Goal: Communication & Community: Answer question/provide support

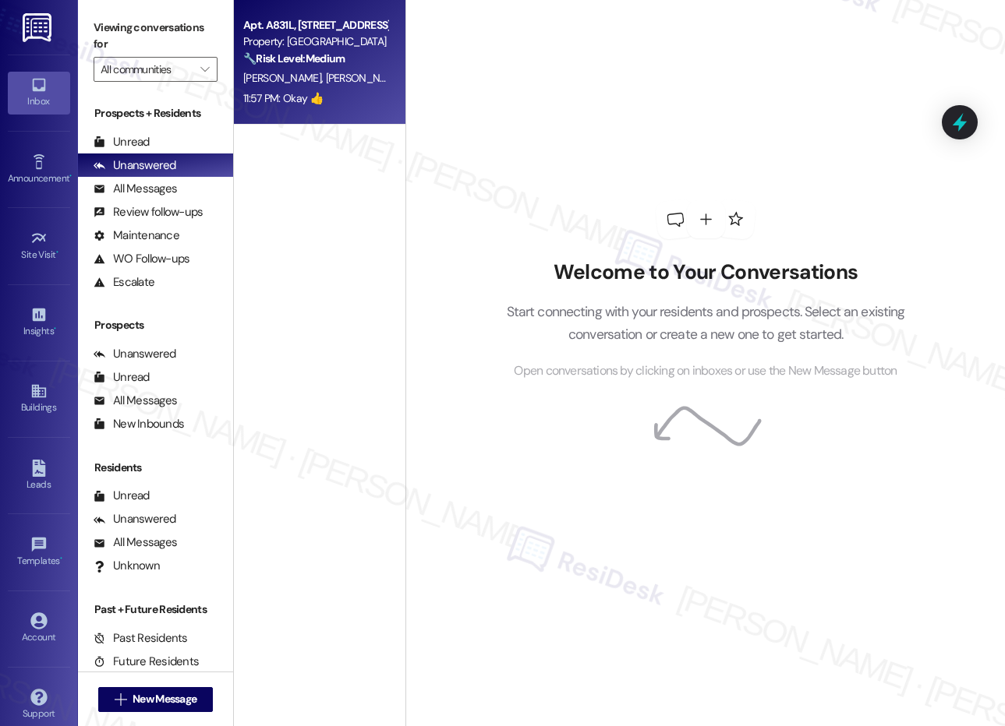
click at [351, 66] on div "🔧 Risk Level: Medium The resident is inquiring about the installation of camera…" at bounding box center [315, 59] width 144 height 16
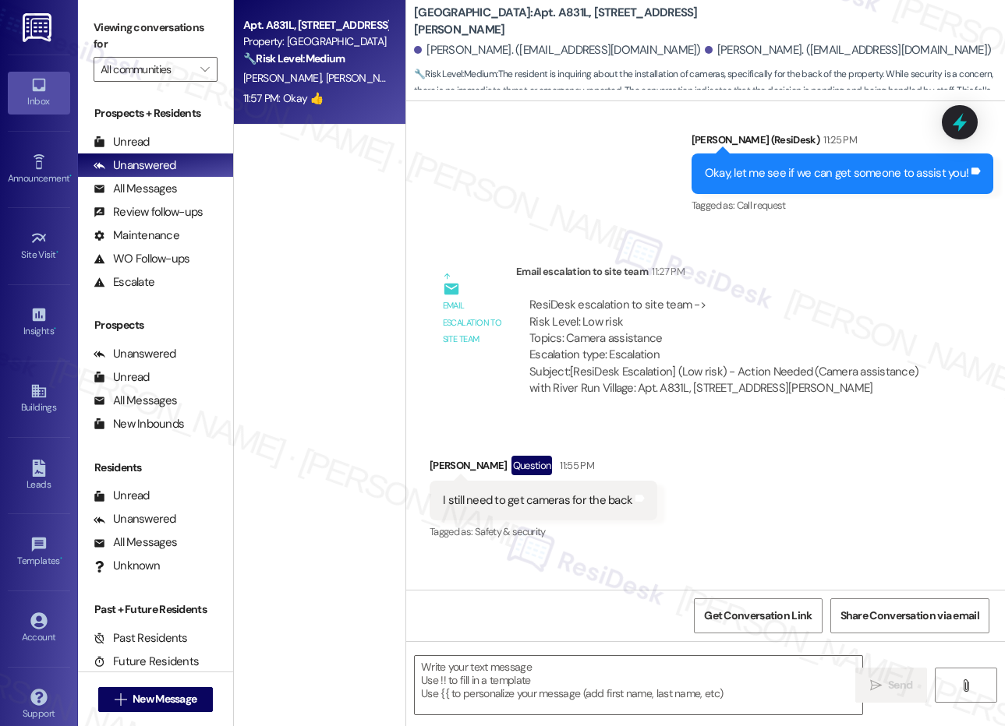
type textarea "Fetching suggested responses. Please feel free to read through the conversation…"
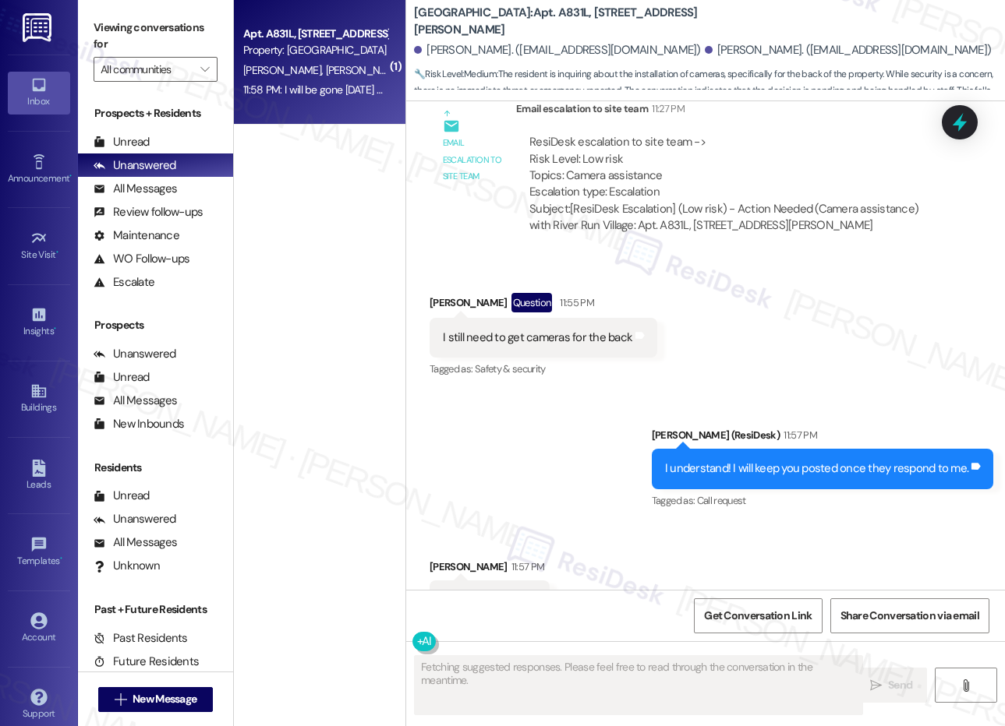
scroll to position [9095, 0]
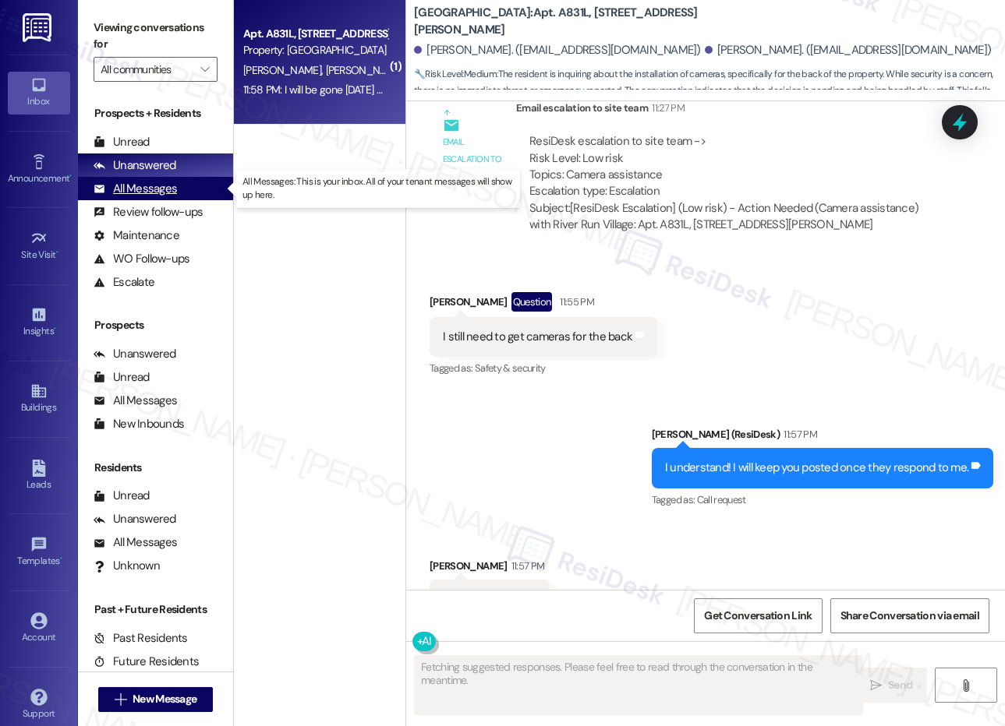
click at [155, 187] on div "All Messages" at bounding box center [135, 189] width 83 height 16
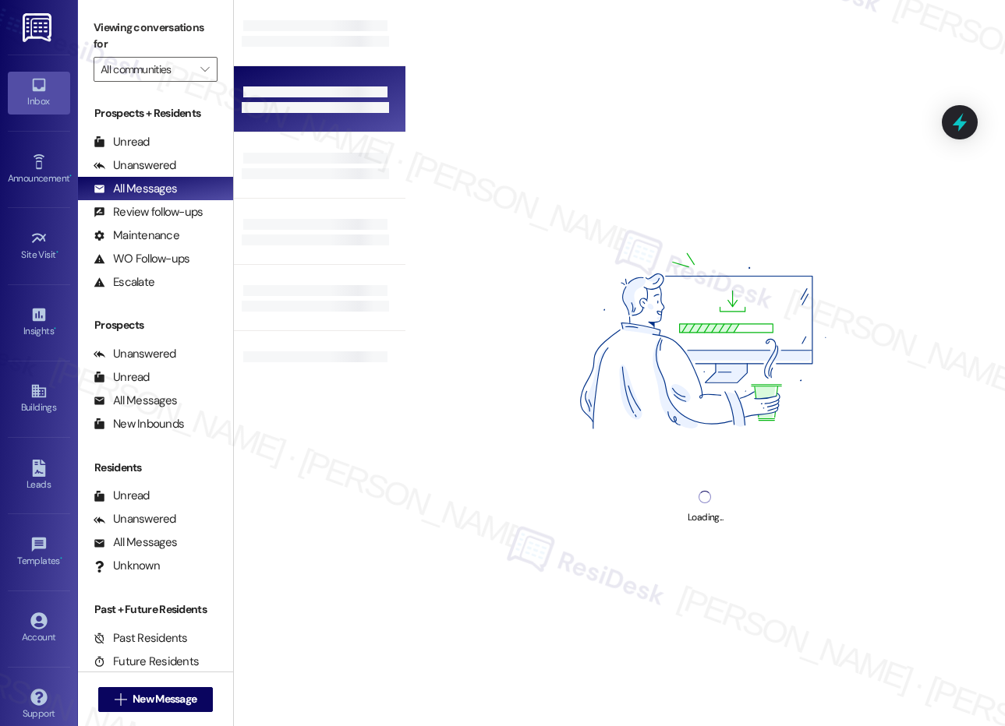
click at [342, 99] on div at bounding box center [315, 100] width 147 height 3
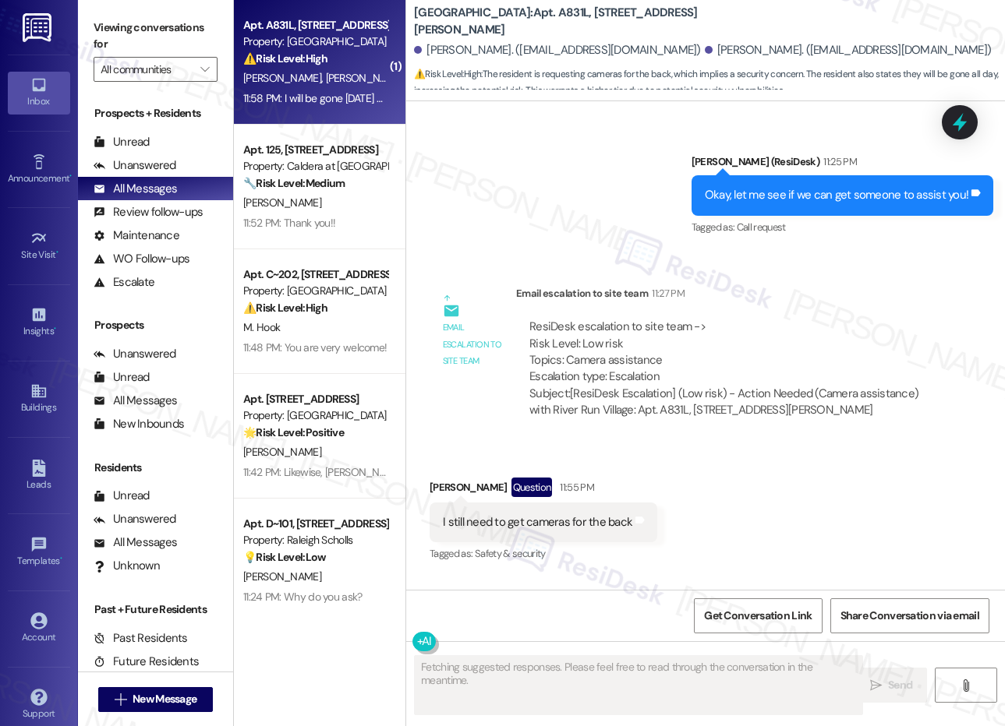
scroll to position [9289, 0]
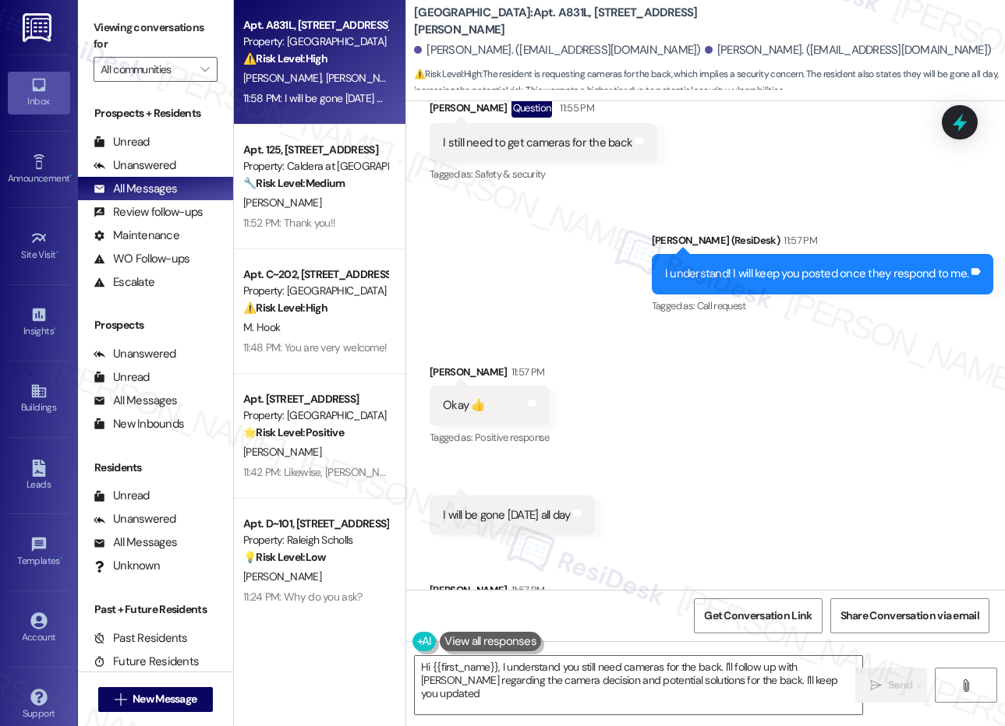
type textarea "Hi {{first_name}}, I understand you still need cameras for the back. I'll follo…"
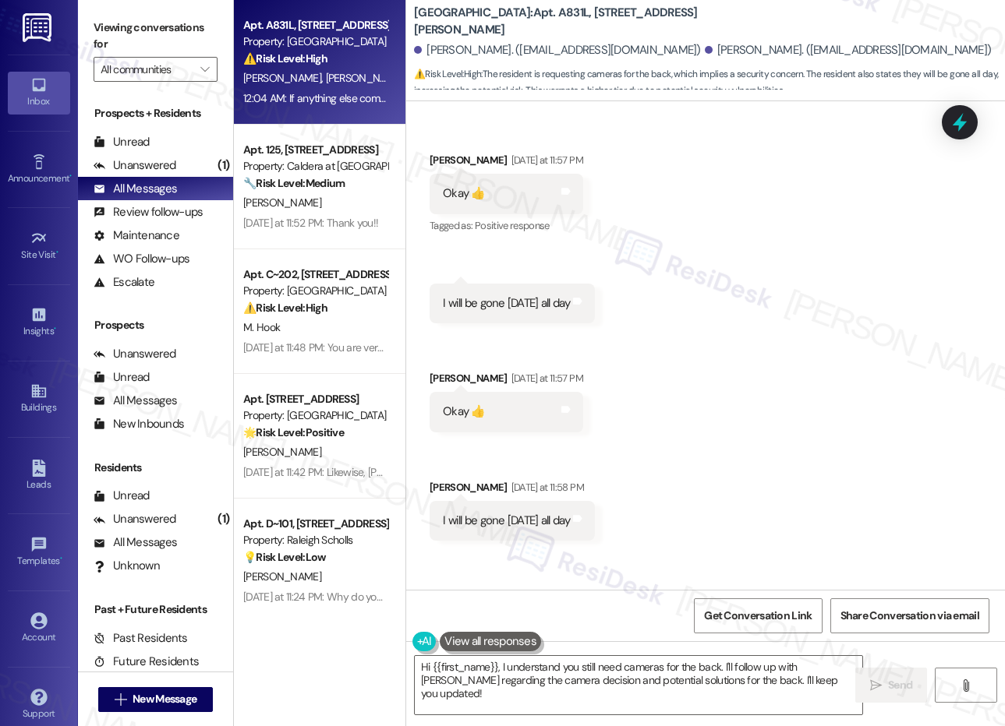
scroll to position [9616, 0]
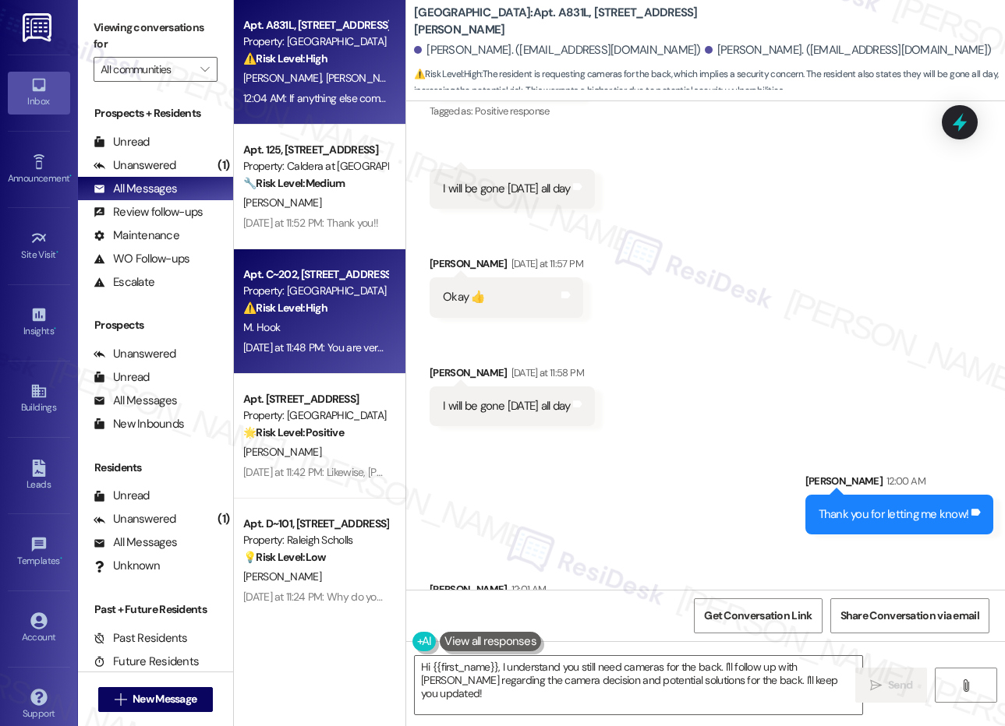
click at [236, 265] on div "Apt. C~202, [STREET_ADDRESS][PERSON_NAME] Property: [GEOGRAPHIC_DATA] ⚠️ Risk L…" at bounding box center [319, 311] width 171 height 125
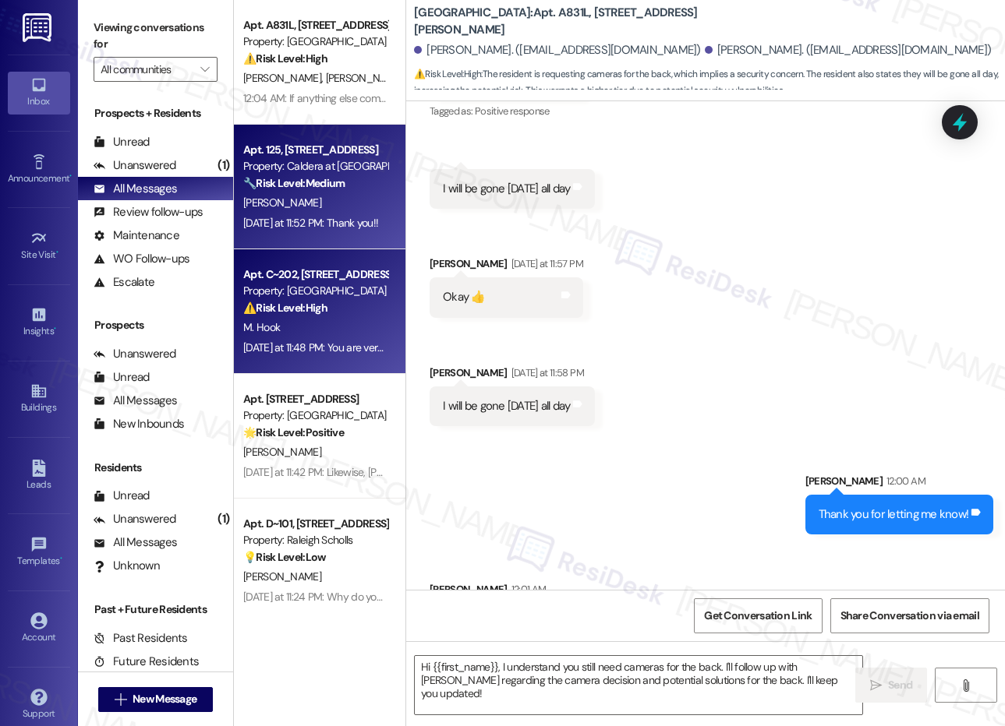
click at [296, 213] on div "[PERSON_NAME]" at bounding box center [315, 202] width 147 height 19
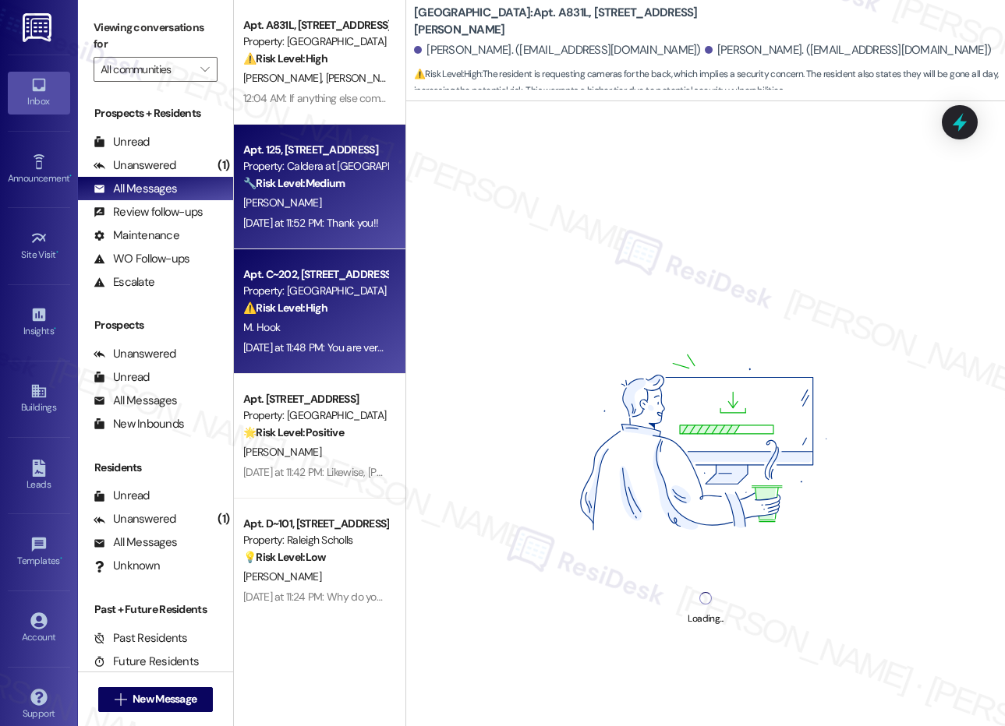
click at [326, 346] on div "[DATE] at 11:48 PM: You are very welcome! [DATE] at 11:48 PM: You are very welc…" at bounding box center [336, 348] width 186 height 14
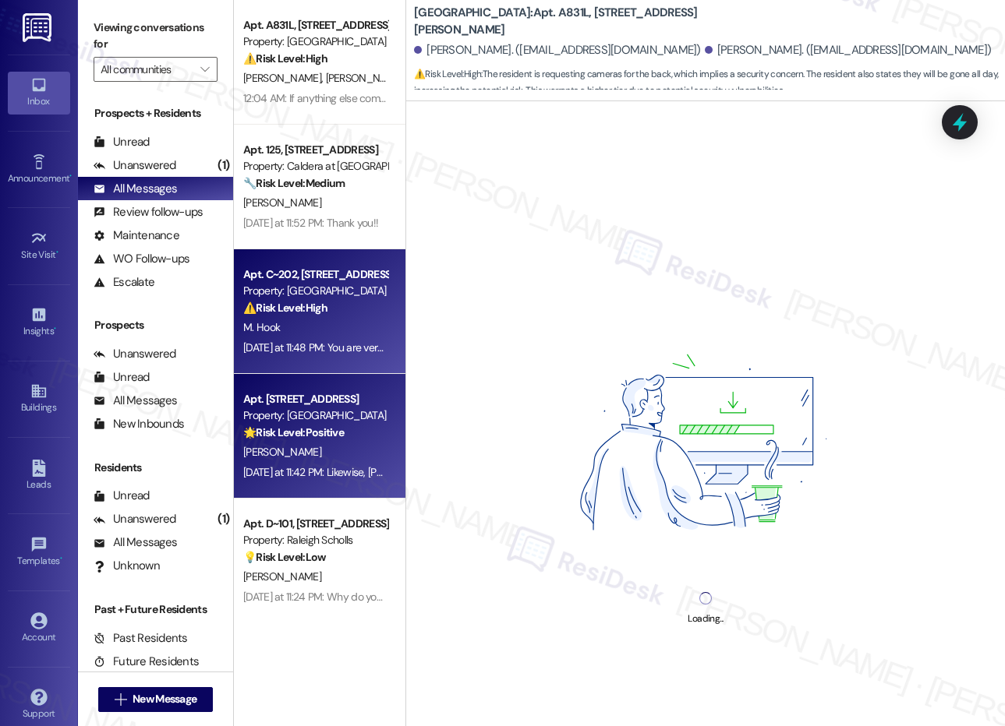
click at [336, 459] on div "[PERSON_NAME]" at bounding box center [315, 452] width 147 height 19
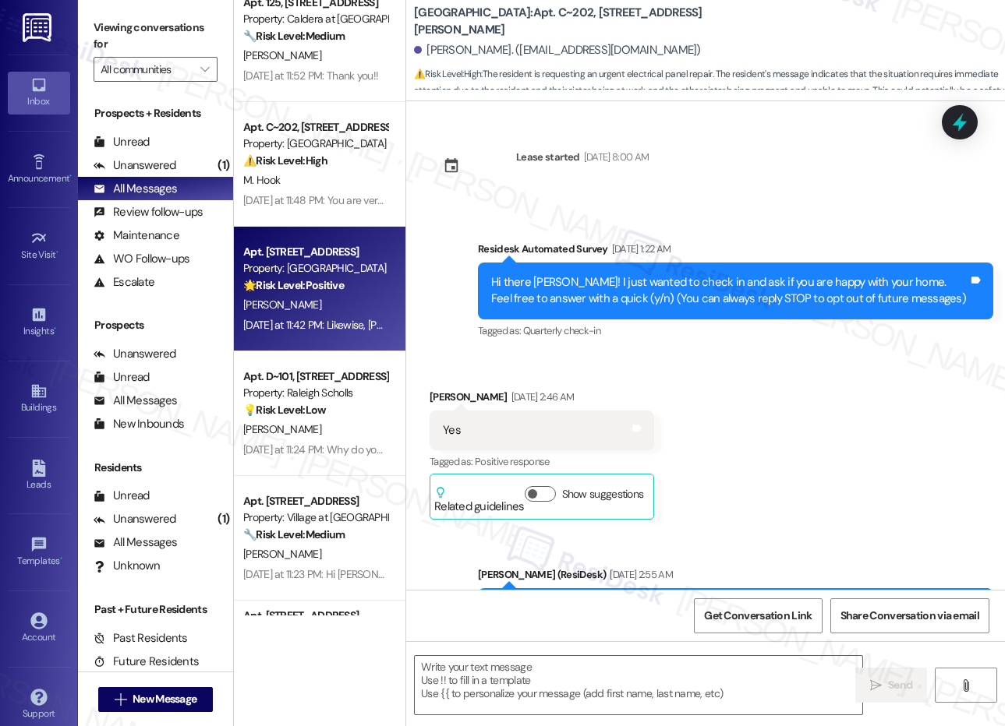
scroll to position [334, 0]
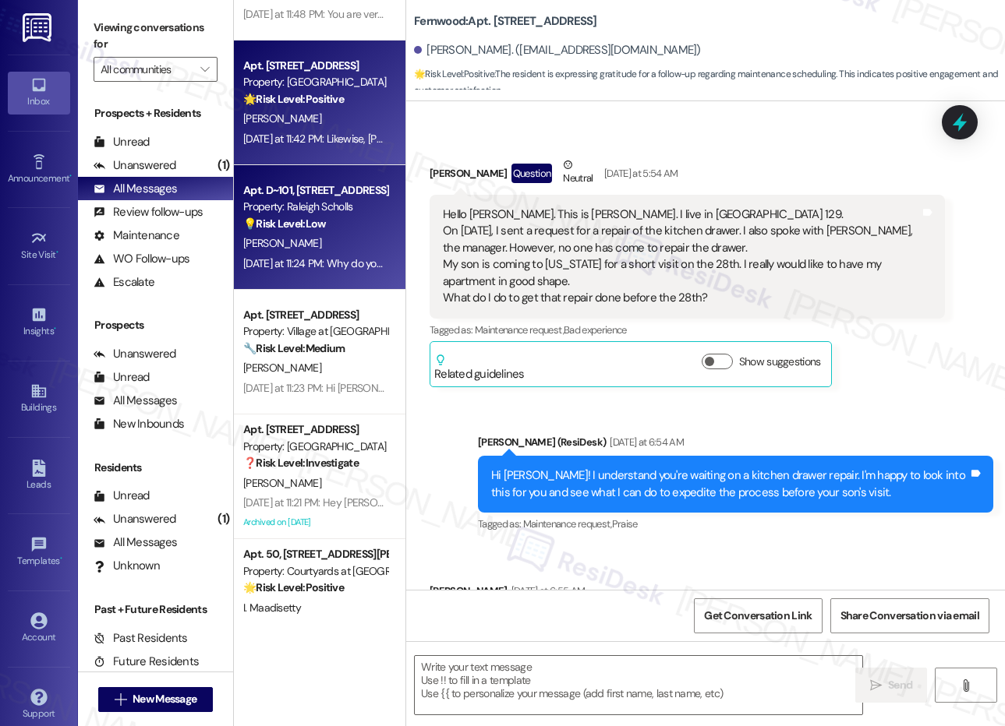
click at [311, 263] on div "[DATE] at 11:24 PM: Why do you ask? [DATE] at 11:24 PM: Why do you ask?" at bounding box center [324, 263] width 162 height 14
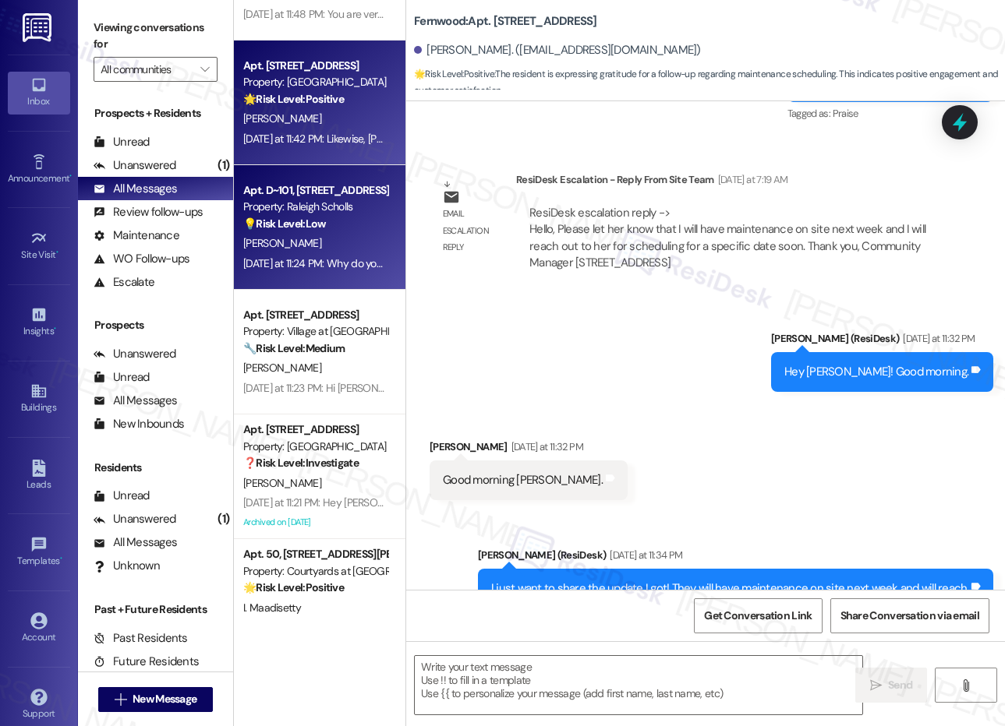
scroll to position [7245, 0]
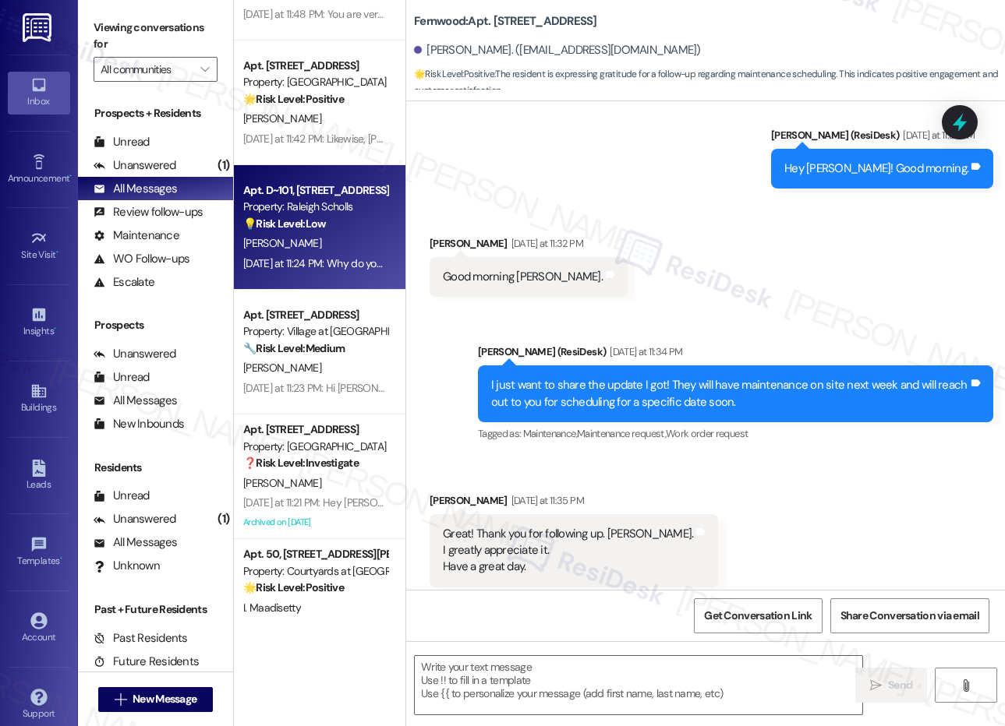
click at [313, 337] on div "Property: Village at [GEOGRAPHIC_DATA] I" at bounding box center [315, 331] width 144 height 16
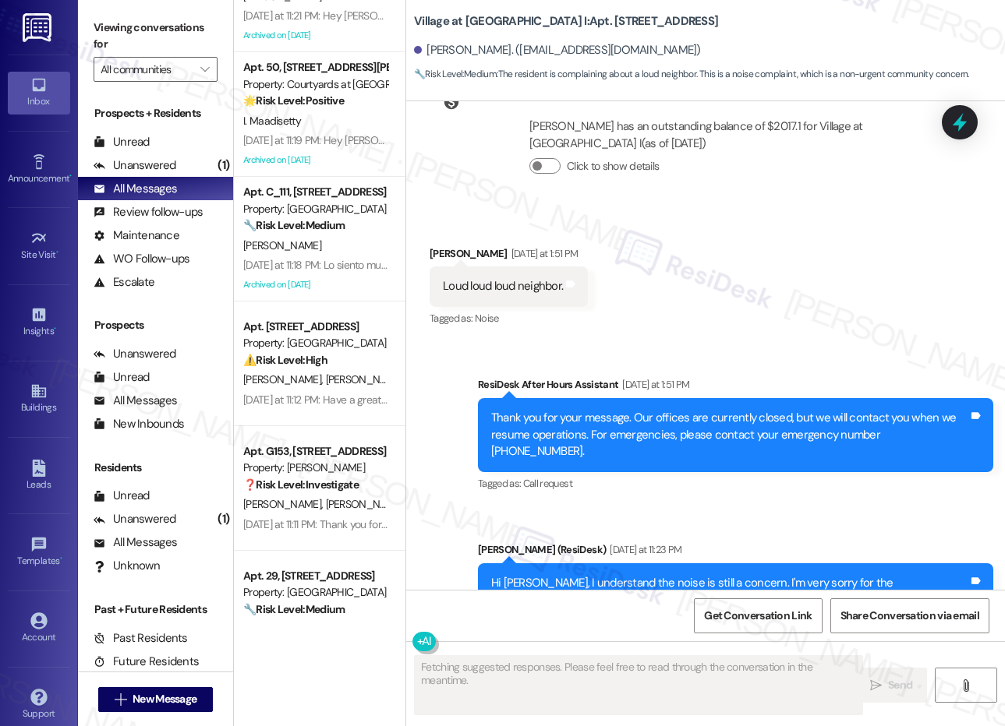
scroll to position [854, 0]
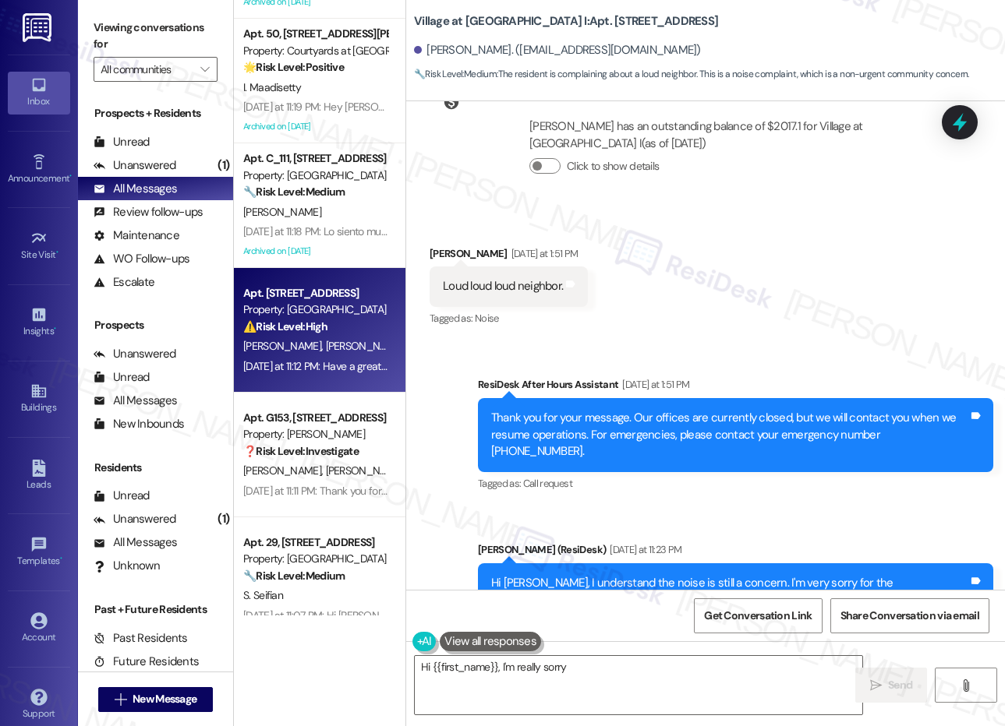
type textarea "Hi {{first_name}}, I'm really sorry to"
click at [342, 358] on div "[DATE] at 11:12 PM: Have a great day, [PERSON_NAME]! [DATE] at 11:12 PM: Have a…" at bounding box center [315, 366] width 147 height 19
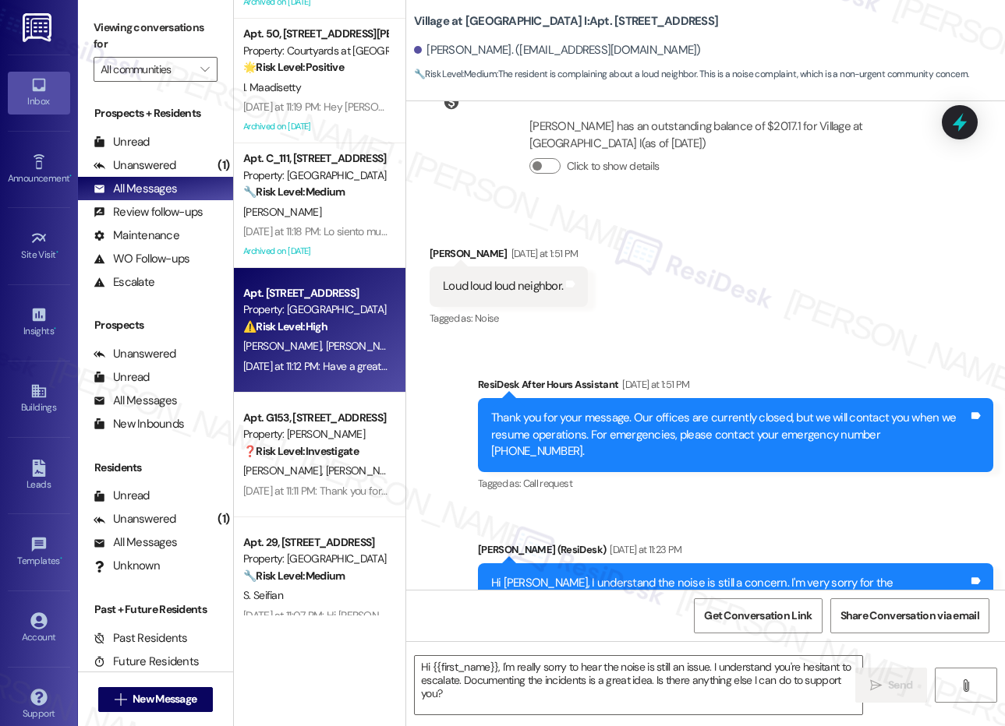
type textarea "Fetching suggested responses. Please feel free to read through the conversation…"
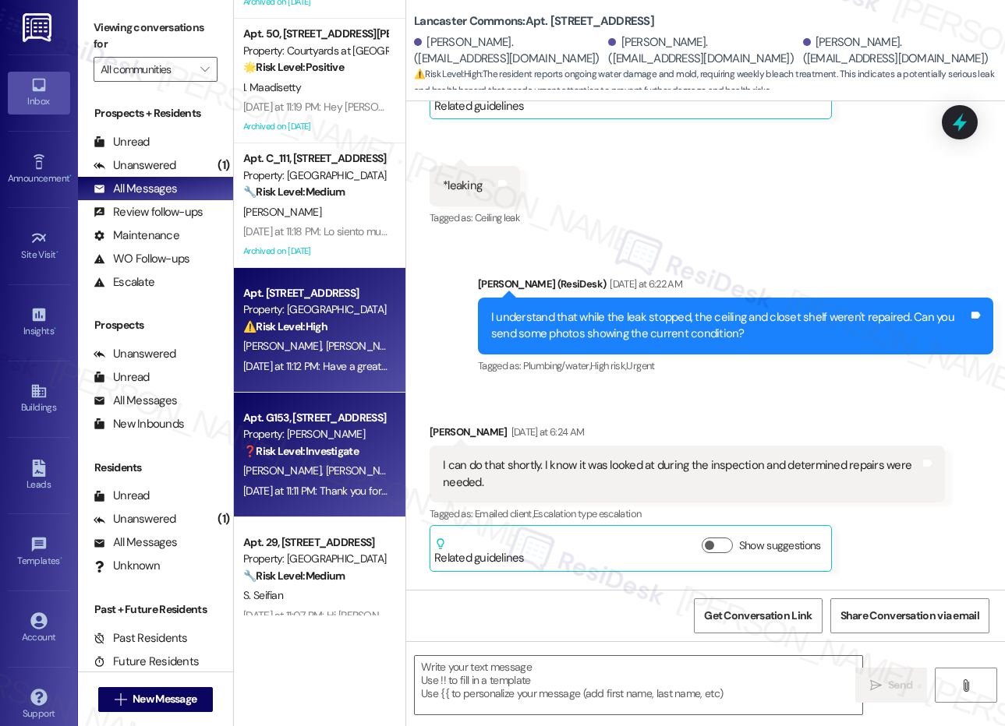
scroll to position [4541, 0]
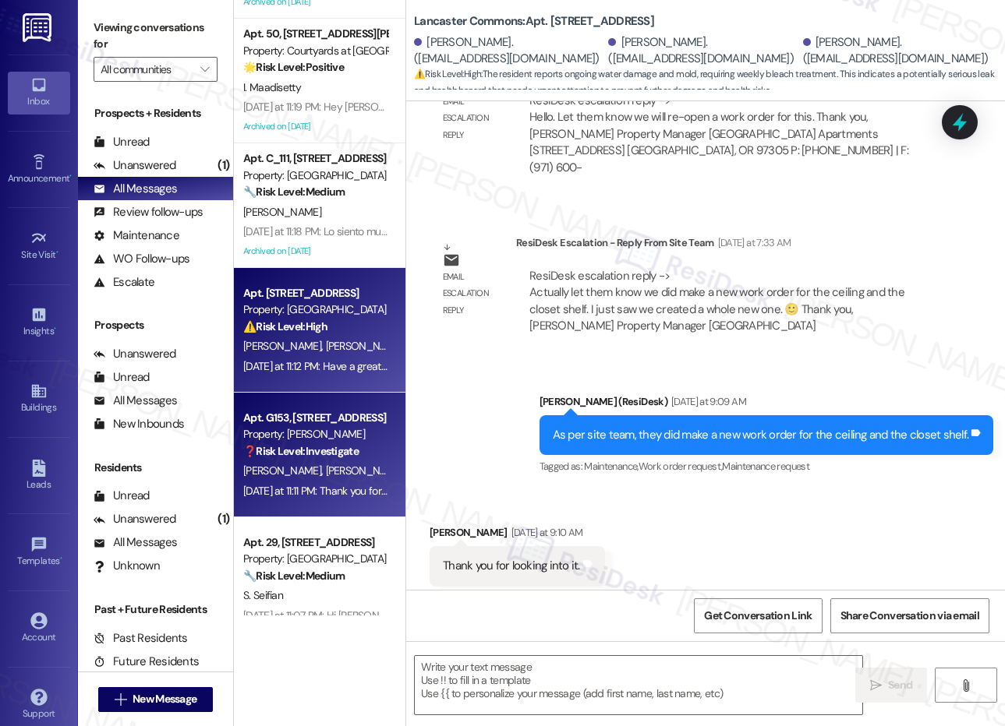
click at [326, 468] on span "[PERSON_NAME]" at bounding box center [365, 471] width 78 height 14
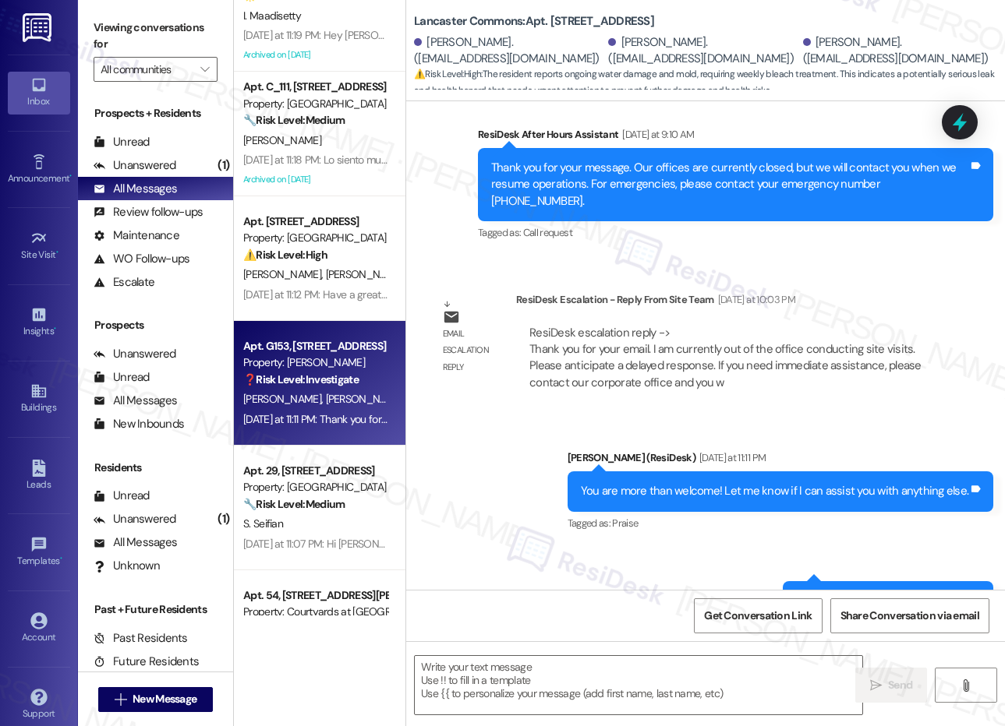
scroll to position [978, 0]
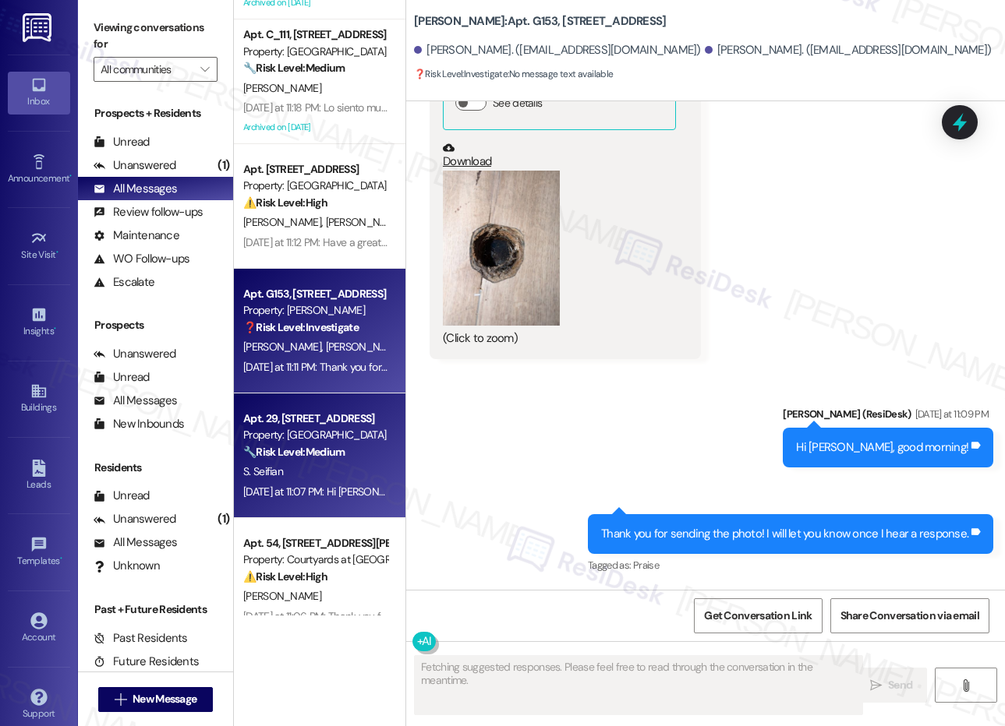
type textarea "Fetching suggested responses. Please feel free to read through the conversation…"
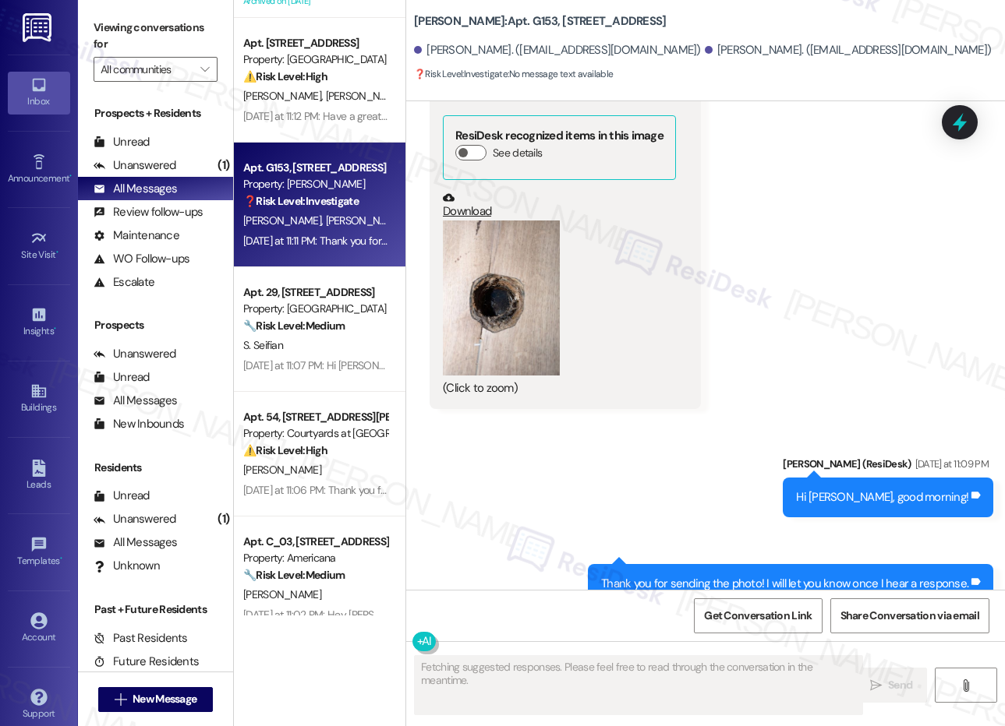
scroll to position [1164, 0]
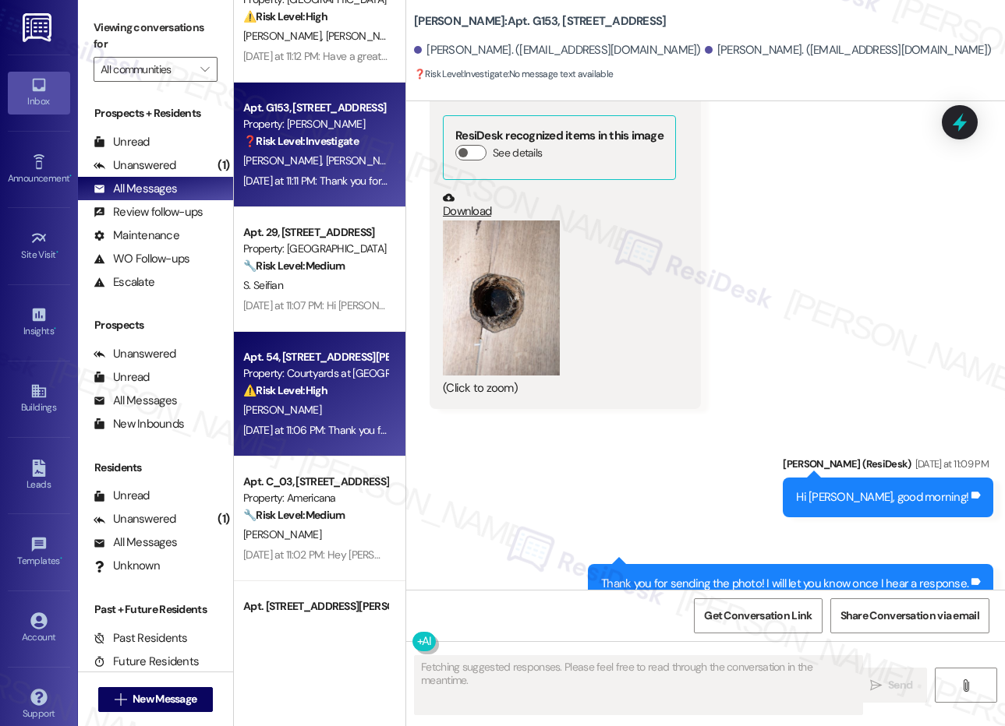
click at [329, 394] on div "⚠️ Risk Level: High The resident is reporting that a previously restored servic…" at bounding box center [315, 391] width 144 height 16
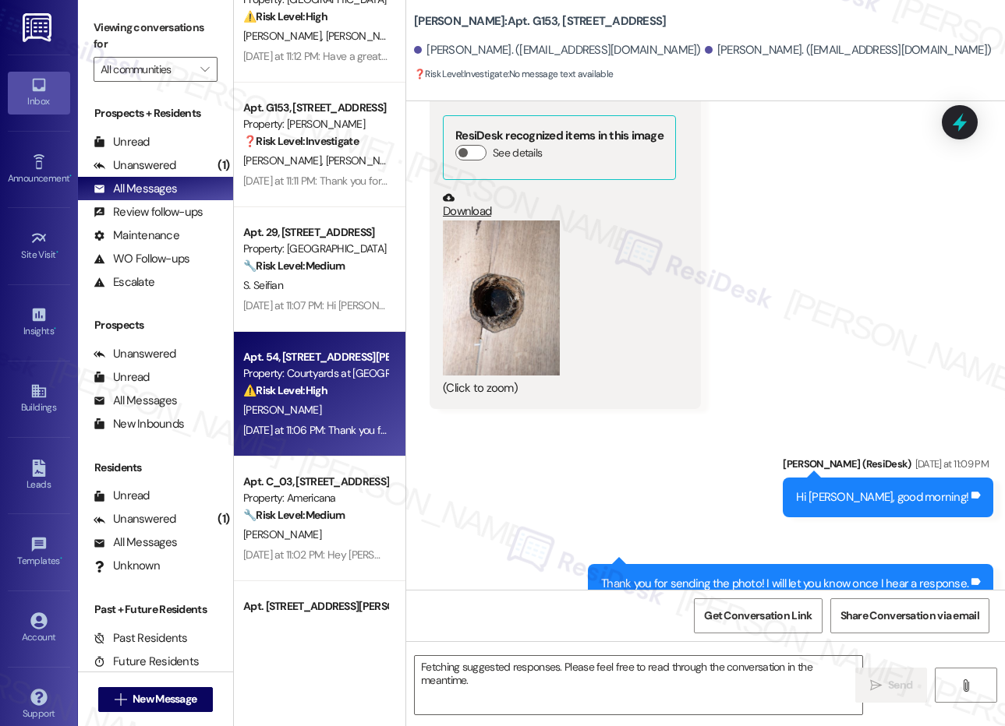
click at [323, 304] on div "[DATE] at 11:07 PM: Hi [PERSON_NAME], thanks for the update! I understand you p…" at bounding box center [652, 306] width 818 height 14
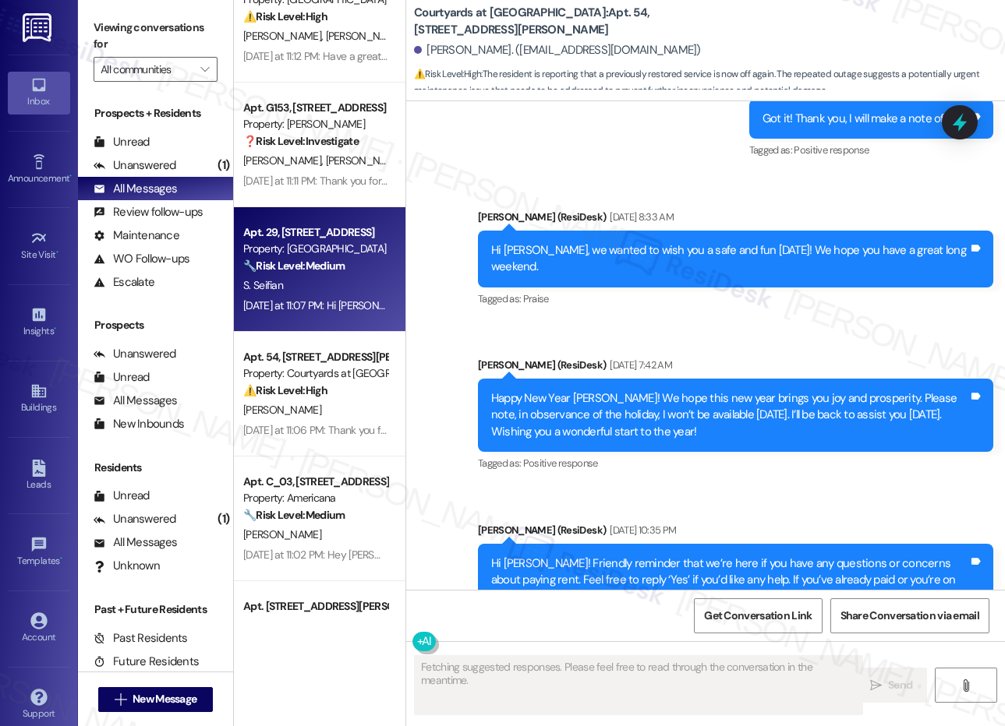
scroll to position [5521, 0]
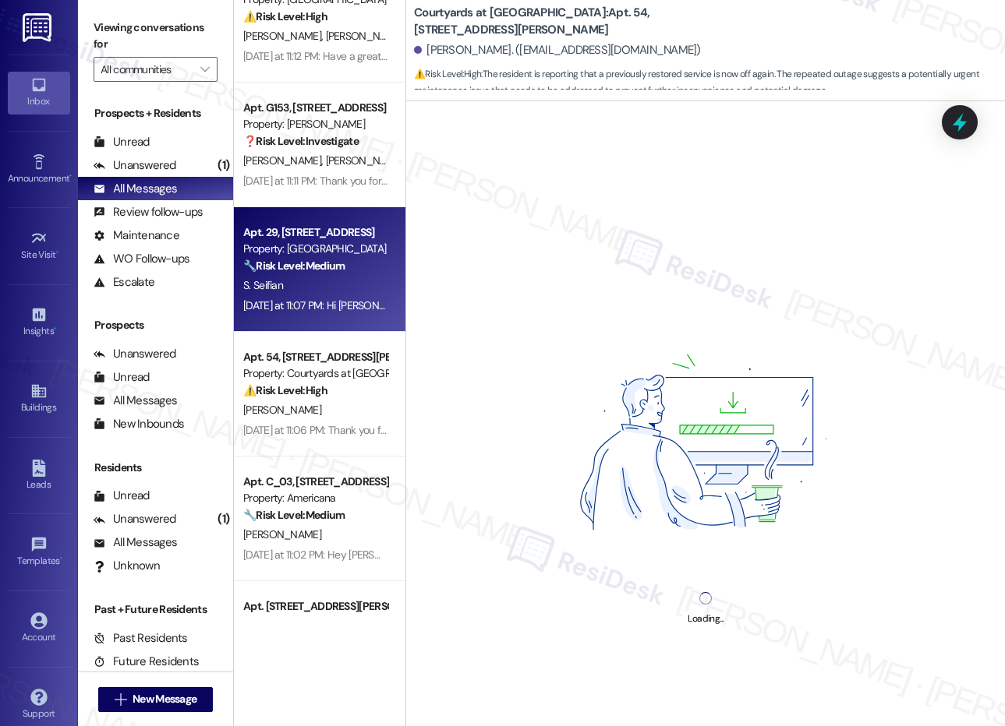
click at [325, 498] on div "Property: Americana" at bounding box center [315, 498] width 144 height 16
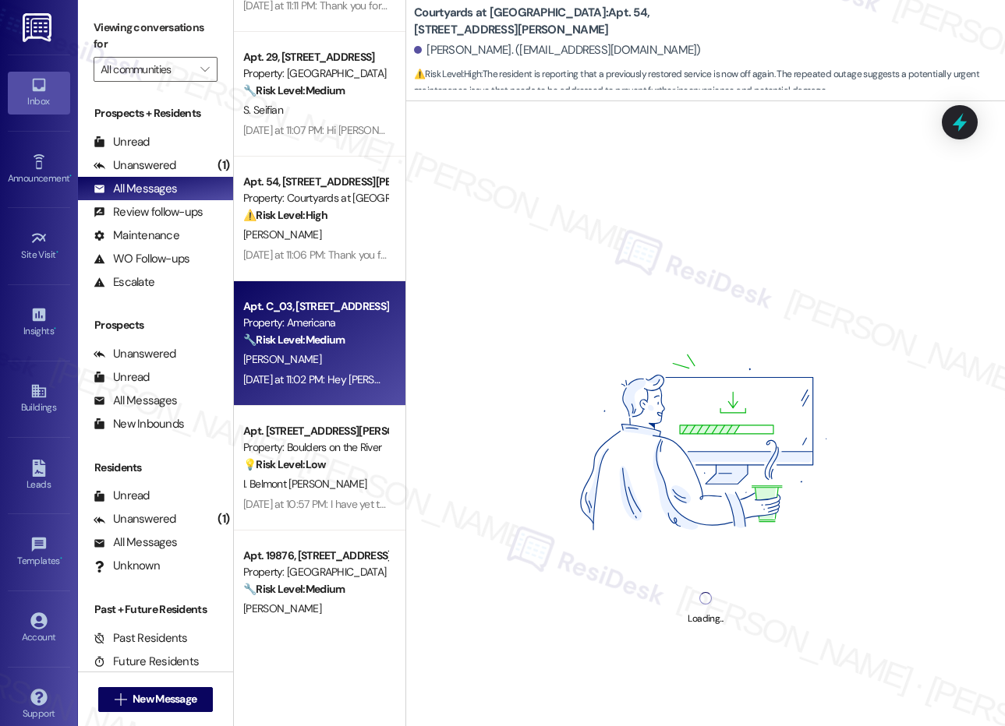
scroll to position [1378, 0]
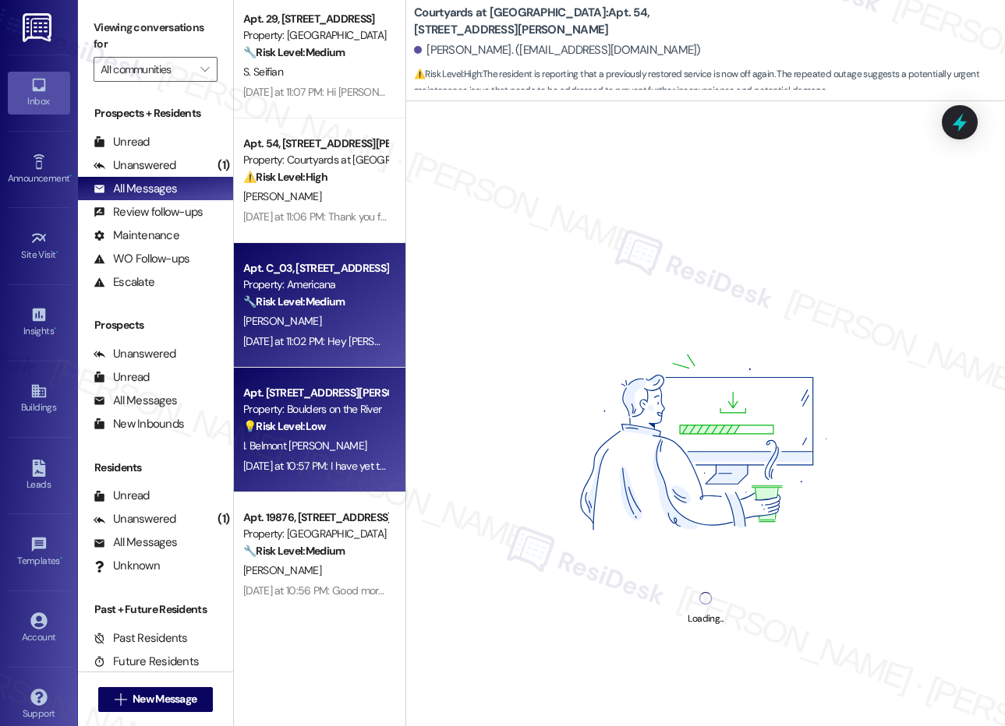
click at [342, 448] on div "I. Belmont [PERSON_NAME]" at bounding box center [315, 445] width 147 height 19
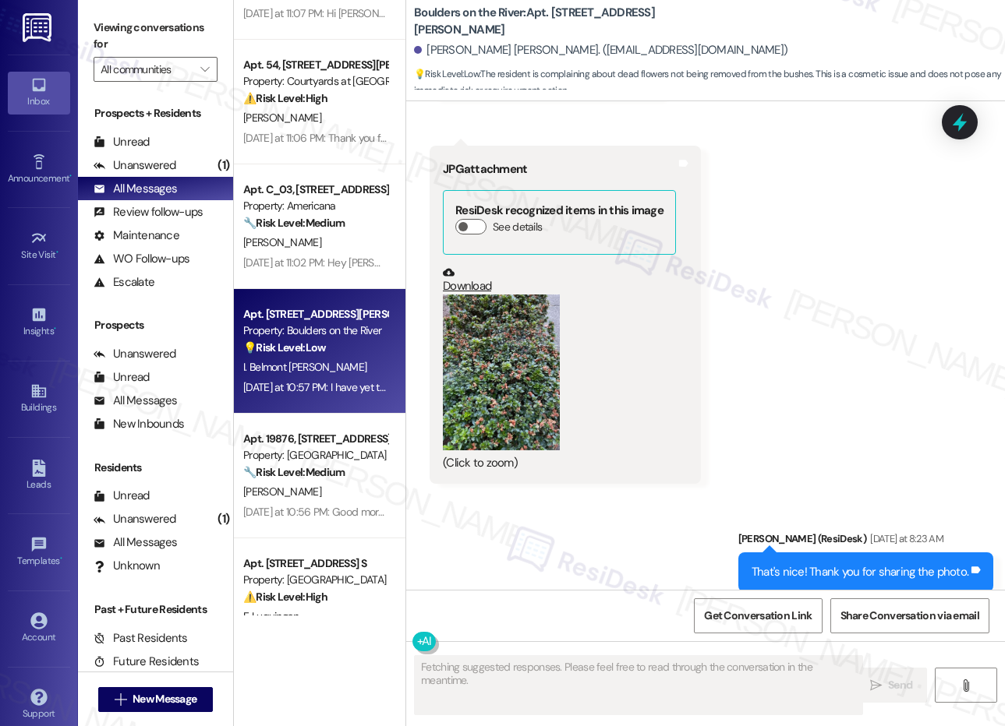
scroll to position [11107, 0]
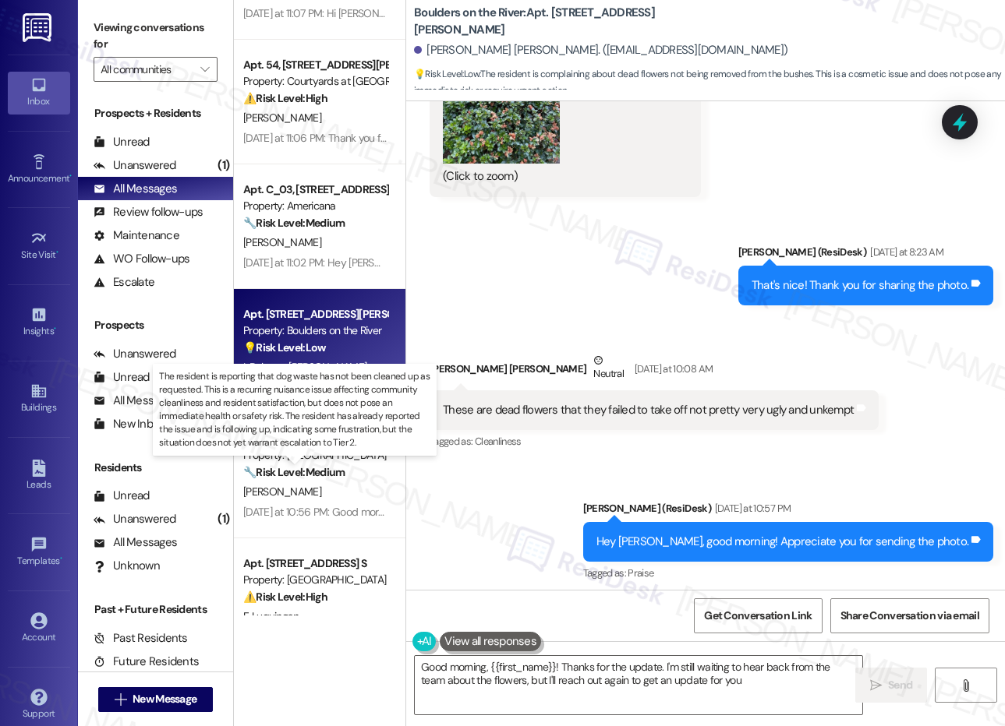
type textarea "Good morning, {{first_name}}! Thanks for the update. I'm still waiting to hear …"
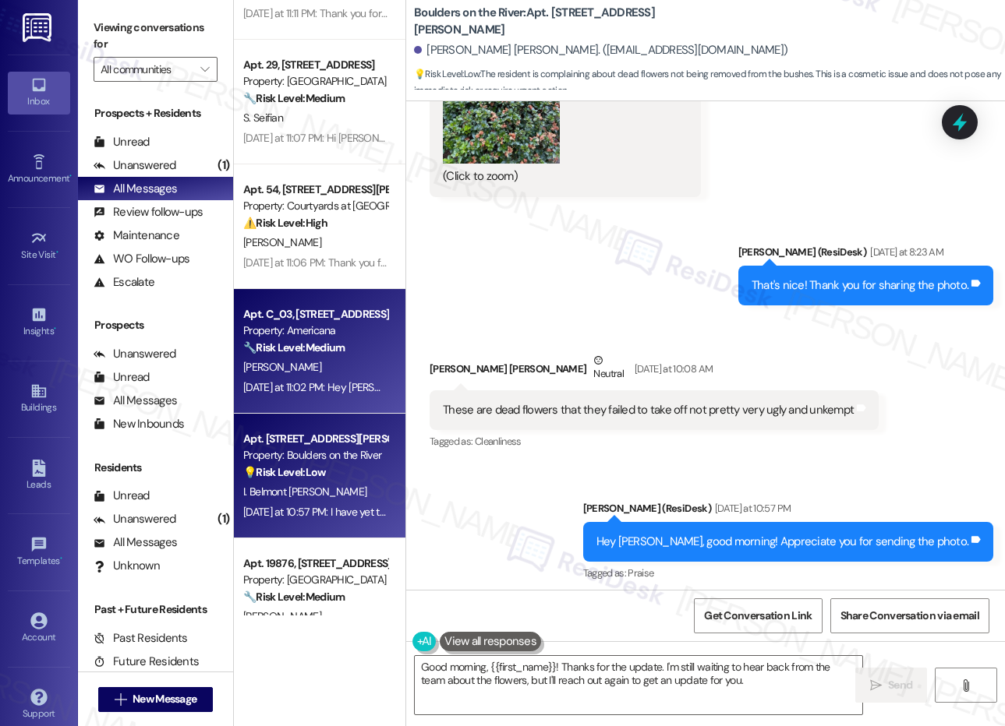
click at [344, 315] on div "Apt. C_03, [STREET_ADDRESS]" at bounding box center [315, 314] width 144 height 16
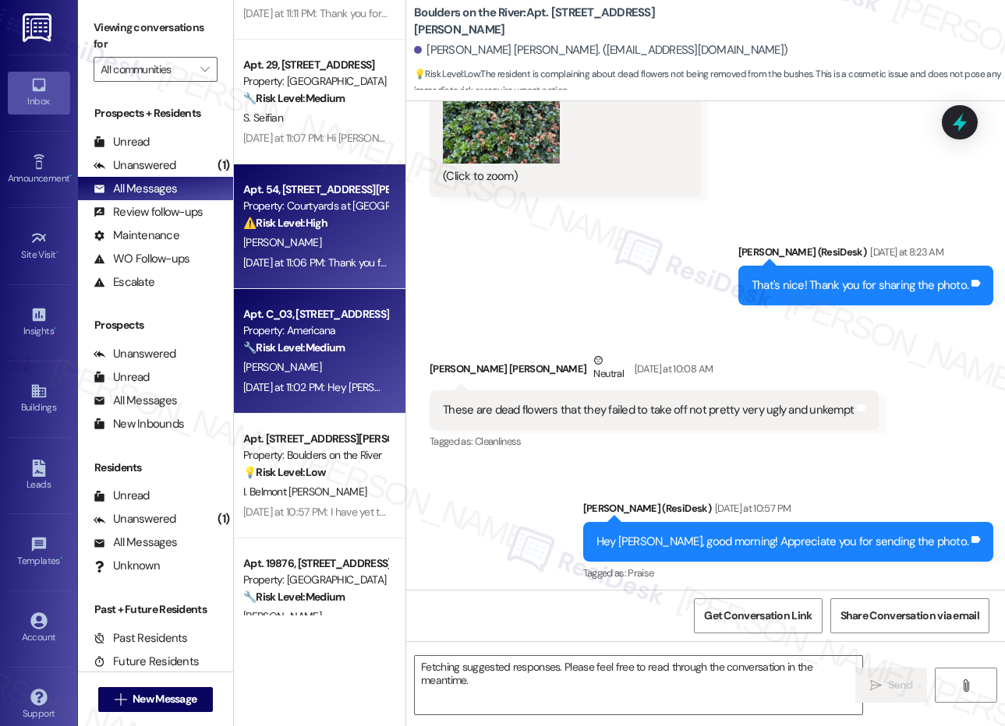
click at [344, 251] on div "[PERSON_NAME]" at bounding box center [315, 242] width 147 height 19
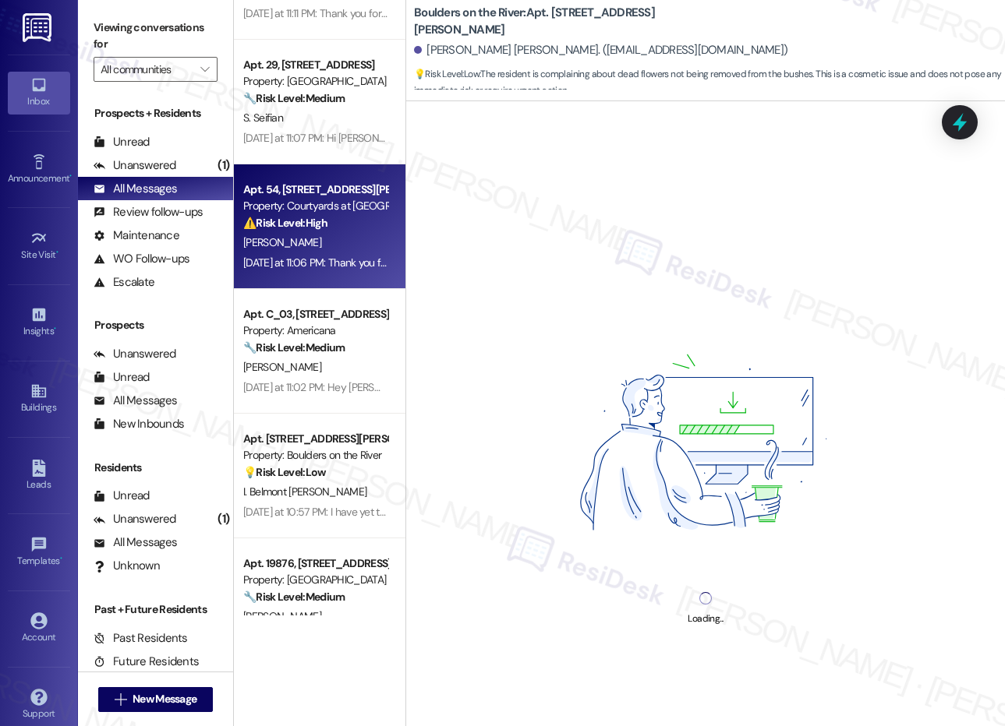
click at [324, 168] on div "Apt. [STREET_ADDRESS][PERSON_NAME] Property: Courtyards at [GEOGRAPHIC_DATA] ⚠️…" at bounding box center [319, 226] width 171 height 125
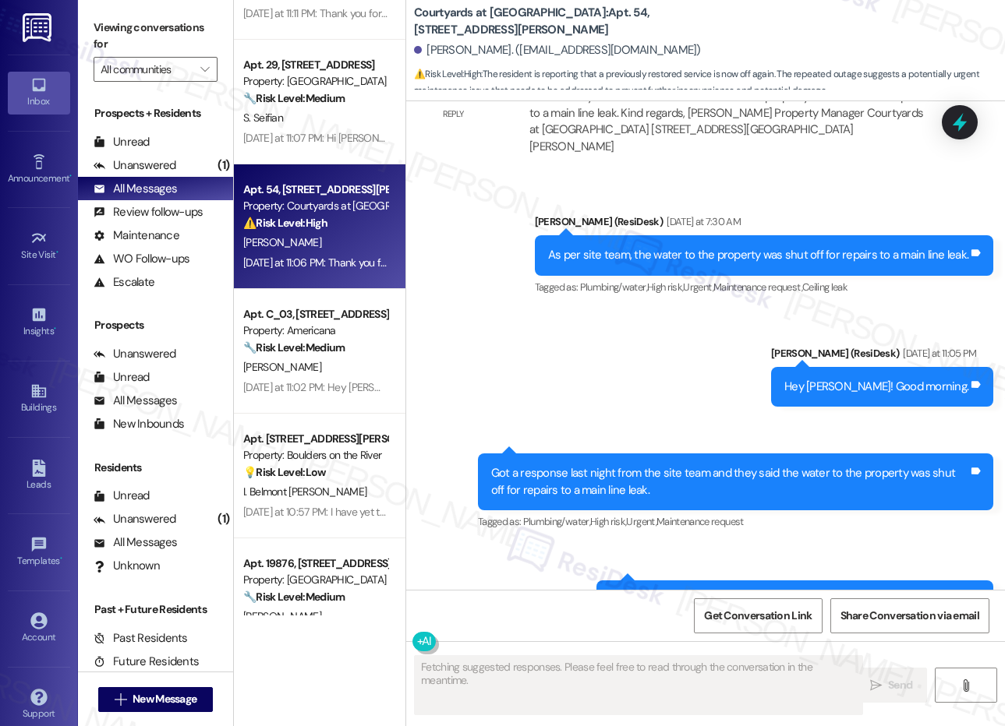
scroll to position [7808, 0]
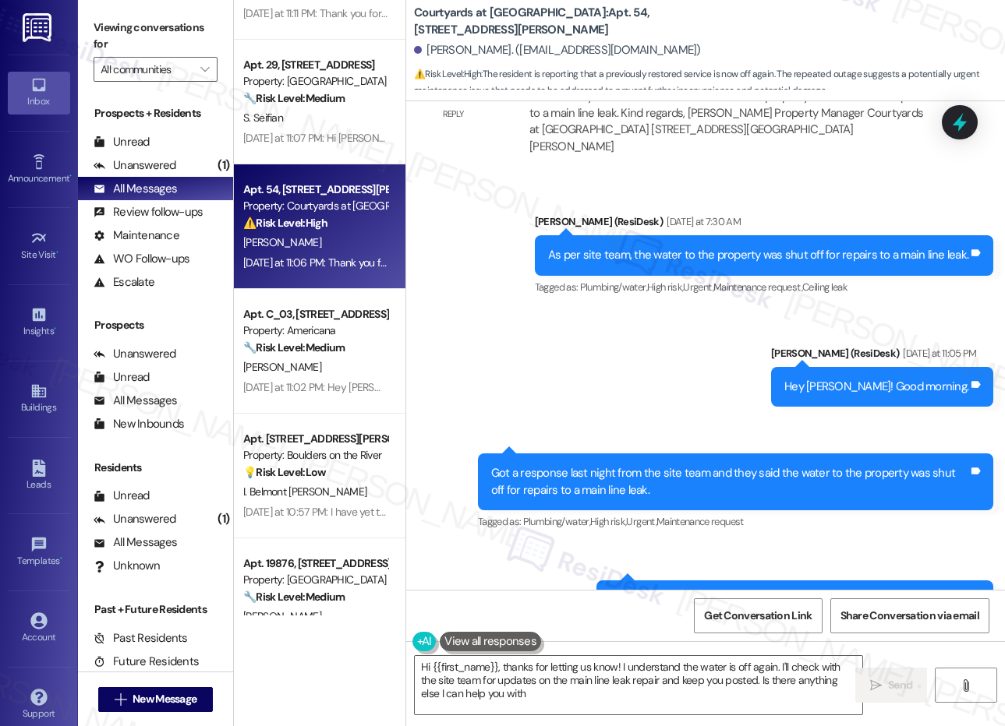
type textarea "Hi {{first_name}}, thanks for letting us know! I understand the water is off ag…"
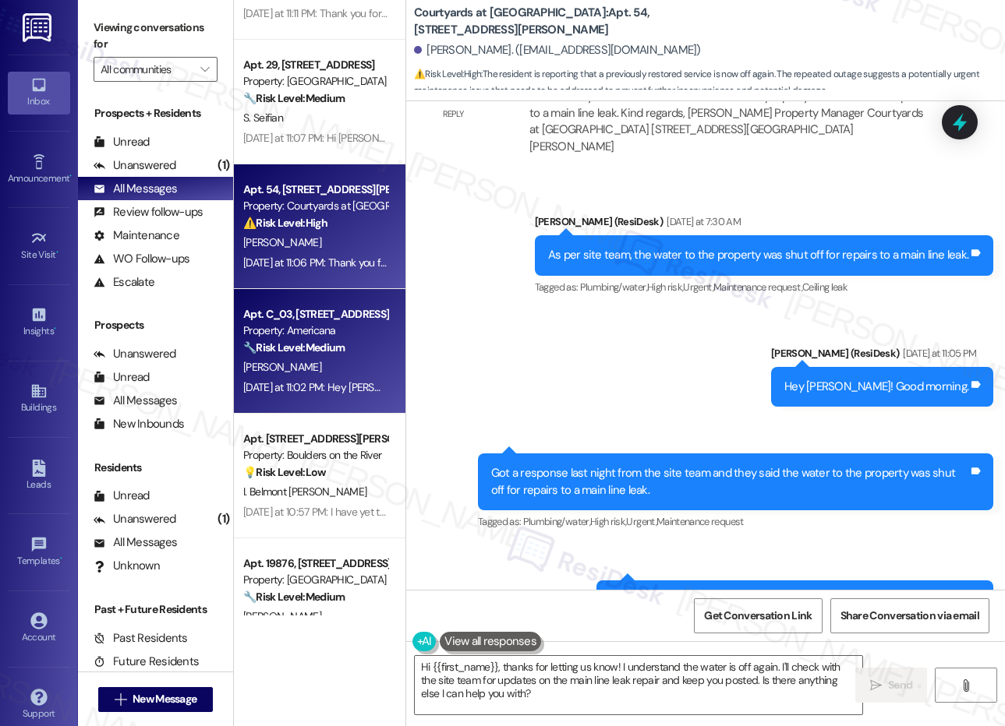
click at [294, 348] on strong "🔧 Risk Level: Medium" at bounding box center [293, 348] width 101 height 14
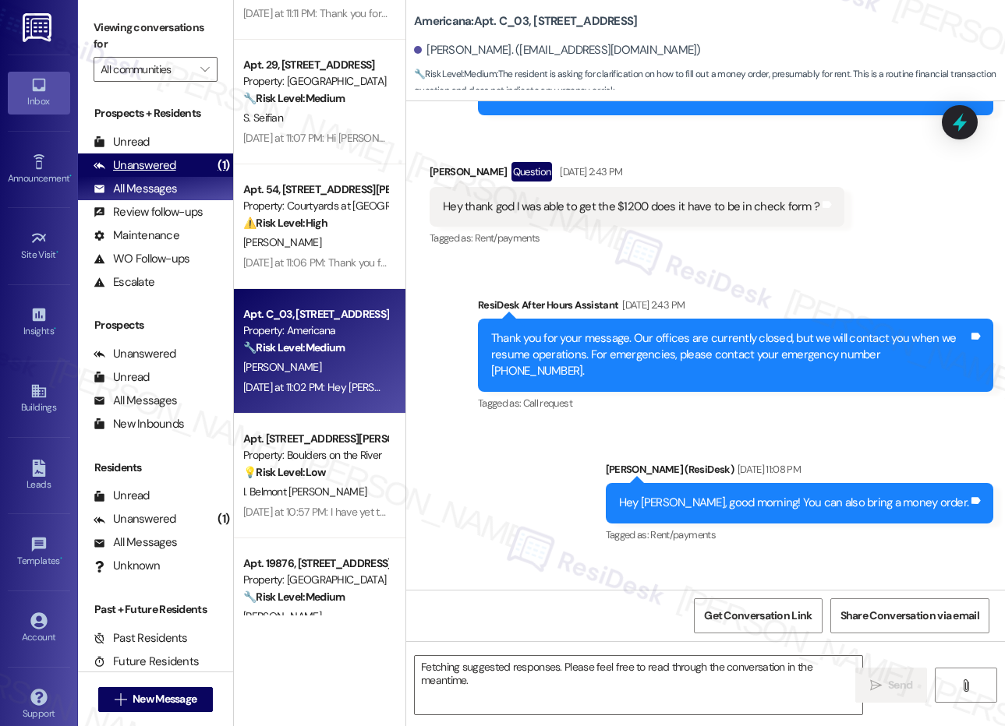
click at [146, 171] on div "Unanswered" at bounding box center [135, 165] width 83 height 16
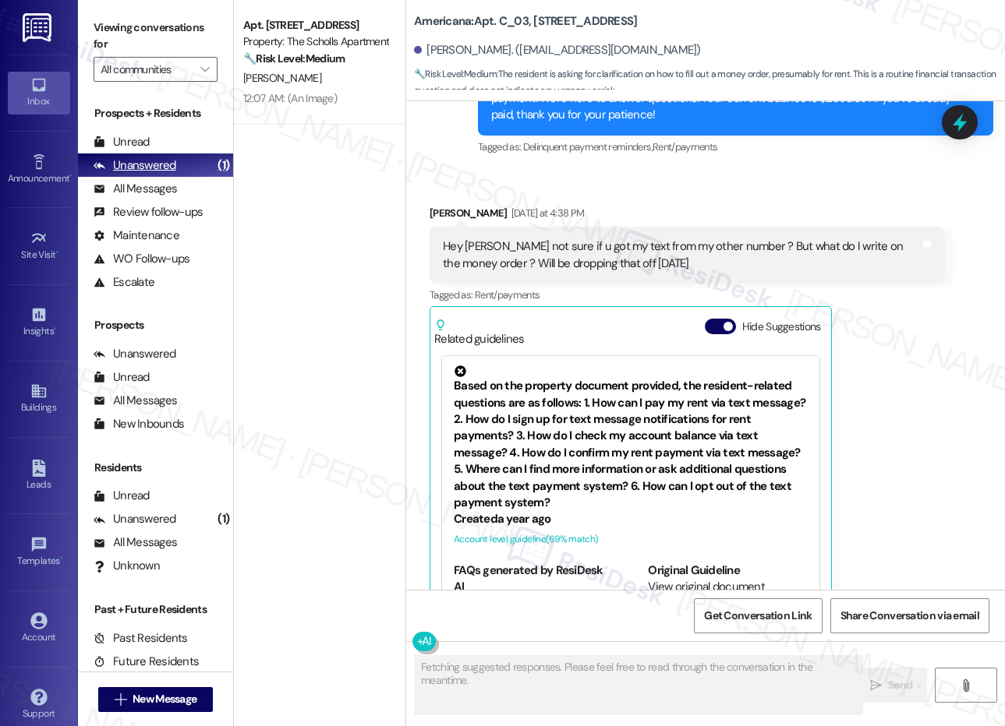
scroll to position [0, 0]
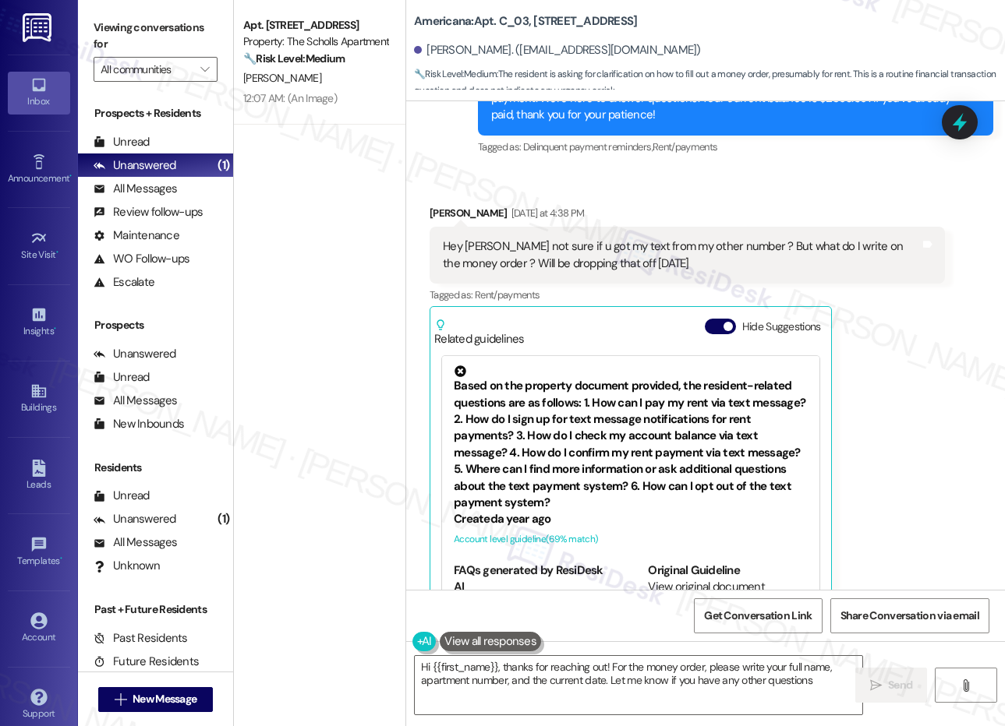
type textarea "Hi {{first_name}}, thanks for reaching out! For the money order, please write y…"
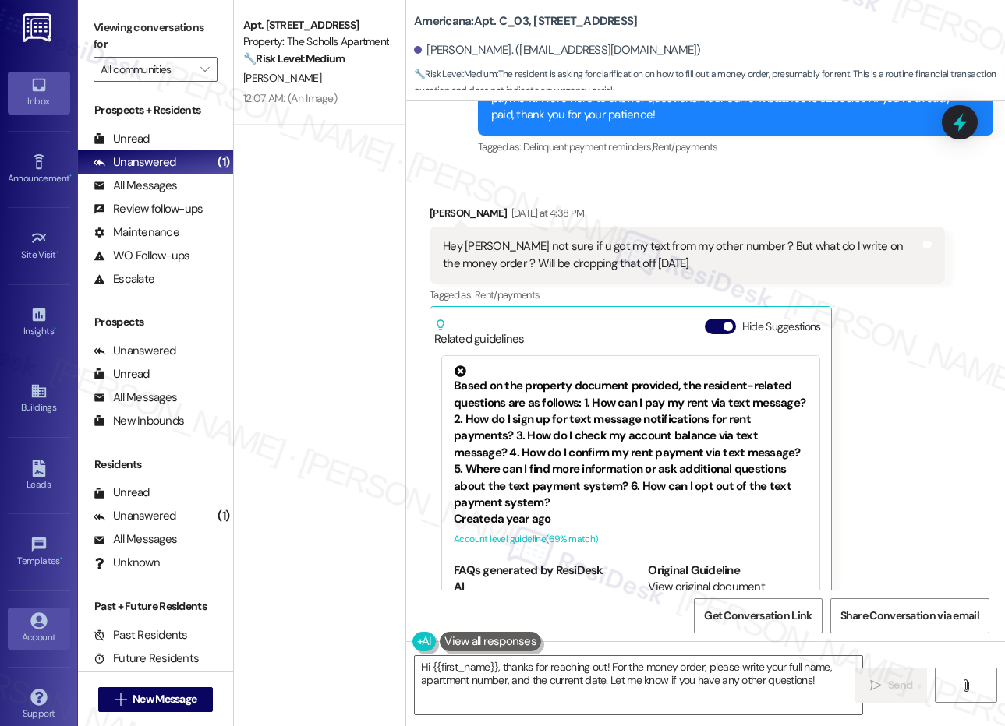
click at [37, 624] on icon at bounding box center [38, 621] width 17 height 17
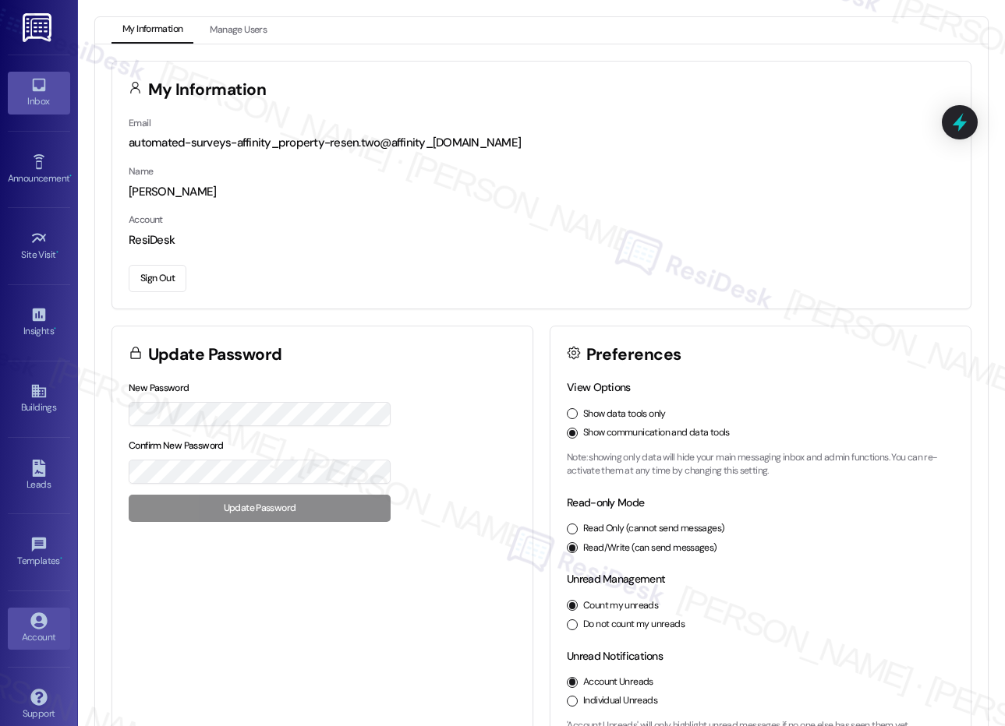
drag, startPoint x: 19, startPoint y: 88, endPoint x: 27, endPoint y: 87, distance: 8.6
click at [19, 88] on link "Inbox" at bounding box center [39, 93] width 62 height 42
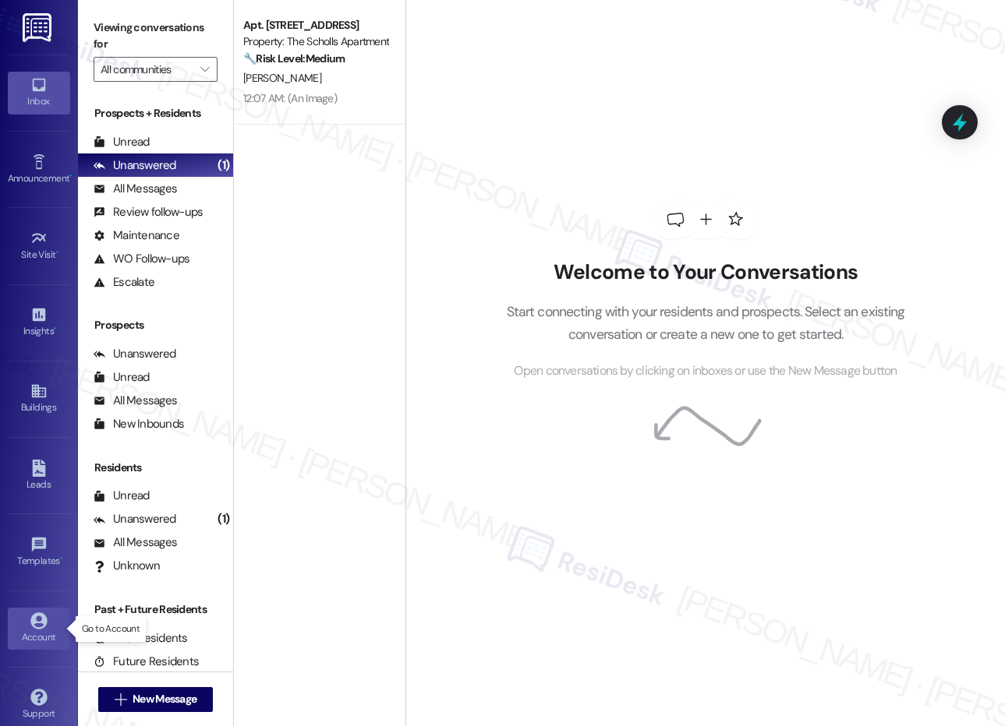
click at [40, 623] on icon at bounding box center [38, 621] width 16 height 16
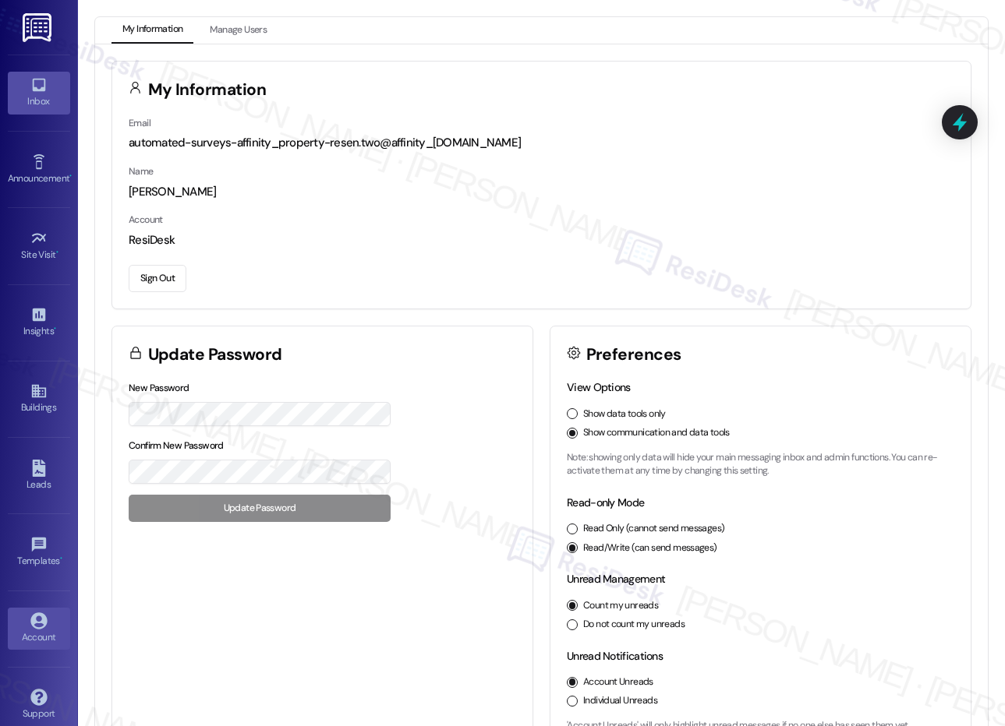
click at [39, 84] on icon at bounding box center [38, 84] width 17 height 17
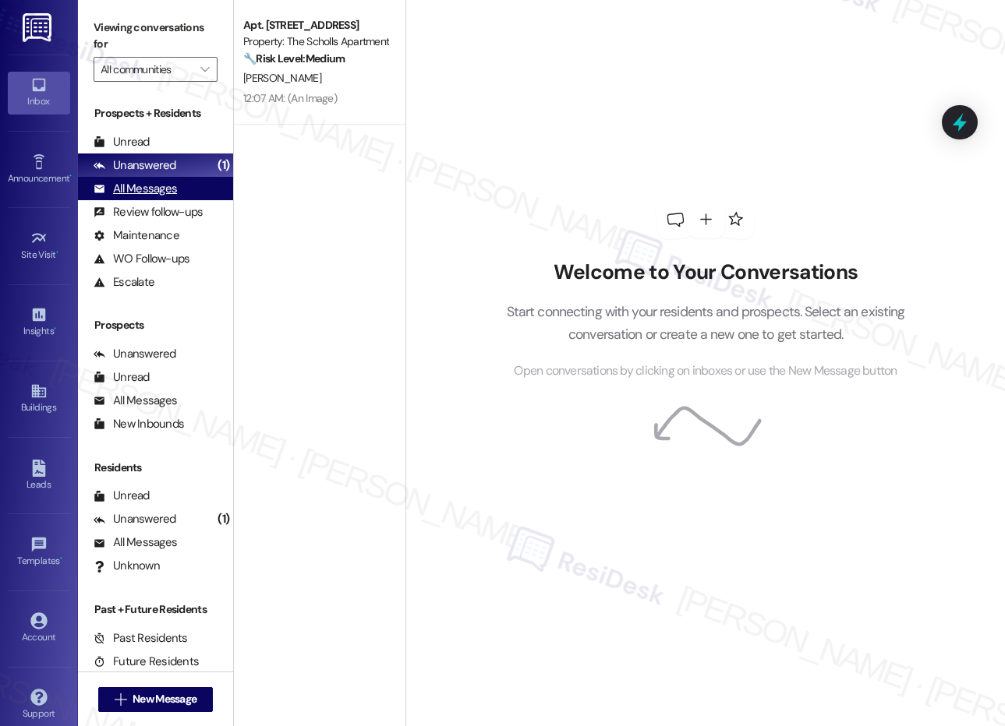
click at [147, 196] on div "All Messages" at bounding box center [135, 189] width 83 height 16
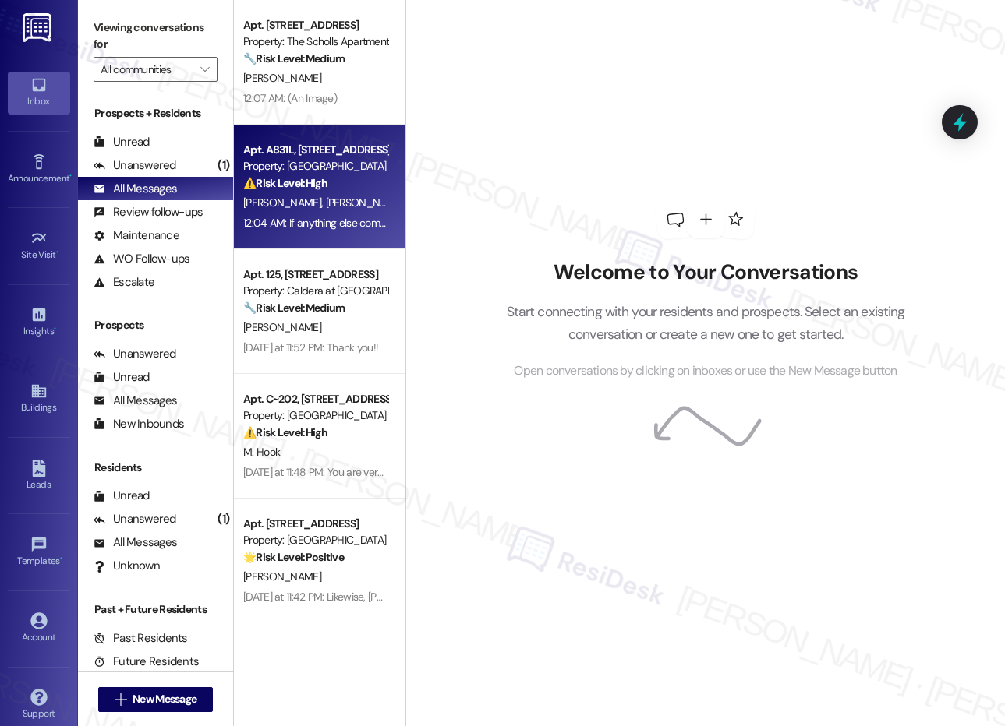
click at [356, 197] on div "[PERSON_NAME] [PERSON_NAME]" at bounding box center [315, 202] width 147 height 19
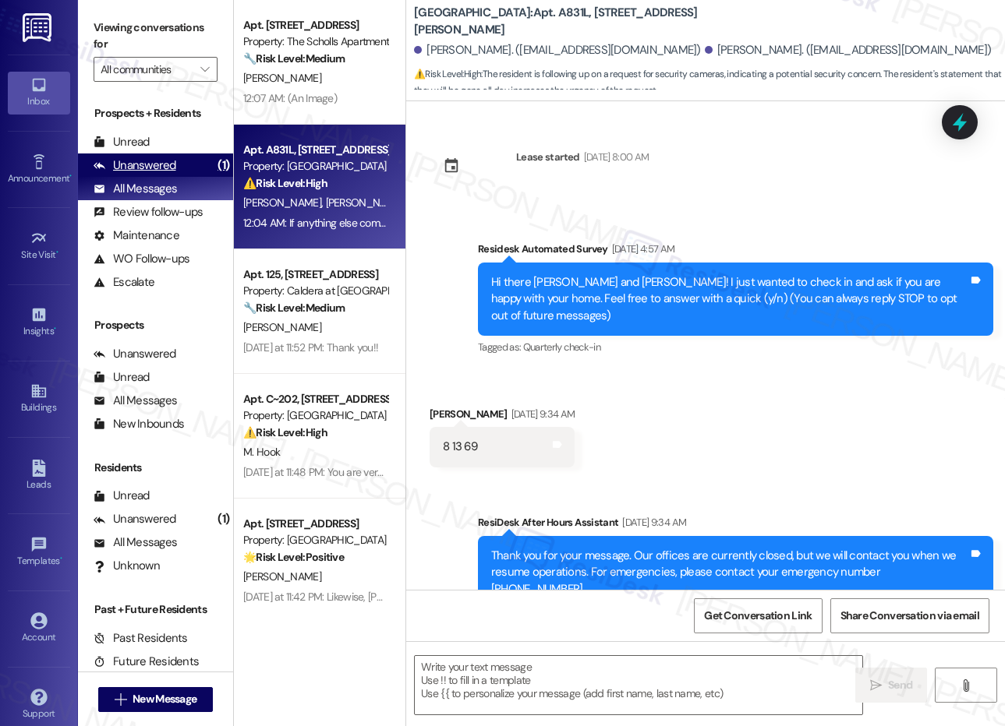
click at [143, 171] on div "Unanswered" at bounding box center [135, 165] width 83 height 16
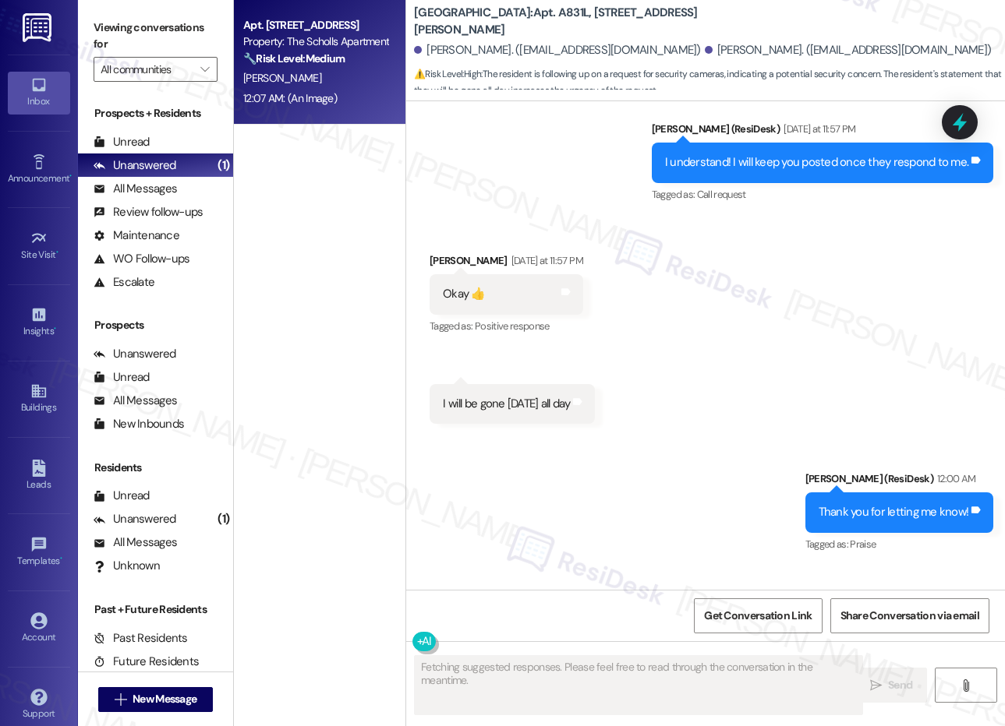
scroll to position [9444, 0]
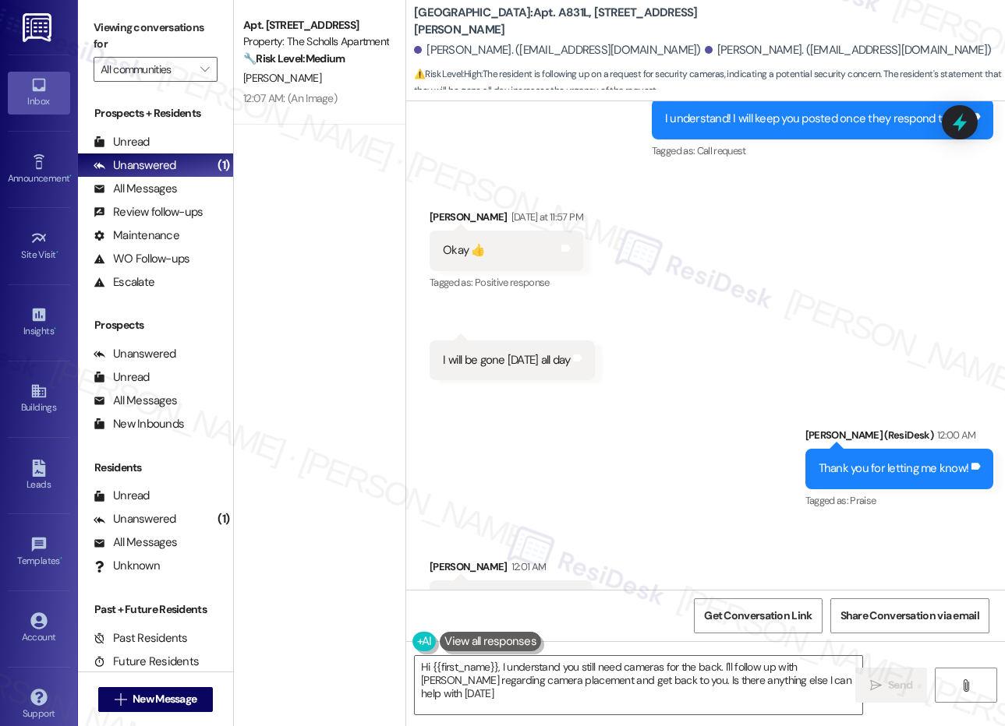
type textarea "Hi {{first_name}}, I understand you still need cameras for the back. I'll follo…"
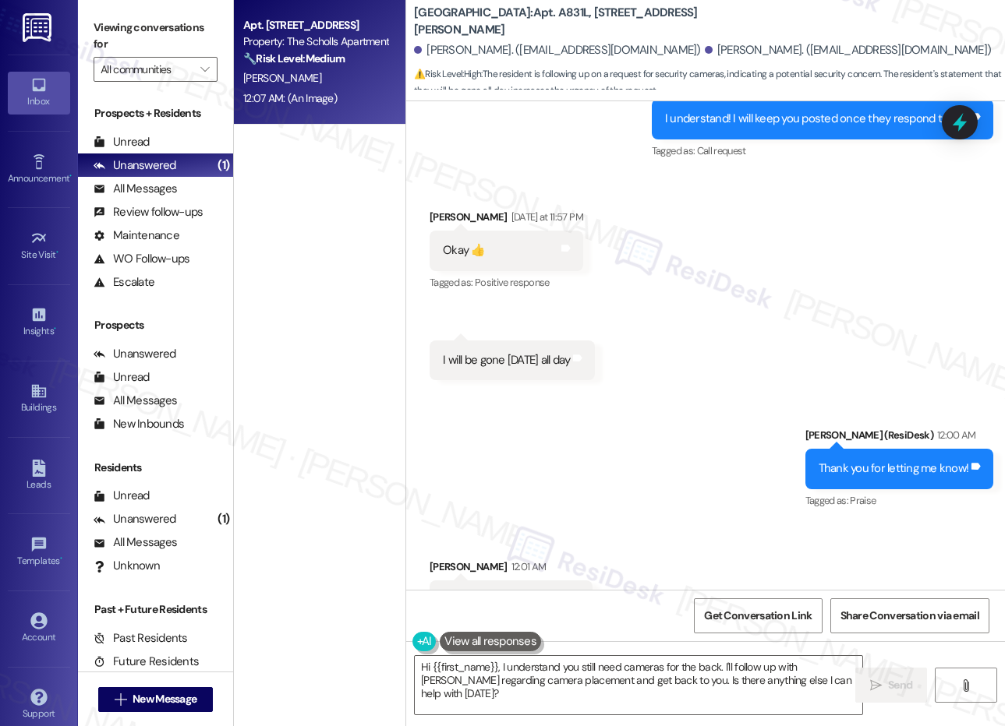
click at [341, 90] on div "12:07 AM: (An Image) 12:07 AM: (An Image)" at bounding box center [315, 98] width 147 height 19
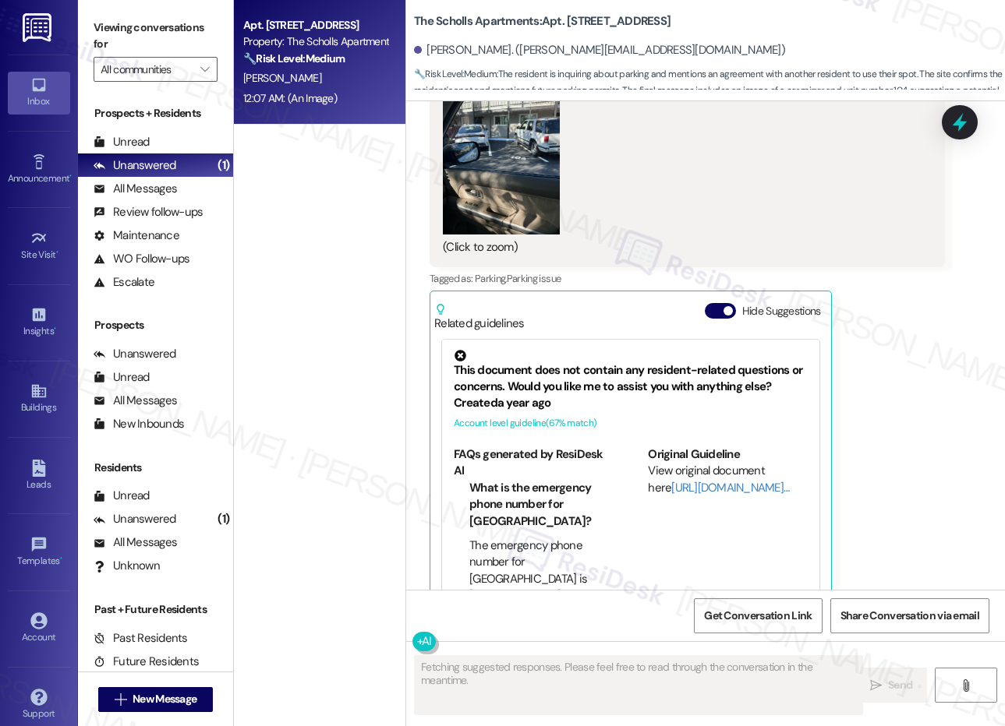
scroll to position [4372, 0]
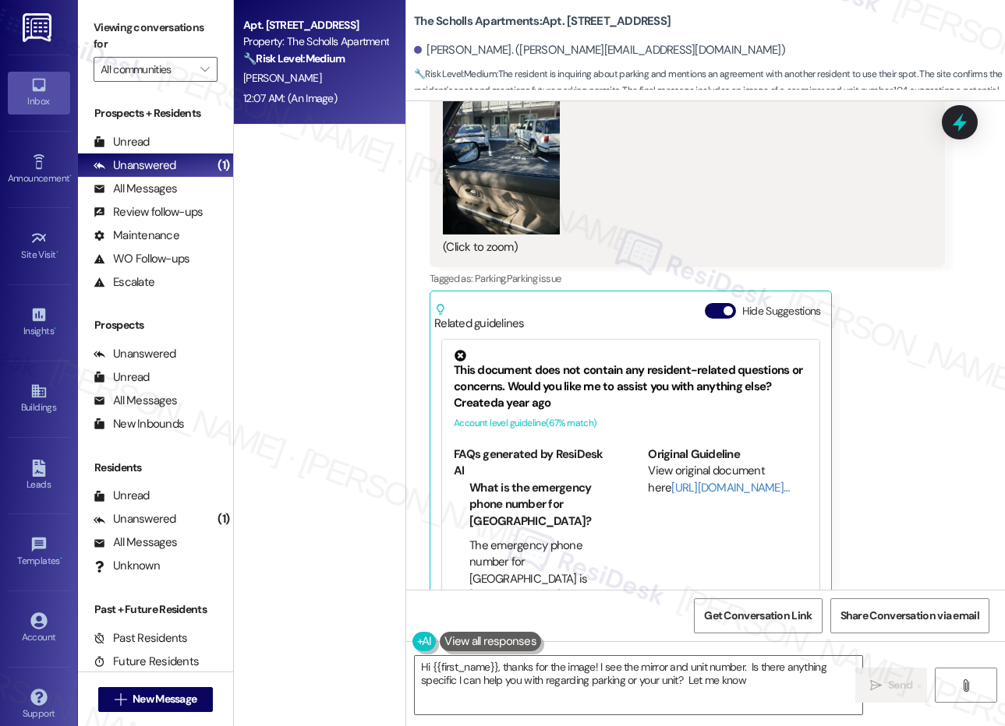
type textarea "Hi {{first_name}}, thanks for the image! I see the mirror and unit number. Is t…"
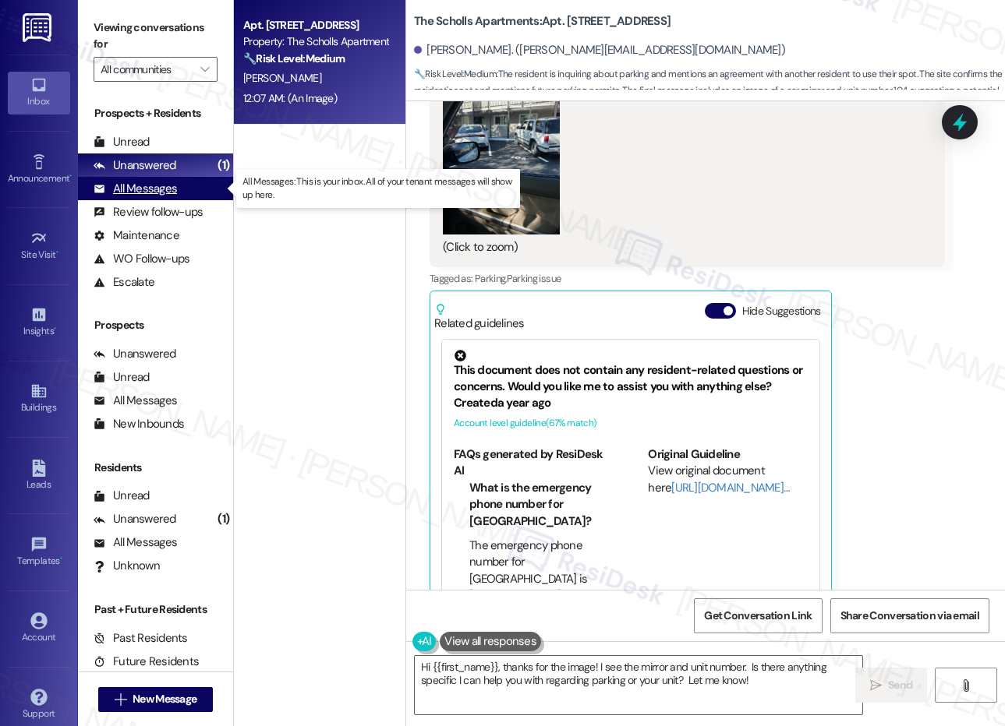
click at [118, 193] on div "All Messages" at bounding box center [135, 189] width 83 height 16
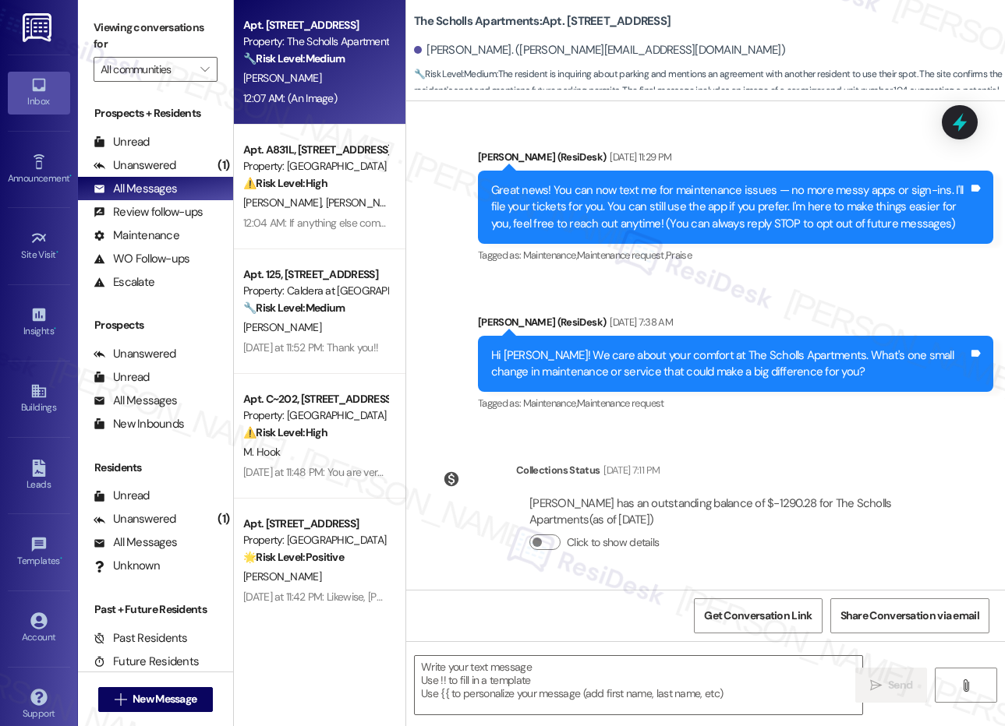
scroll to position [4371, 0]
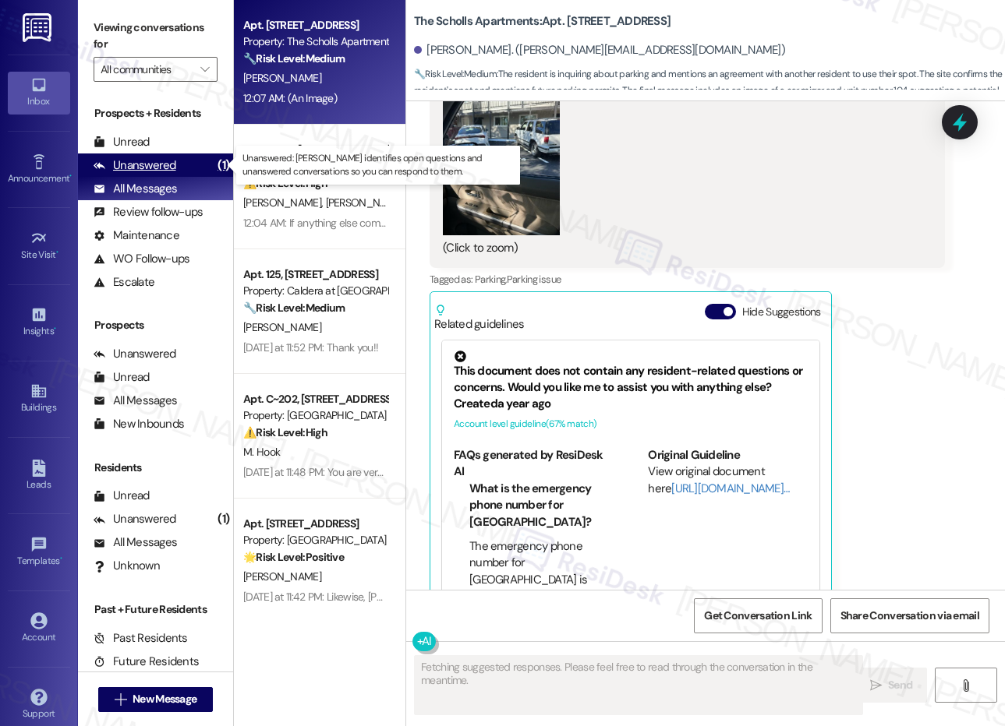
click at [158, 166] on div "Unanswered" at bounding box center [135, 165] width 83 height 16
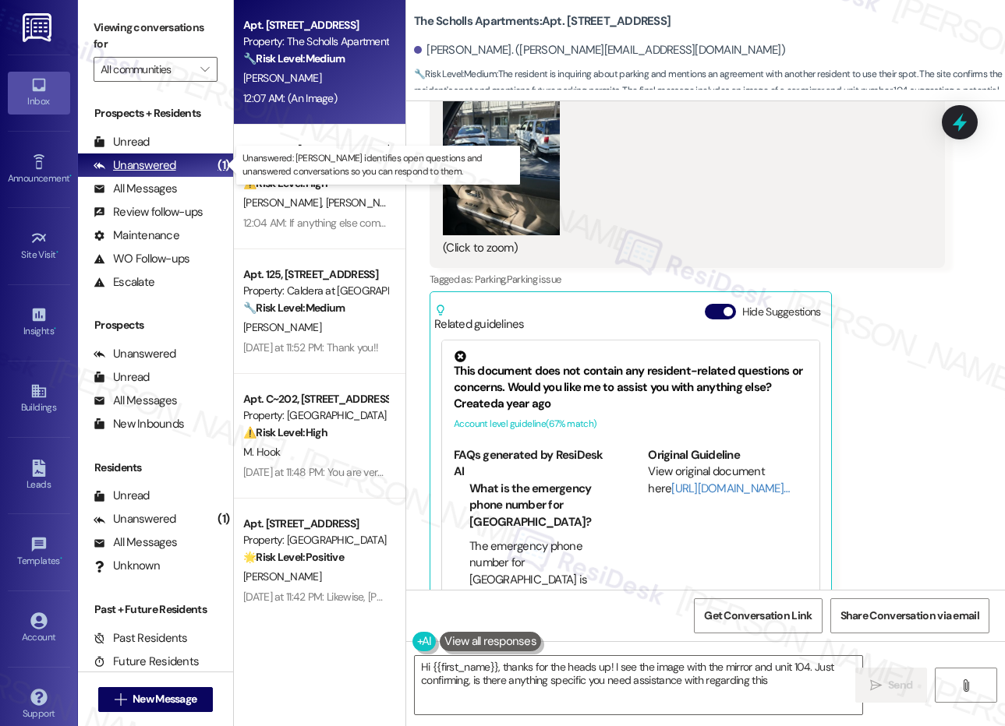
type textarea "Hi {{first_name}}, thanks for the heads up! I see the image with the mirror and…"
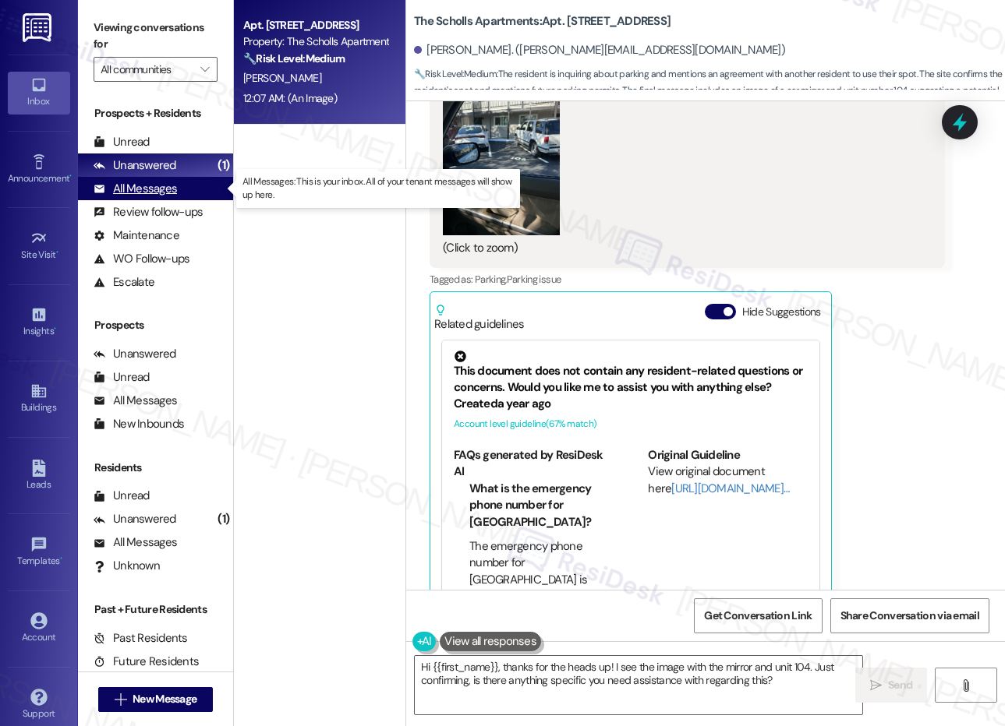
click at [156, 191] on div "All Messages" at bounding box center [135, 189] width 83 height 16
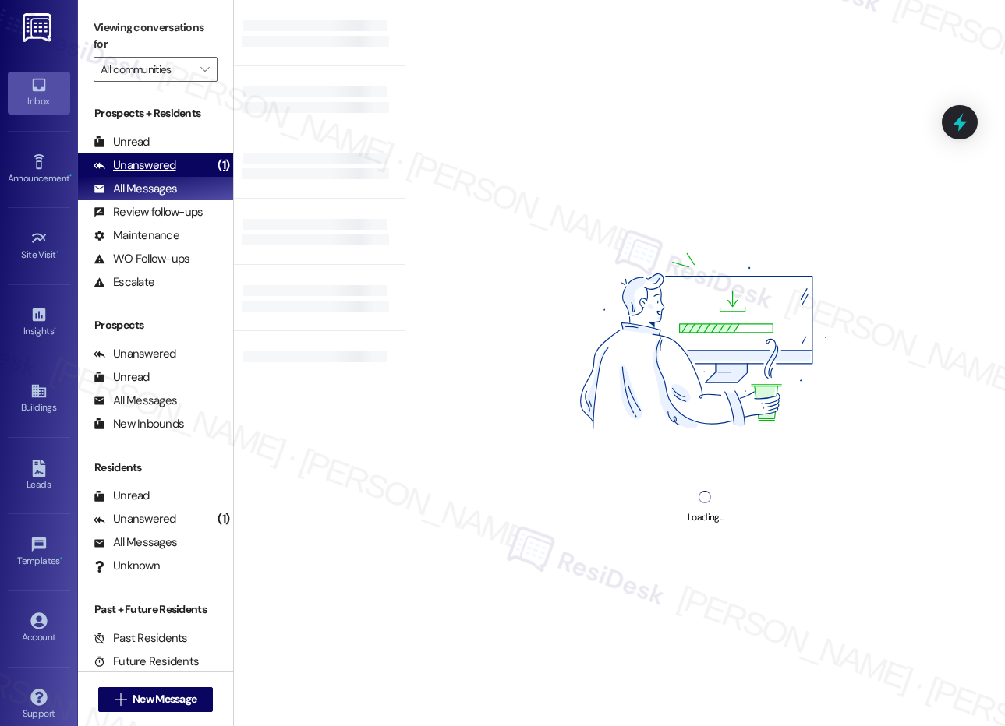
click at [157, 170] on div "Unanswered" at bounding box center [135, 165] width 83 height 16
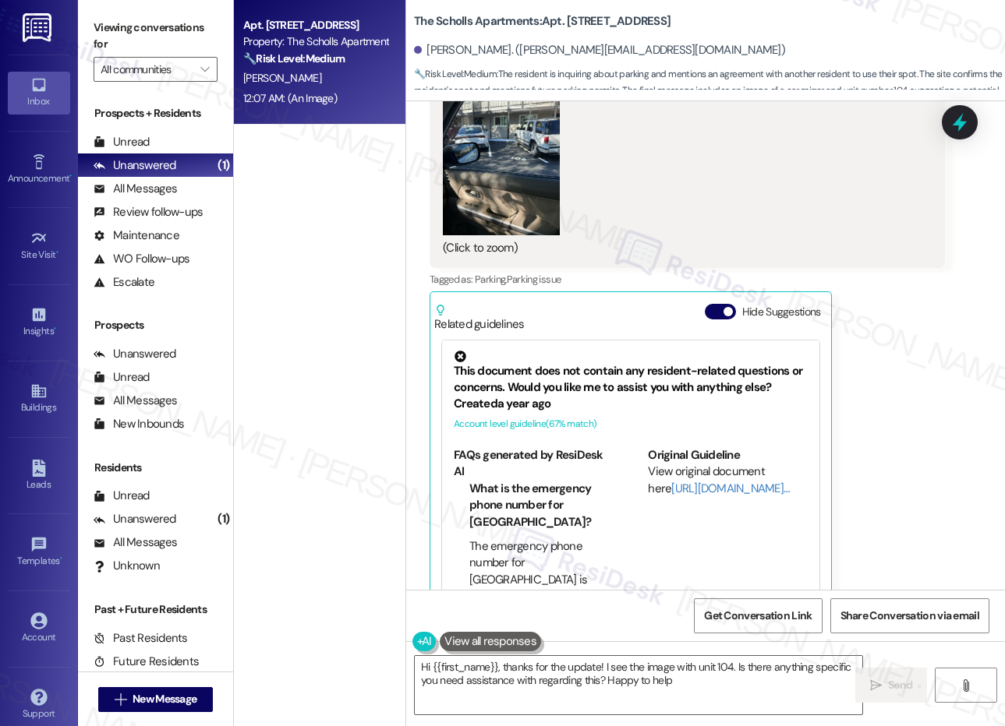
type textarea "Hi {{first_name}}, thanks for the update! I see the image with unit 104. Is the…"
click at [140, 190] on div "All Messages" at bounding box center [135, 189] width 83 height 16
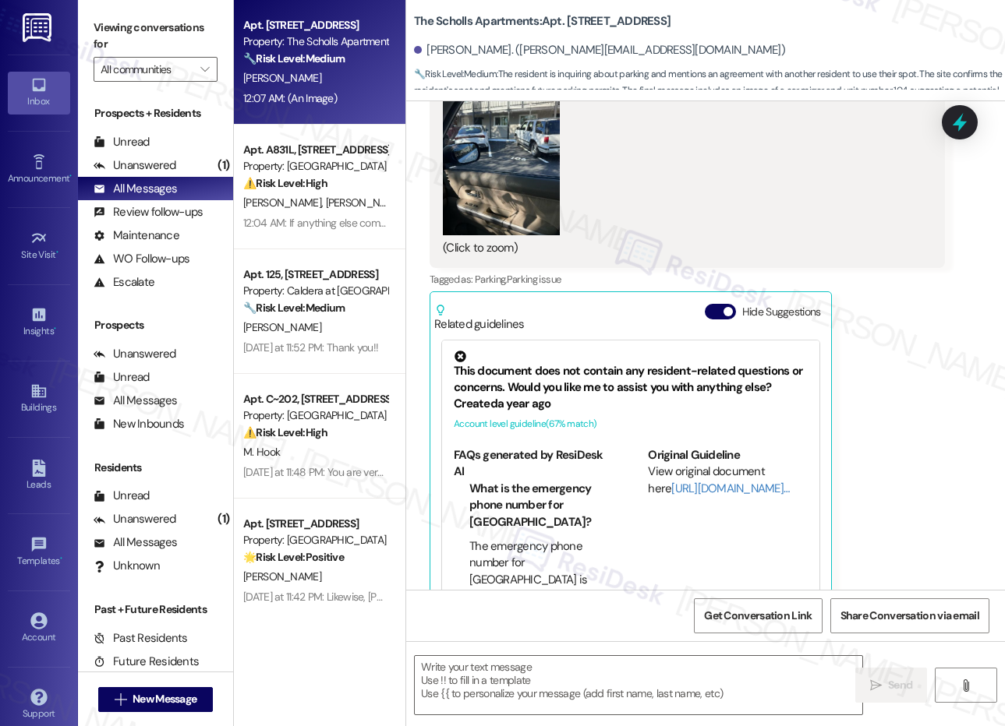
type textarea "Fetching suggested responses. Please feel free to read through the conversation…"
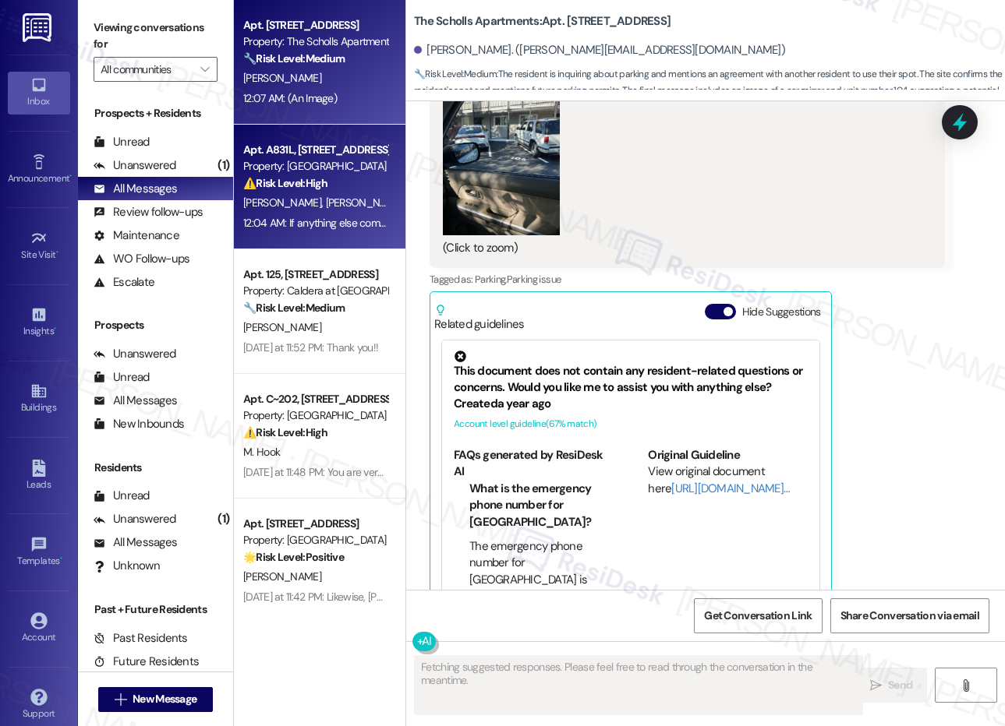
click at [339, 168] on div "Property: [GEOGRAPHIC_DATA]" at bounding box center [315, 166] width 144 height 16
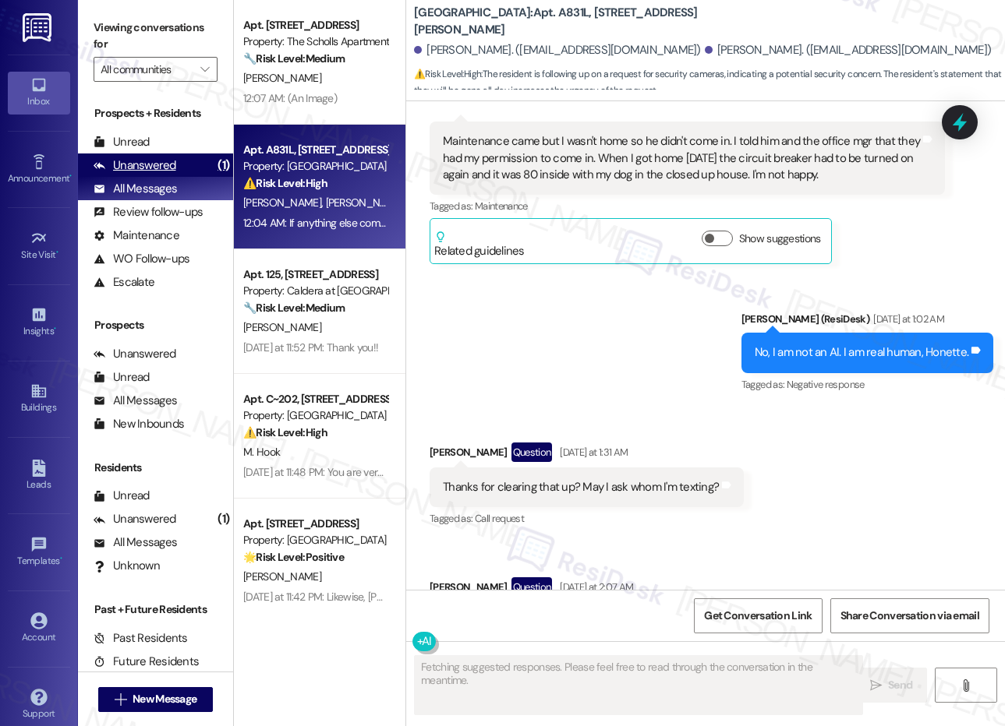
click at [161, 168] on div "Unanswered" at bounding box center [135, 165] width 83 height 16
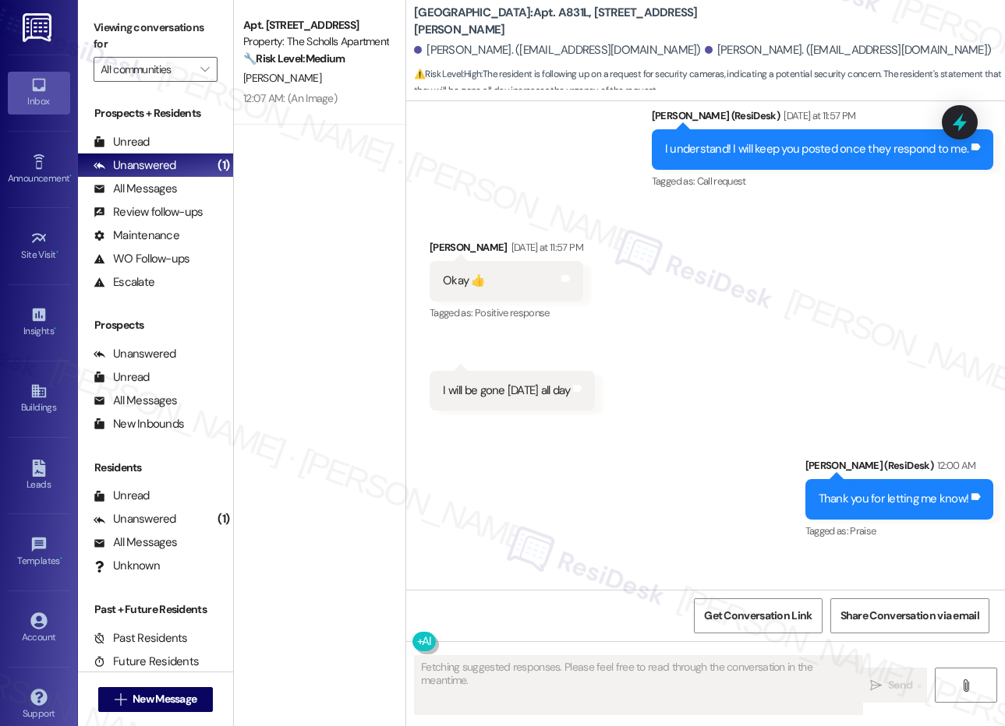
scroll to position [9444, 0]
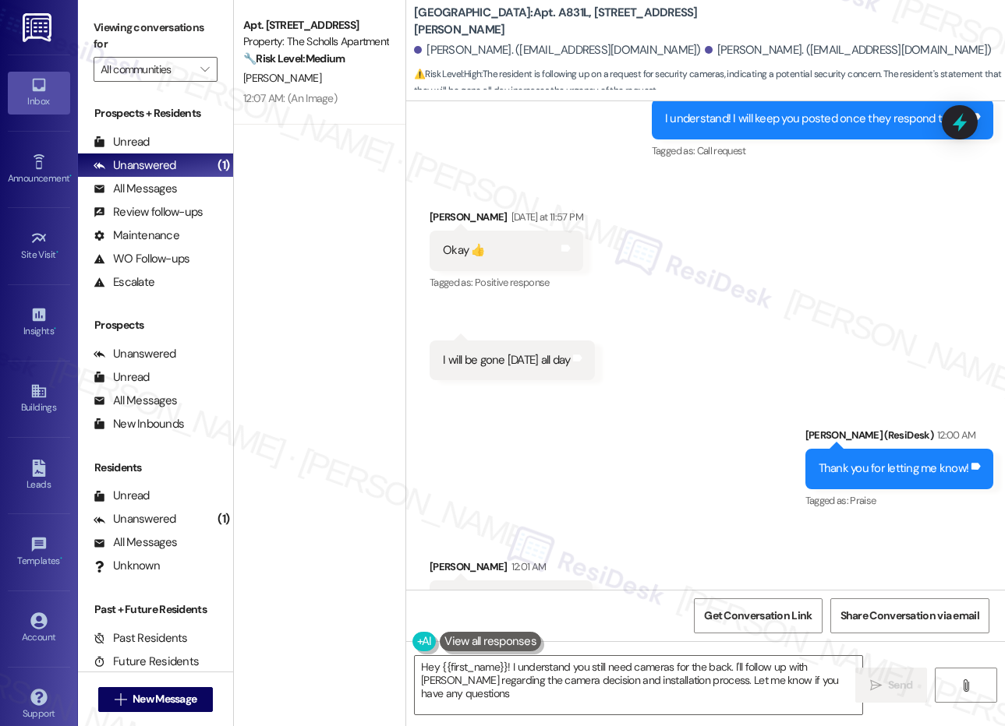
type textarea "Hey {{first_name}}! I understand you still need cameras for the back. I'll foll…"
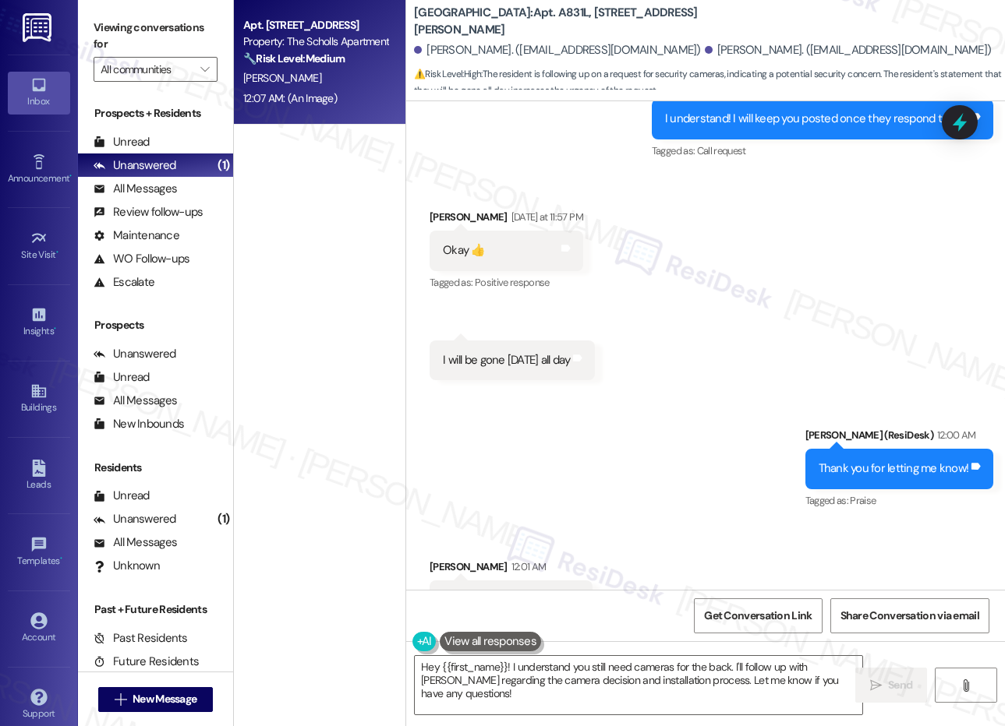
click at [336, 94] on div "12:07 AM: (An Image) 12:07 AM: (An Image)" at bounding box center [290, 98] width 94 height 14
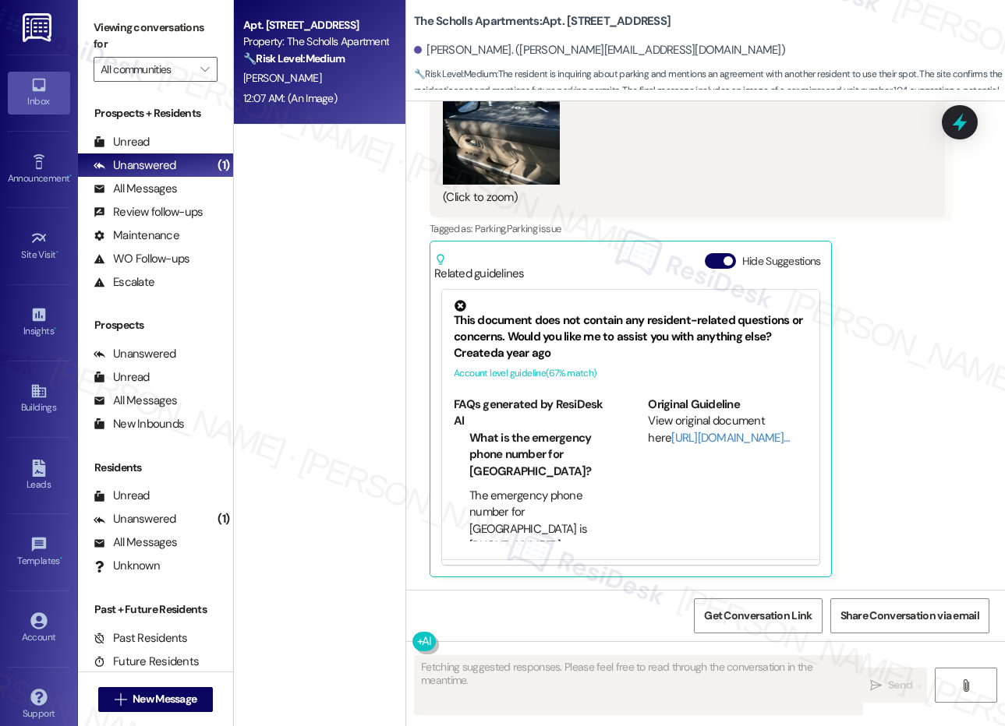
scroll to position [4372, 0]
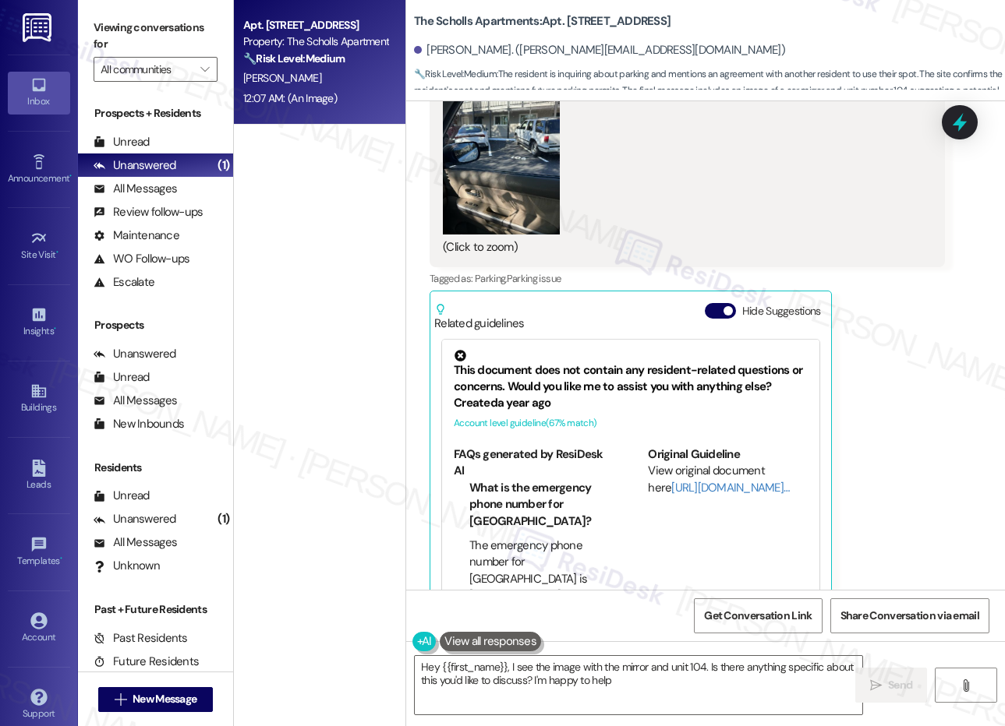
type textarea "Hey {{first_name}}, I see the image with the mirror and unit 104. Is there anyt…"
click at [154, 189] on div "All Messages" at bounding box center [135, 189] width 83 height 16
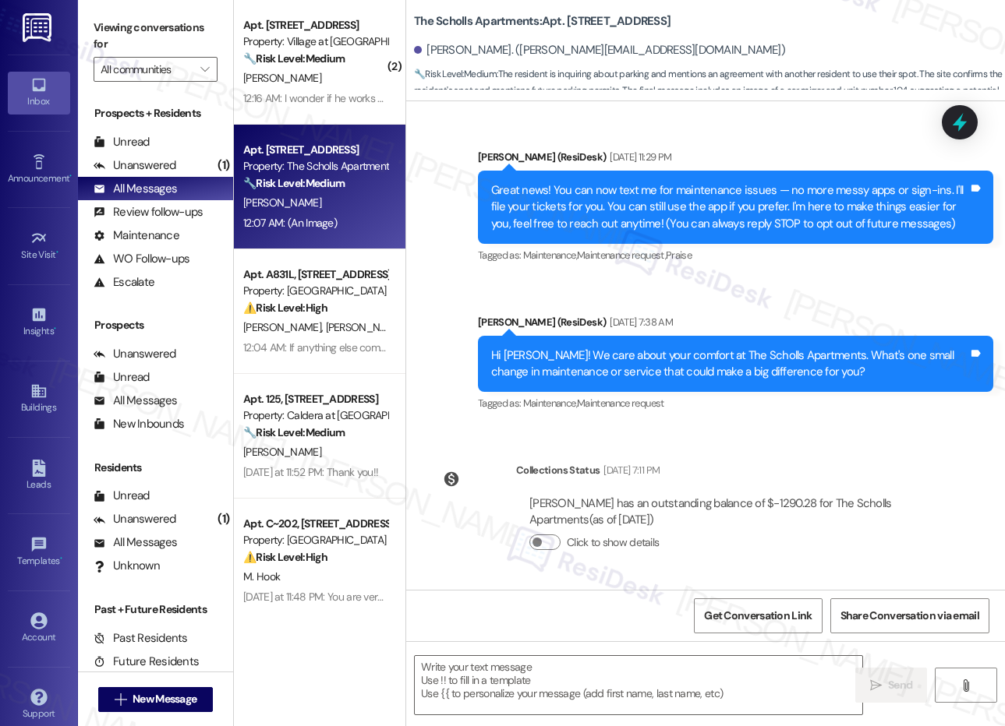
scroll to position [4371, 0]
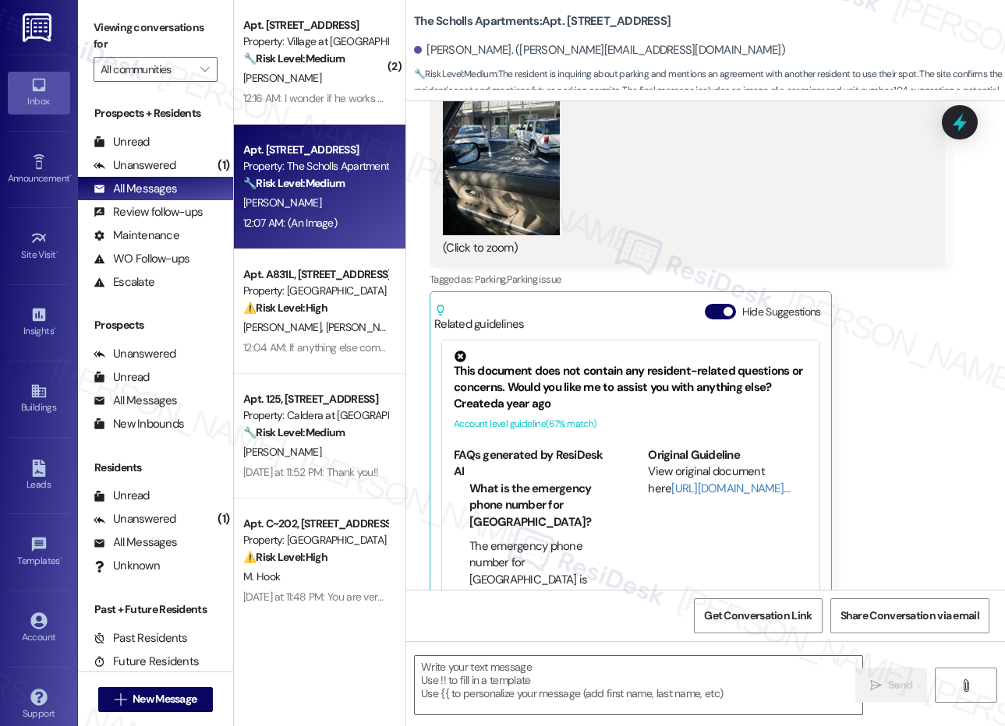
type textarea "Fetching suggested responses. Please feel free to read through the conversation…"
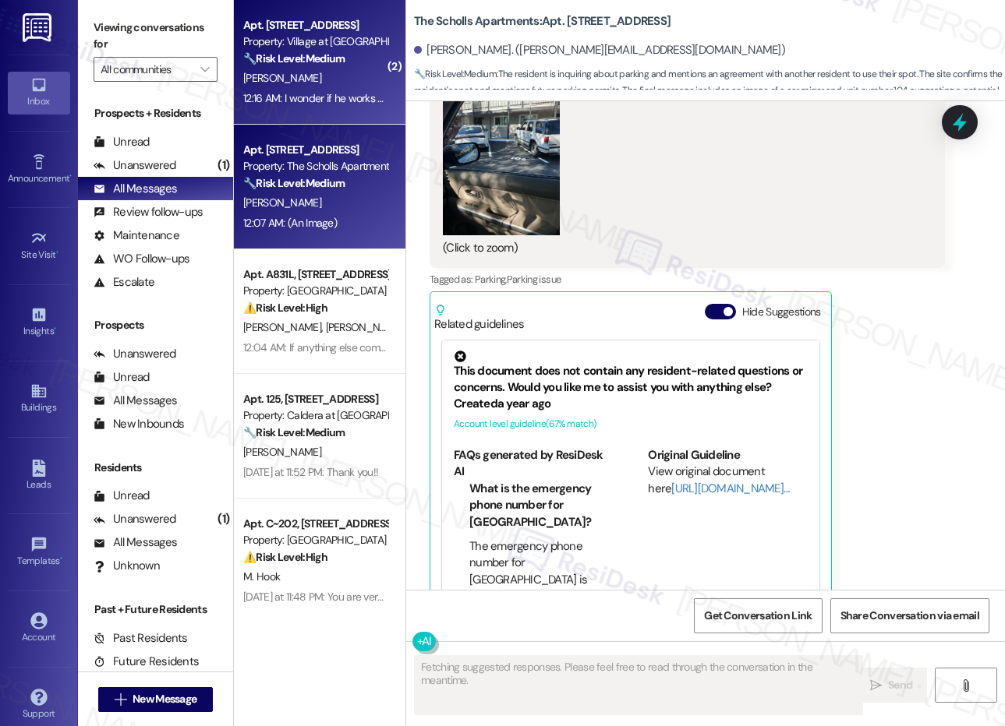
click at [302, 95] on div "12:16 AM: I wonder if he works swing shift or doesn't have a job at all because…" at bounding box center [581, 98] width 677 height 14
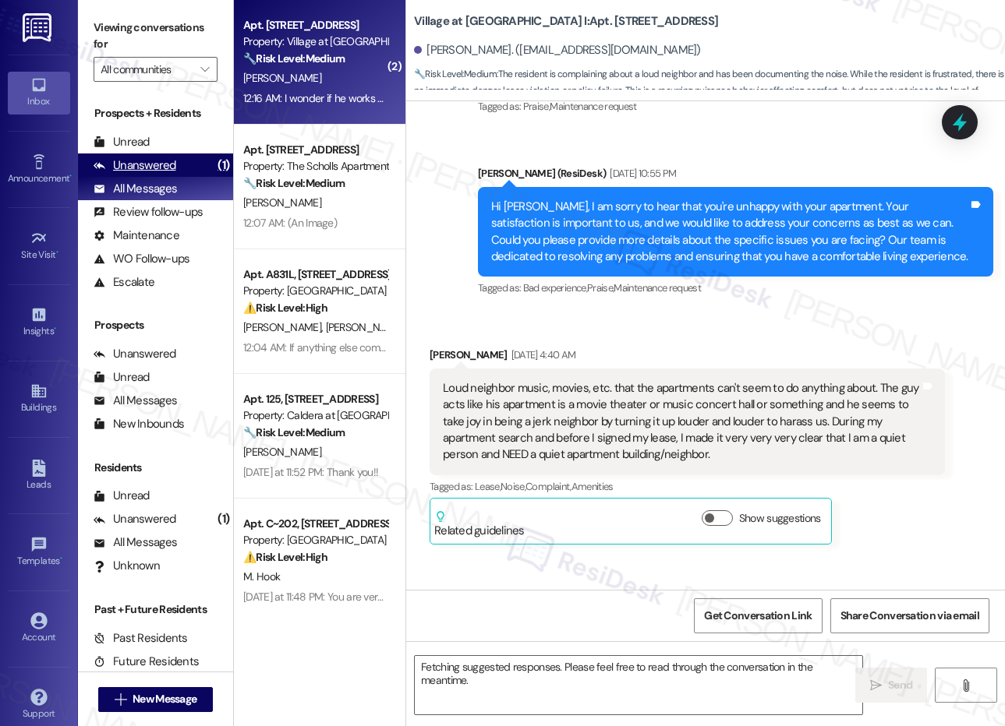
click at [136, 173] on div "Unanswered" at bounding box center [135, 165] width 83 height 16
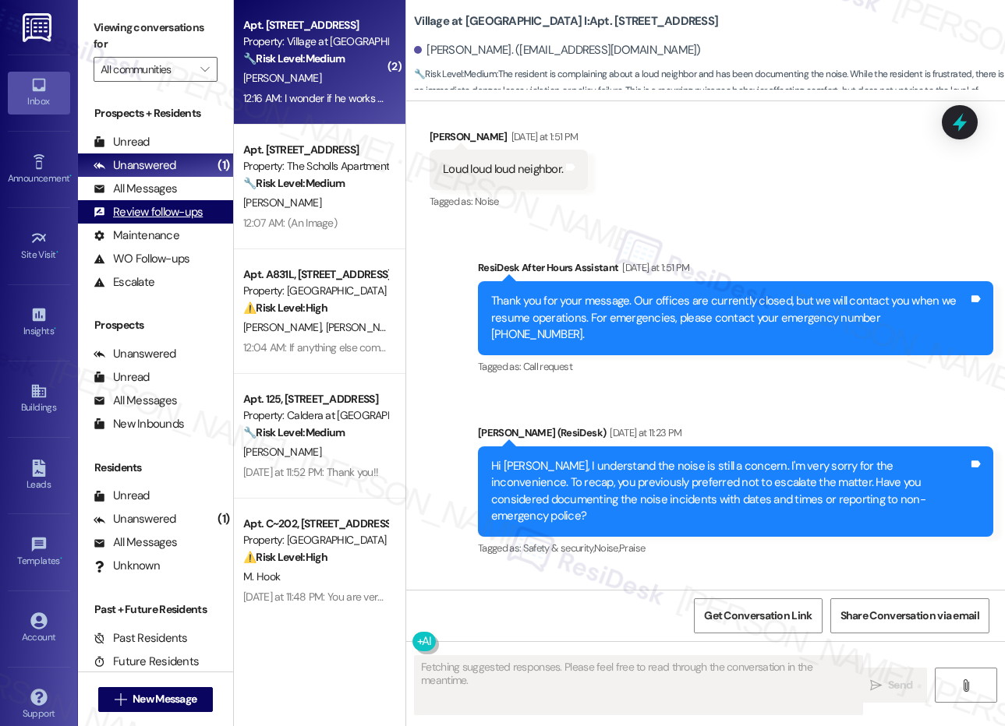
scroll to position [6174, 0]
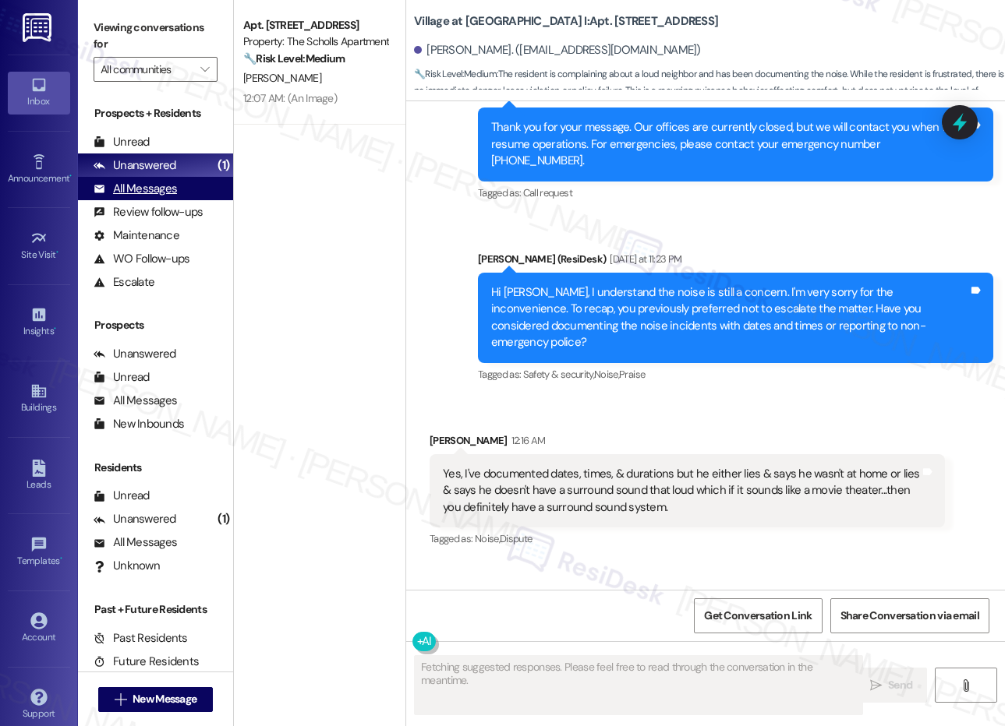
click at [132, 178] on div "All Messages (undefined)" at bounding box center [155, 188] width 155 height 23
click at [130, 157] on div "Unanswered" at bounding box center [135, 165] width 83 height 16
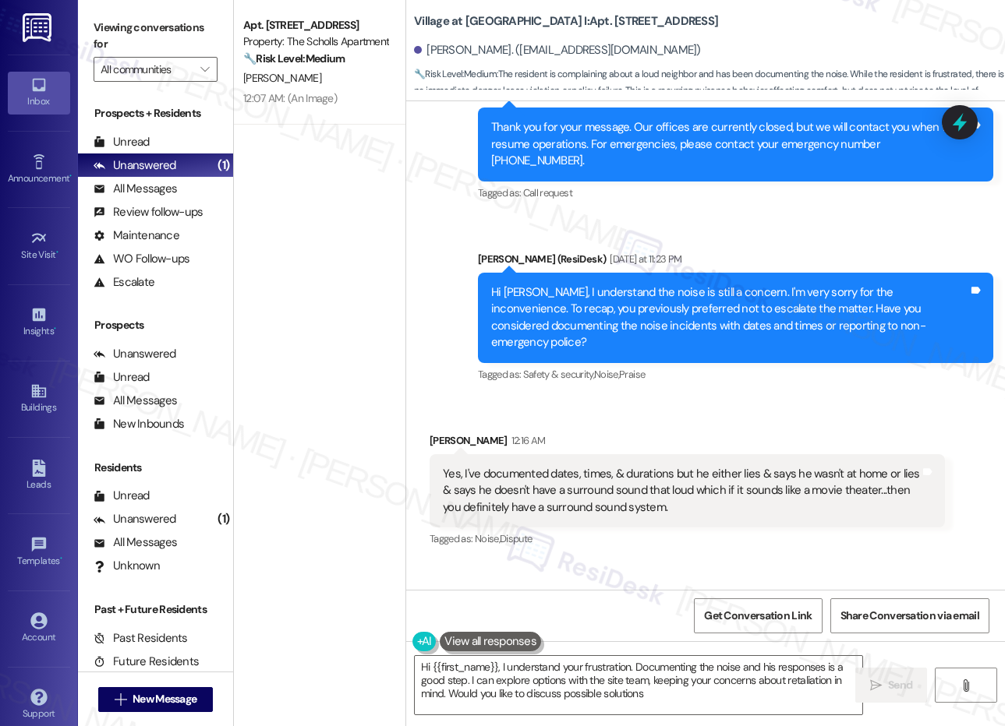
type textarea "Hi {{first_name}}, I understand your frustration. Documenting the noise and his…"
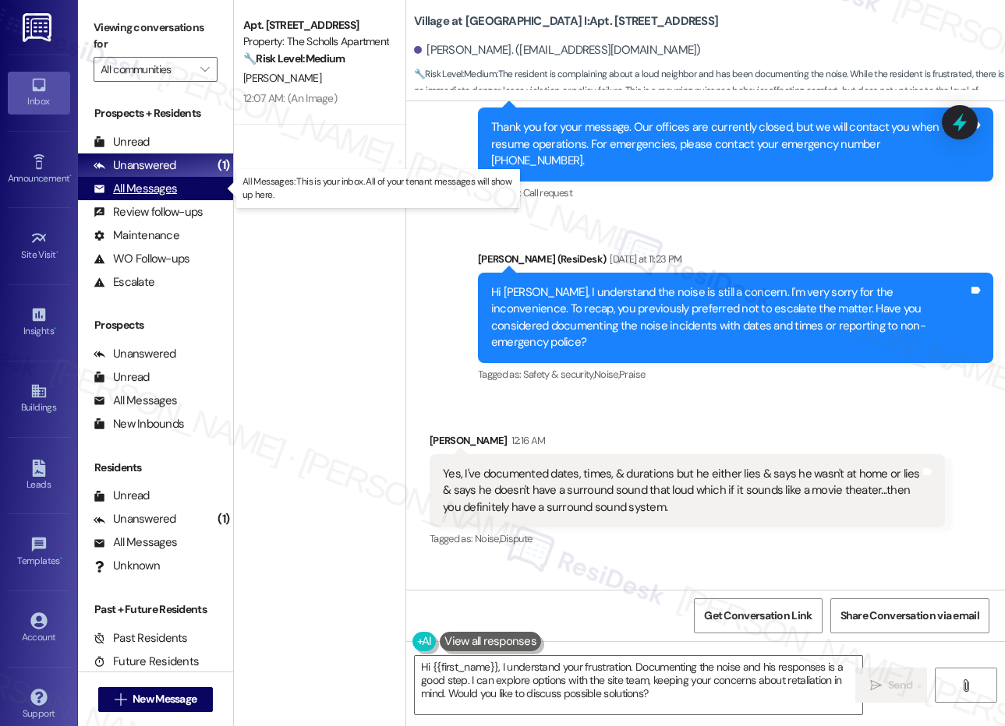
click at [135, 193] on div "All Messages" at bounding box center [135, 189] width 83 height 16
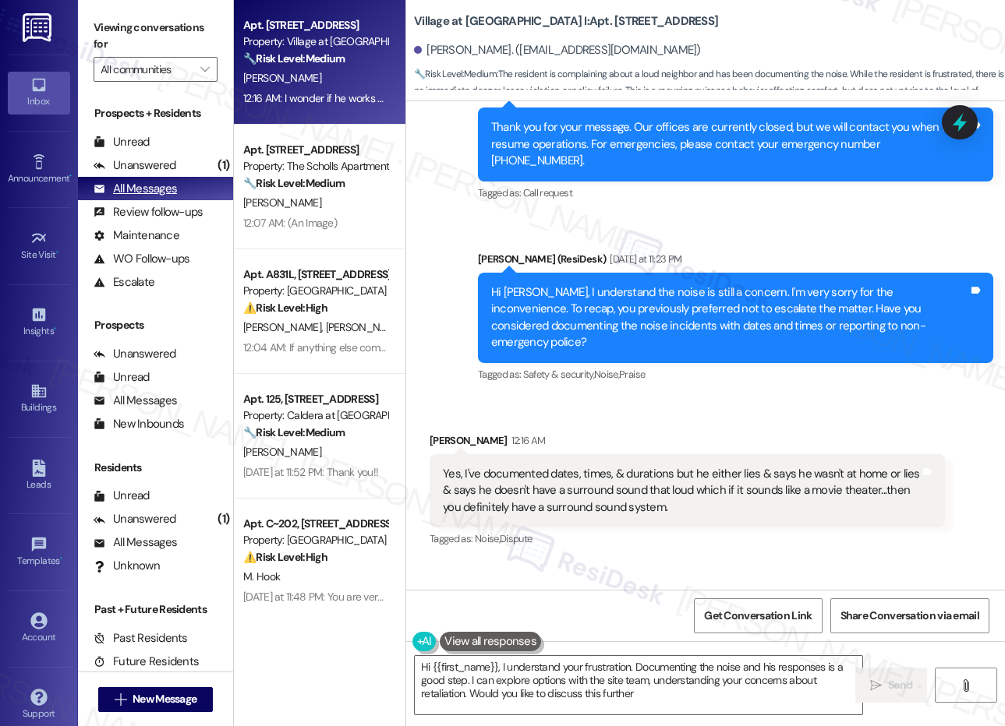
type textarea "Hi {{first_name}}, I understand your frustration. Documenting the noise and his…"
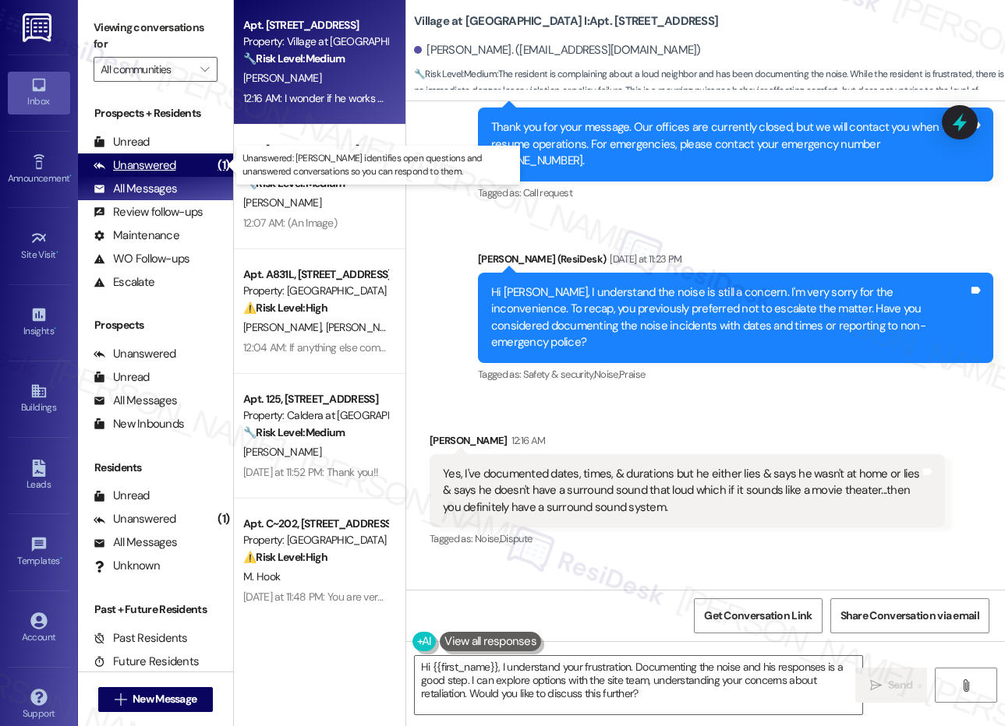
click at [143, 168] on div "Unanswered" at bounding box center [135, 165] width 83 height 16
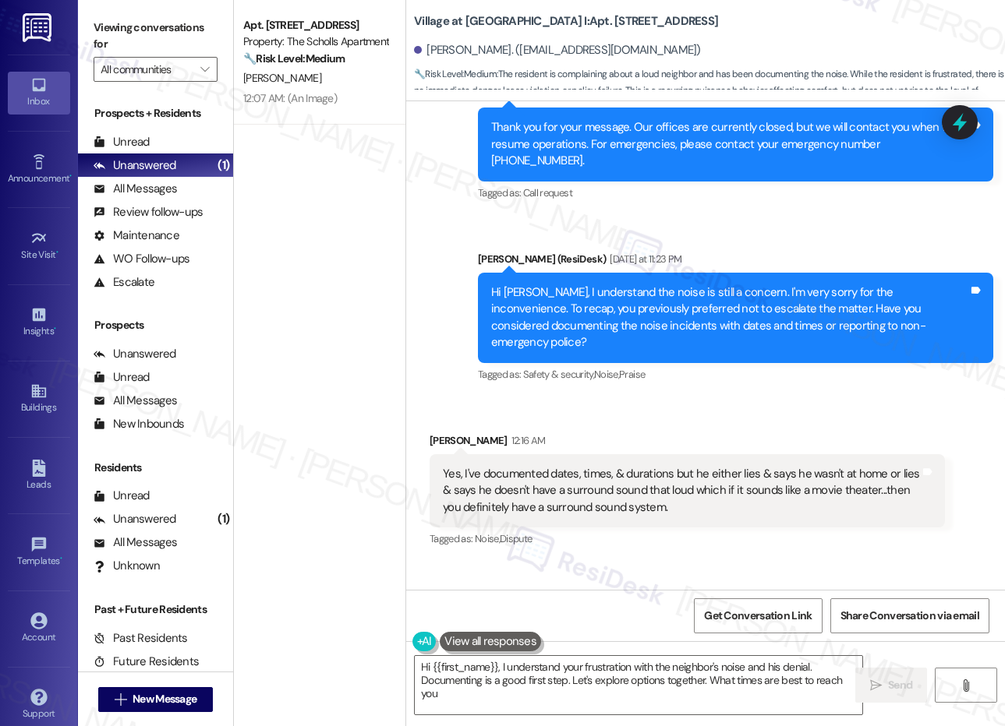
type textarea "Hi {{first_name}}, I understand your frustration with the neighbor's noise and …"
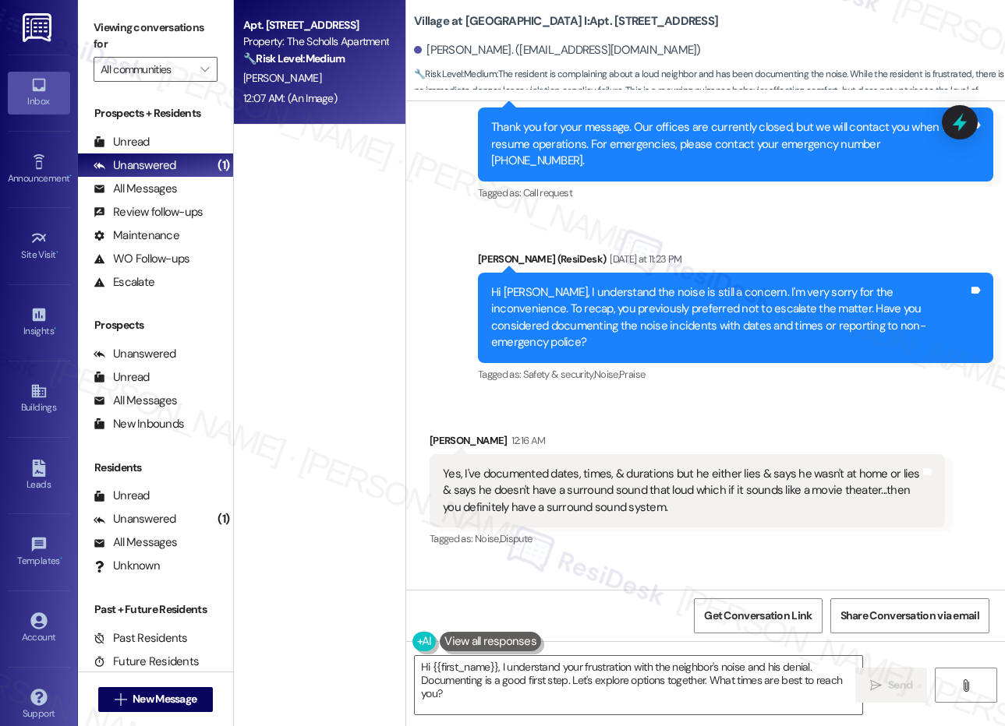
click at [345, 90] on div "12:07 AM: (An Image) 12:07 AM: (An Image)" at bounding box center [315, 98] width 147 height 19
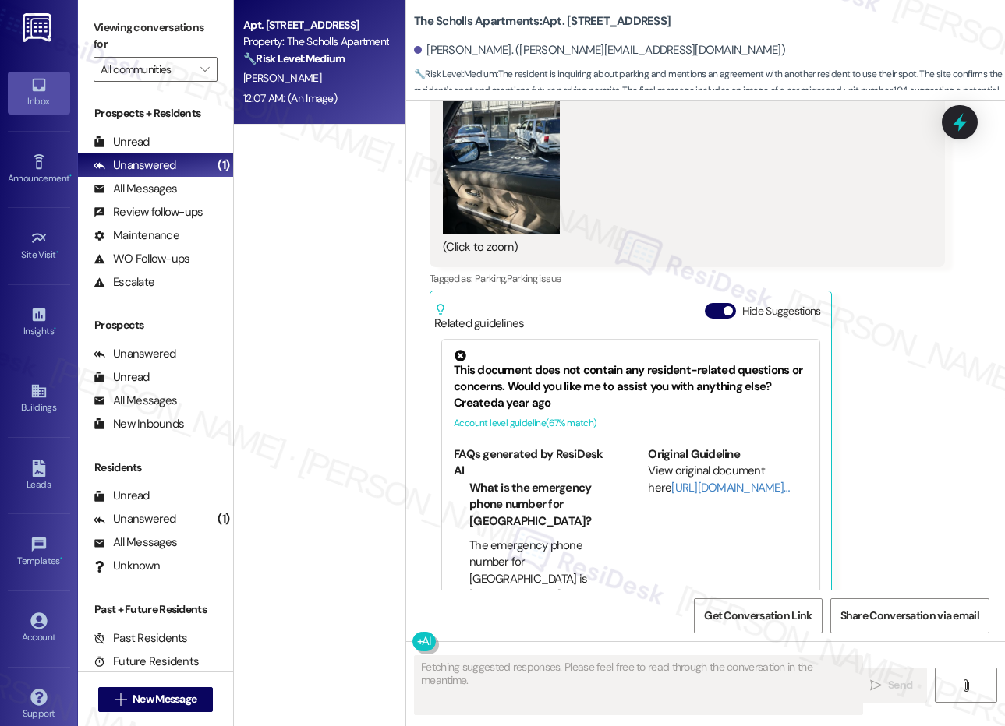
scroll to position [297, 0]
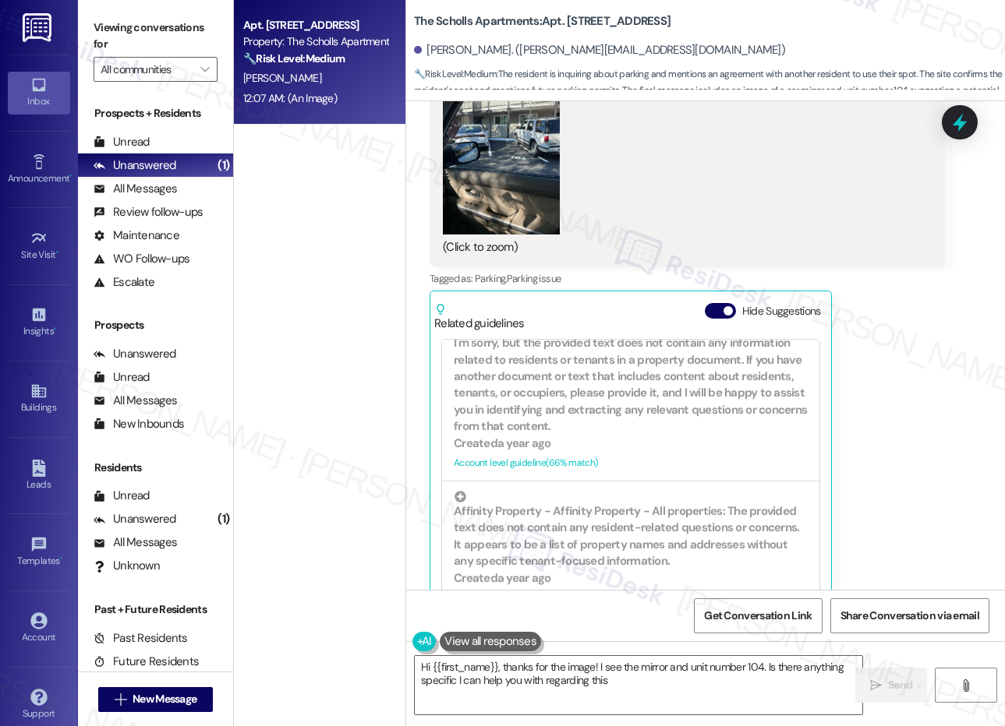
type textarea "Hi {{first_name}}, thanks for the image! I see the mirror and unit number 104. …"
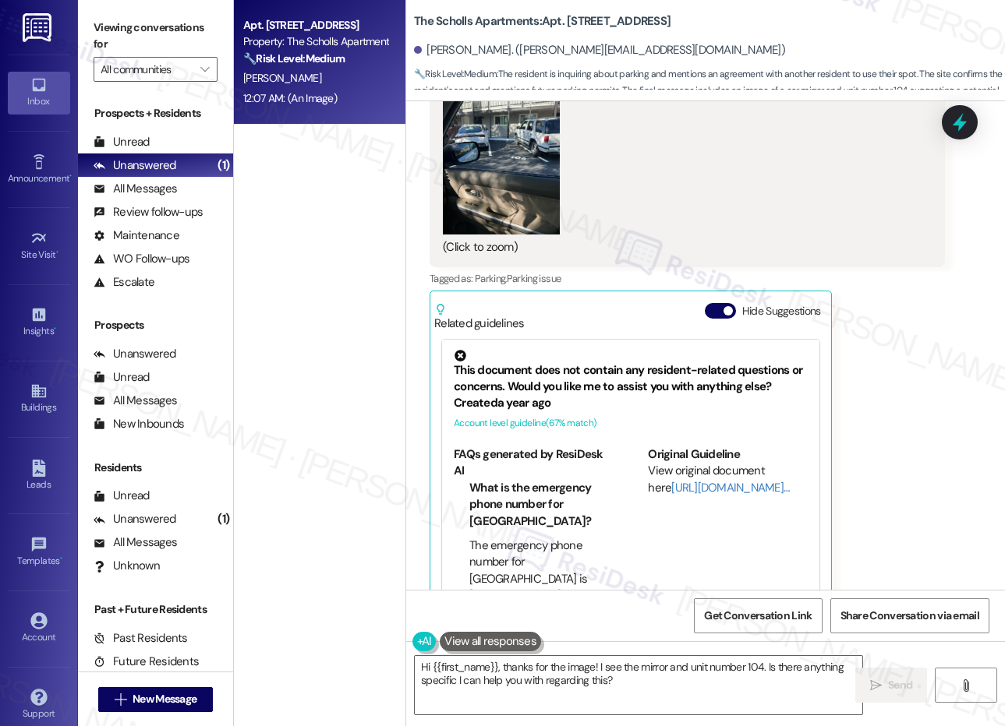
scroll to position [4371, 0]
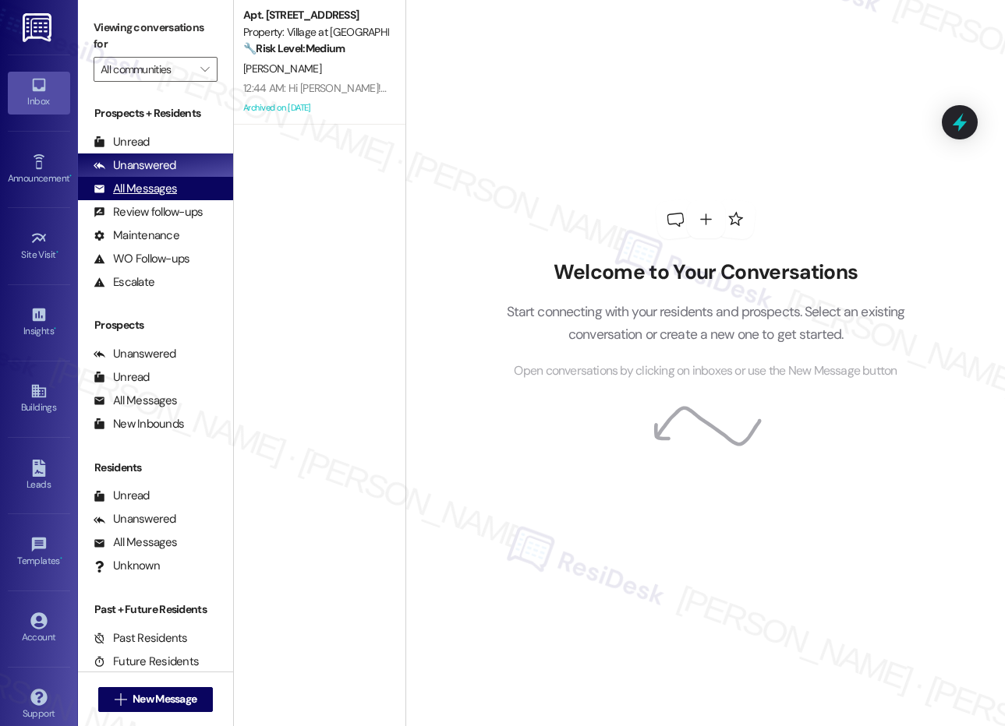
click at [154, 196] on div "All Messages" at bounding box center [135, 189] width 83 height 16
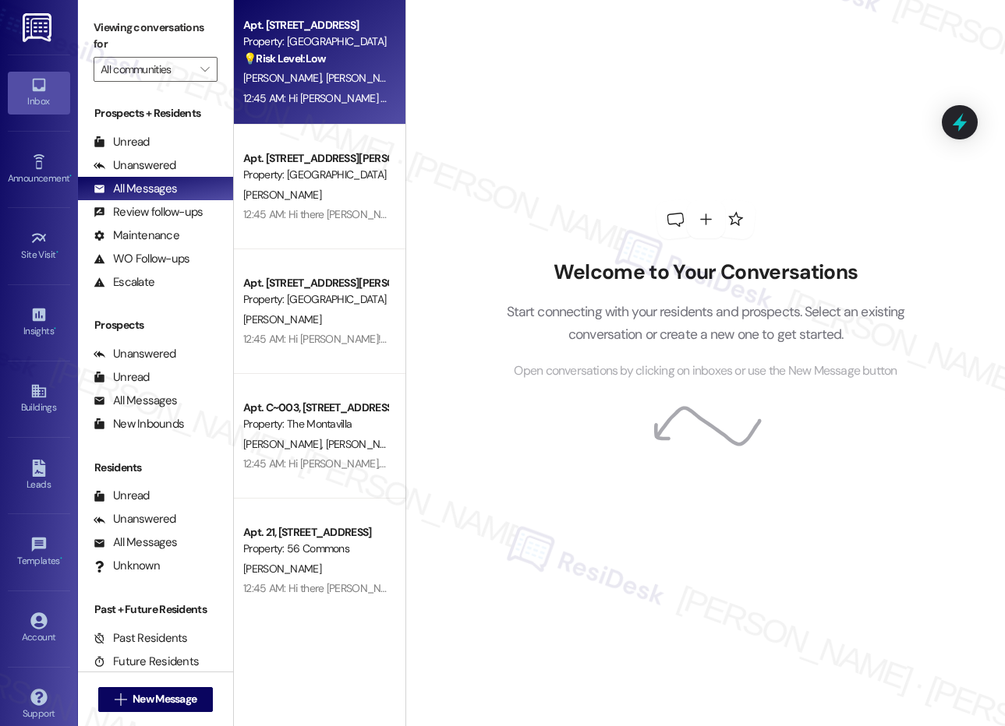
click at [316, 90] on div "12:45 AM: Hi Alan and Cody! I'm checking in on your latest work order (Starting…" at bounding box center [315, 98] width 147 height 19
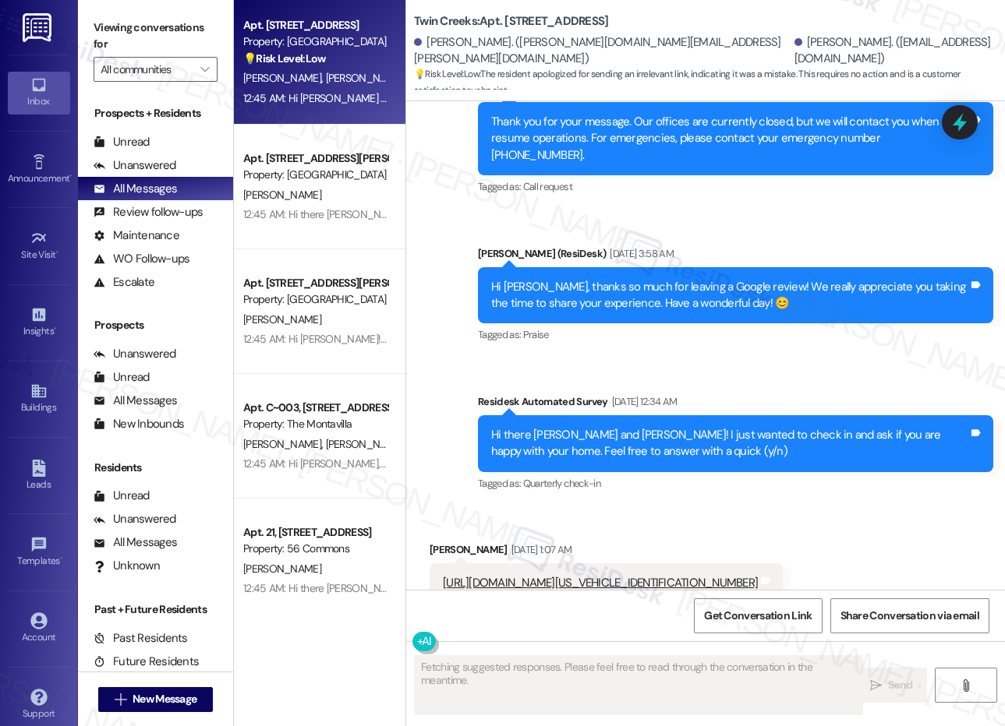
scroll to position [2028, 0]
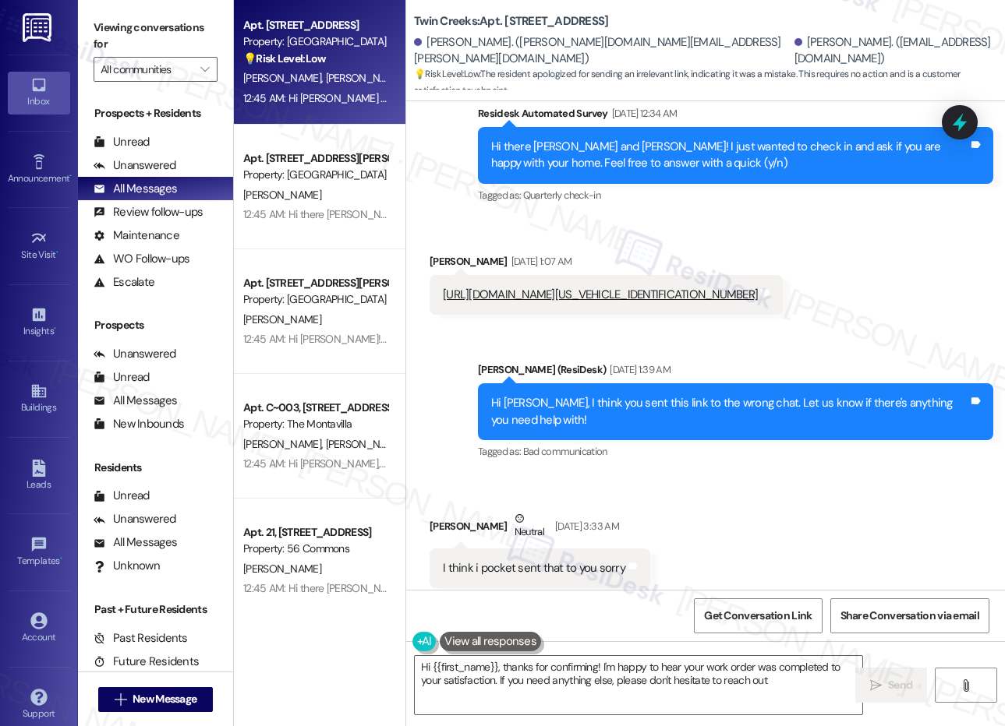
type textarea "Hi {{first_name}}, thanks for confirming! I'm happy to hear your work order was…"
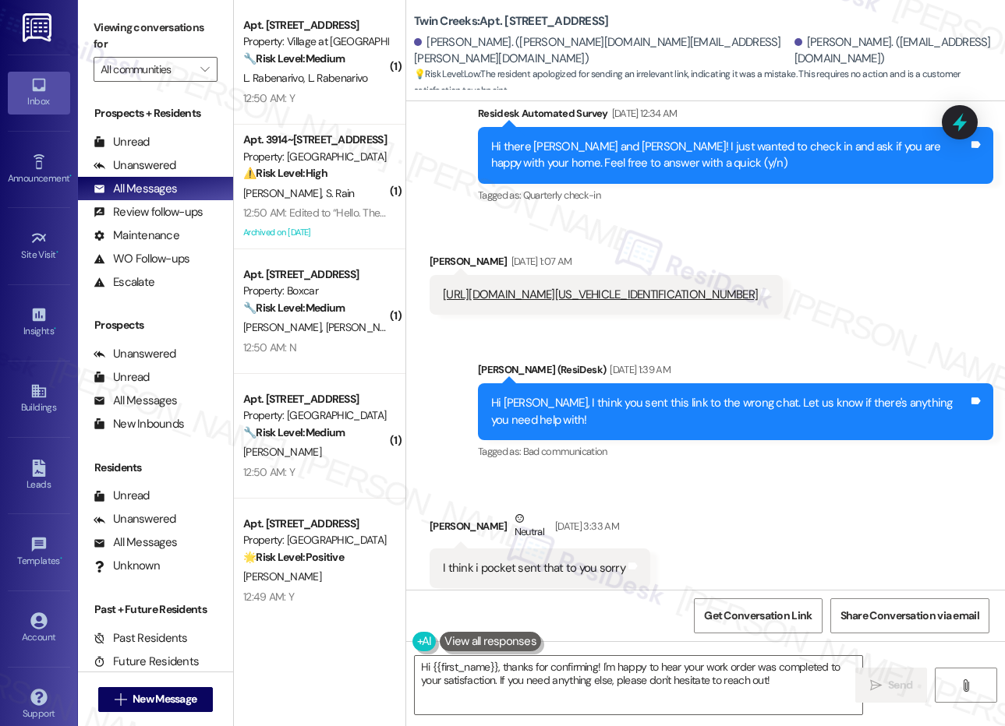
scroll to position [2026, 0]
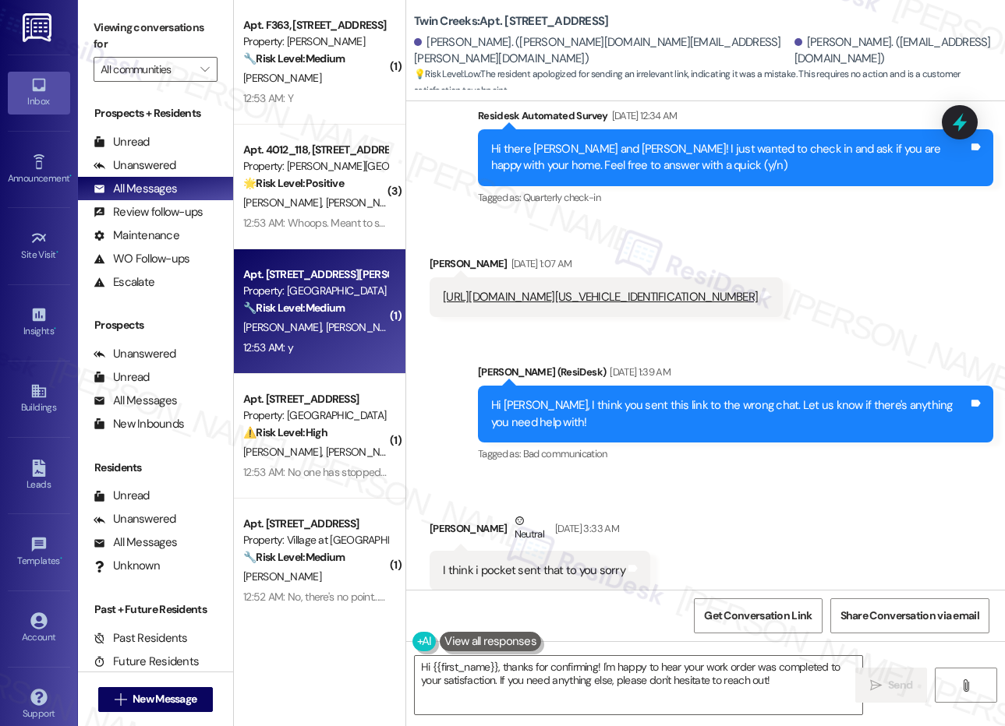
click at [356, 341] on div "12:53 AM: y 12:53 AM: y" at bounding box center [315, 347] width 147 height 19
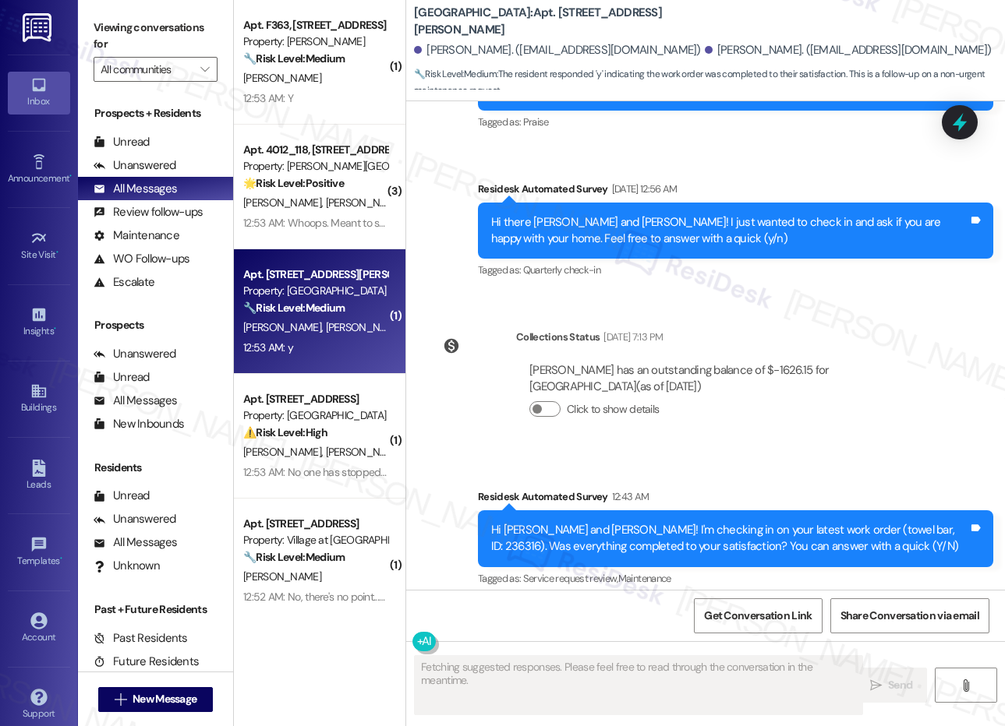
scroll to position [4175, 0]
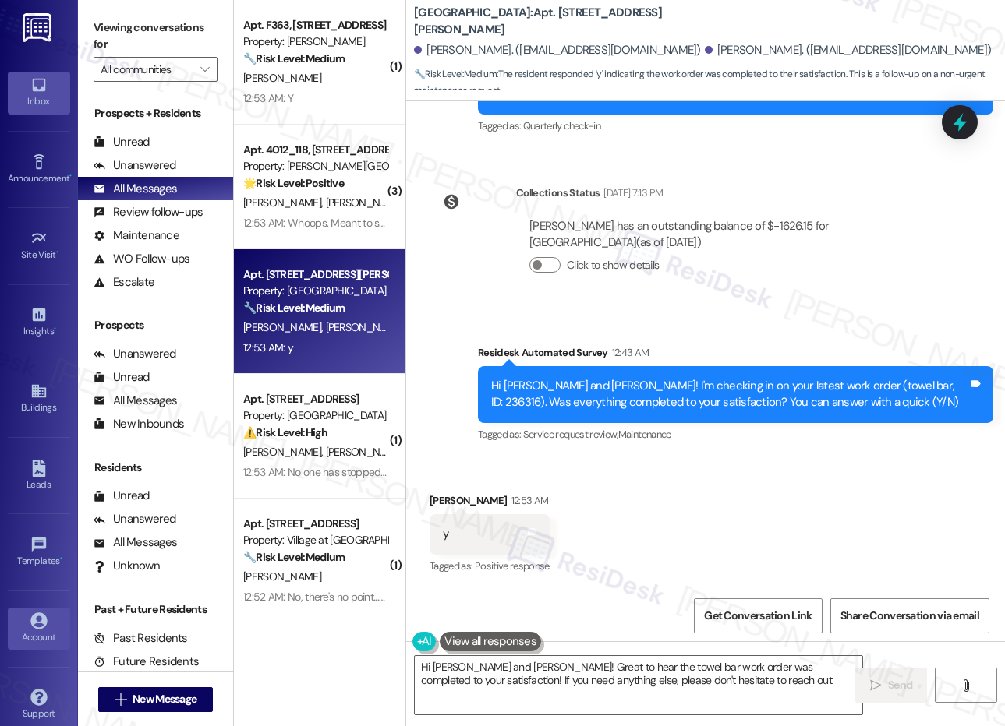
type textarea "Hi Justin and Haley! Great to hear the towel bar work order was completed to yo…"
click at [37, 626] on icon at bounding box center [38, 621] width 17 height 17
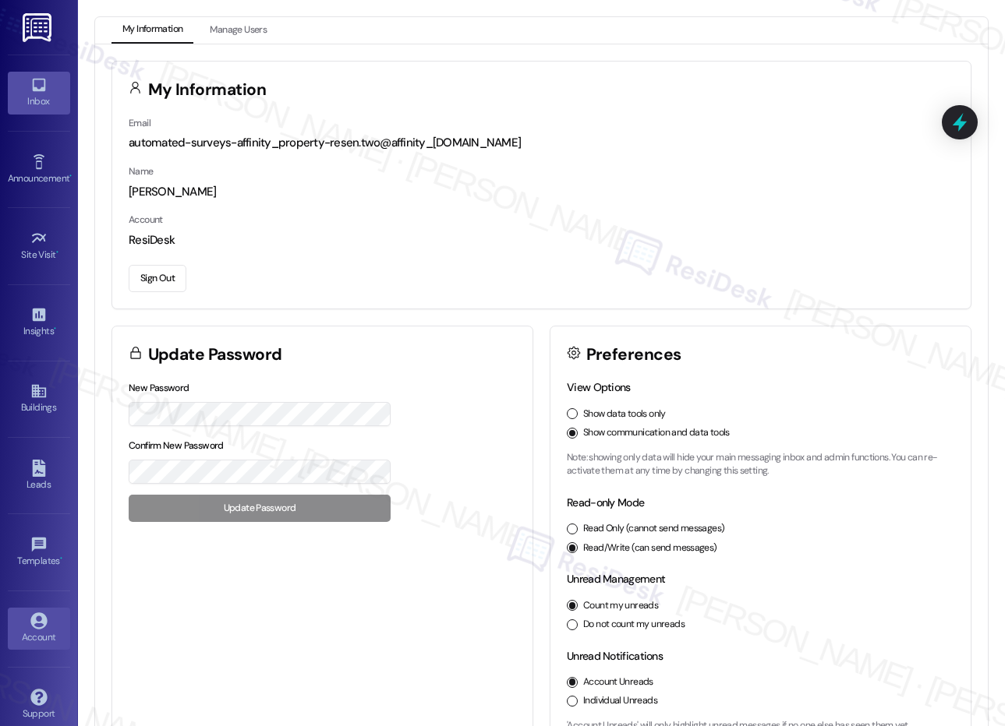
click at [30, 91] on icon at bounding box center [38, 84] width 17 height 17
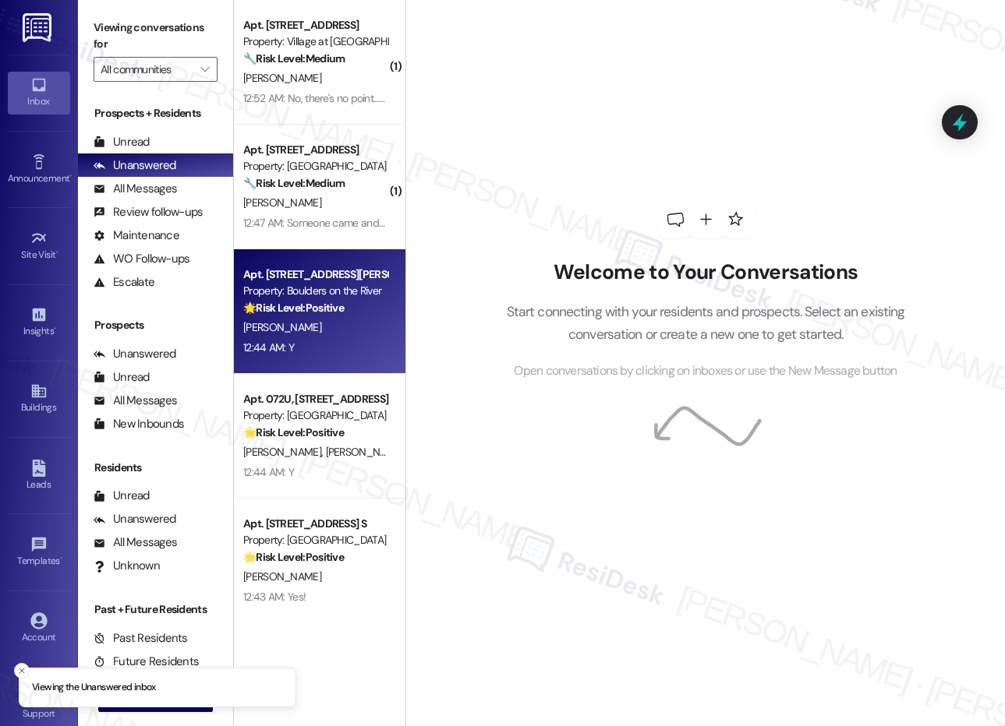
scroll to position [8, 0]
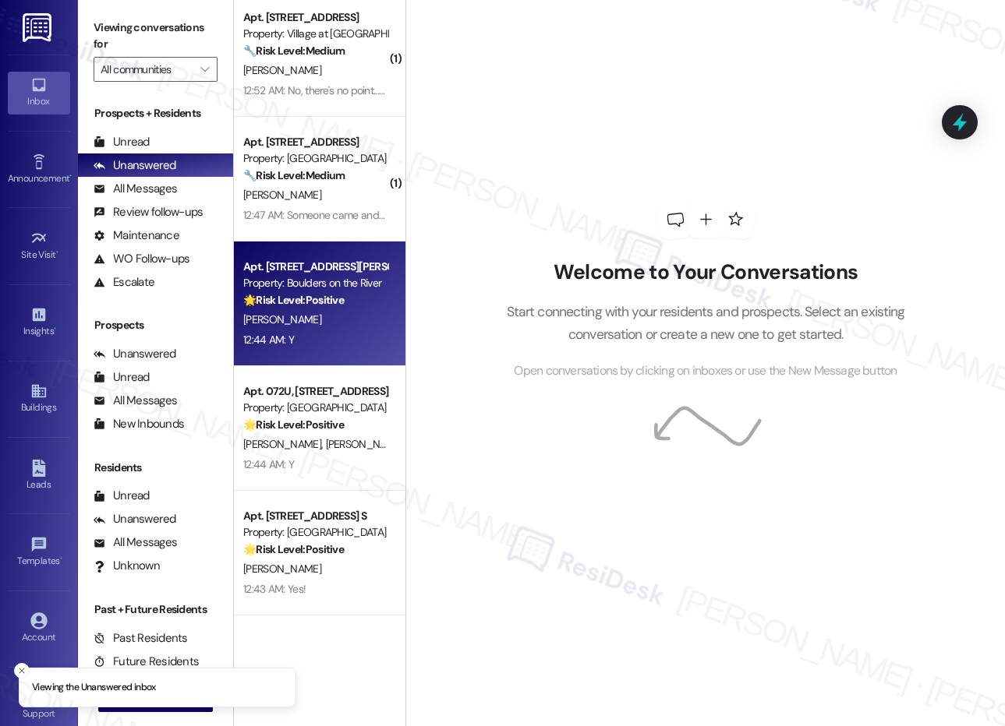
click at [337, 347] on div "12:44 AM: Y 12:44 AM: Y" at bounding box center [315, 339] width 147 height 19
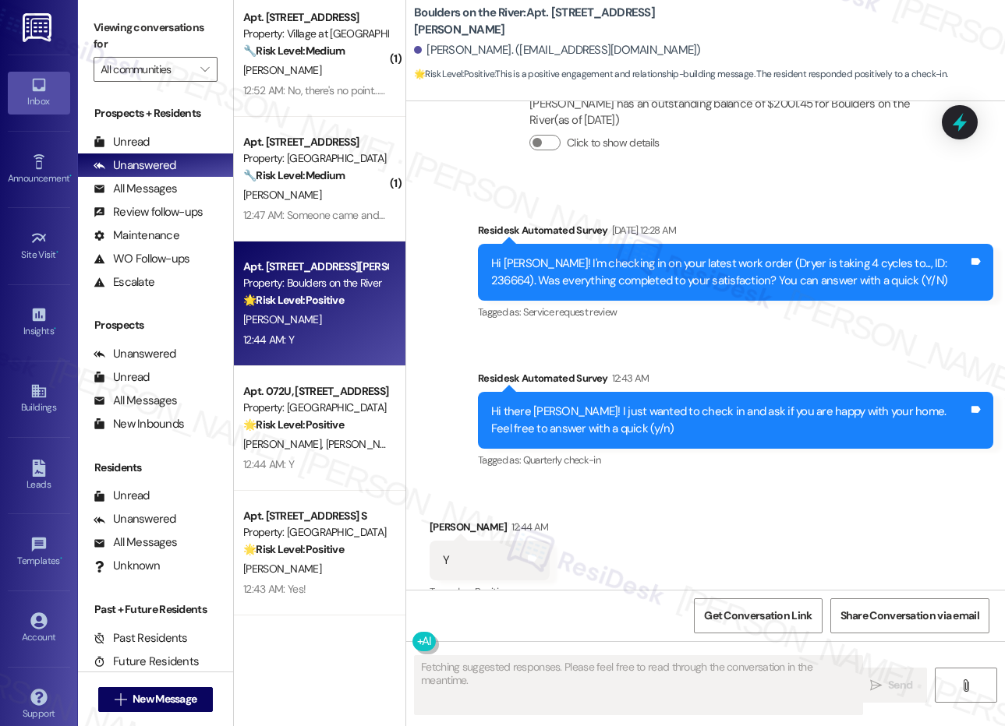
scroll to position [2560, 0]
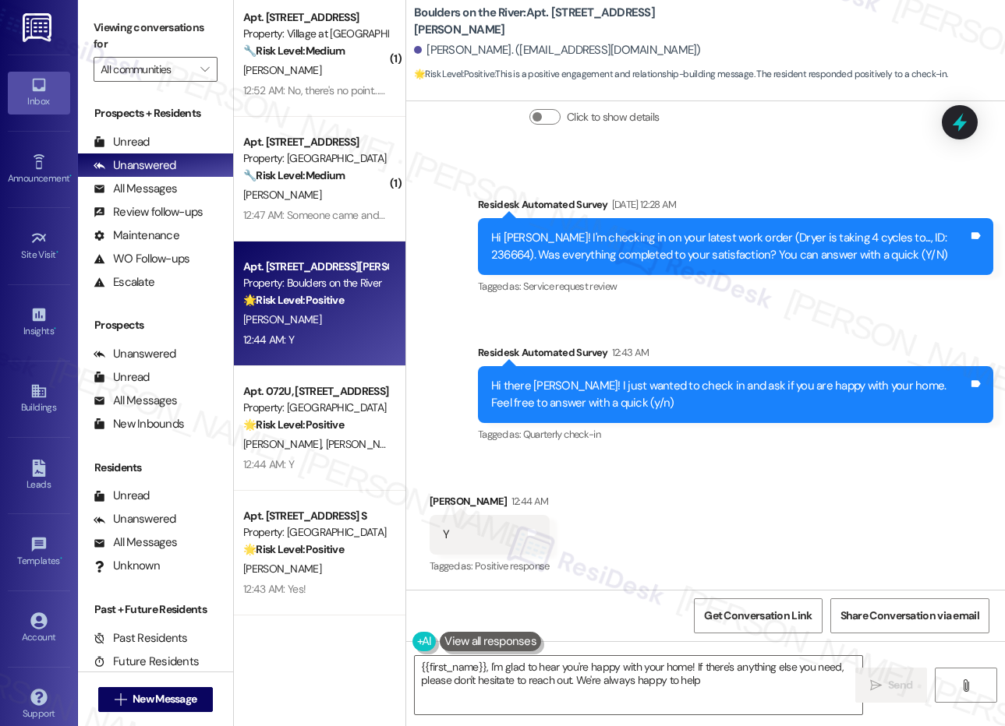
type textarea "{{first_name}}, I'm glad to hear you're happy with your home! If there's anythi…"
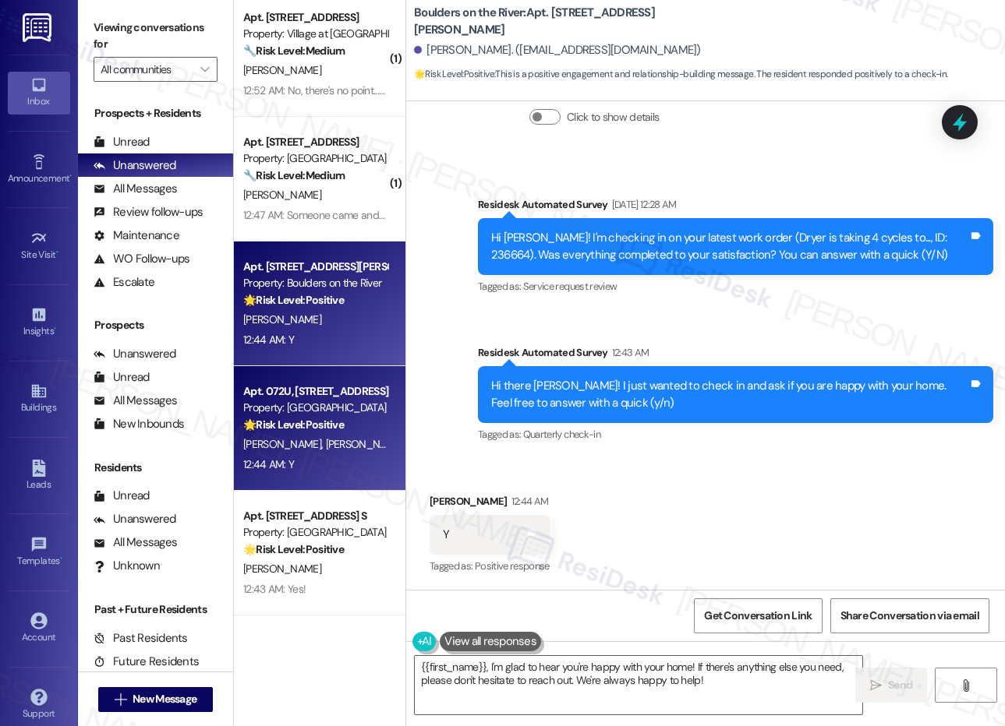
click at [341, 407] on div "Property: [GEOGRAPHIC_DATA]" at bounding box center [315, 408] width 144 height 16
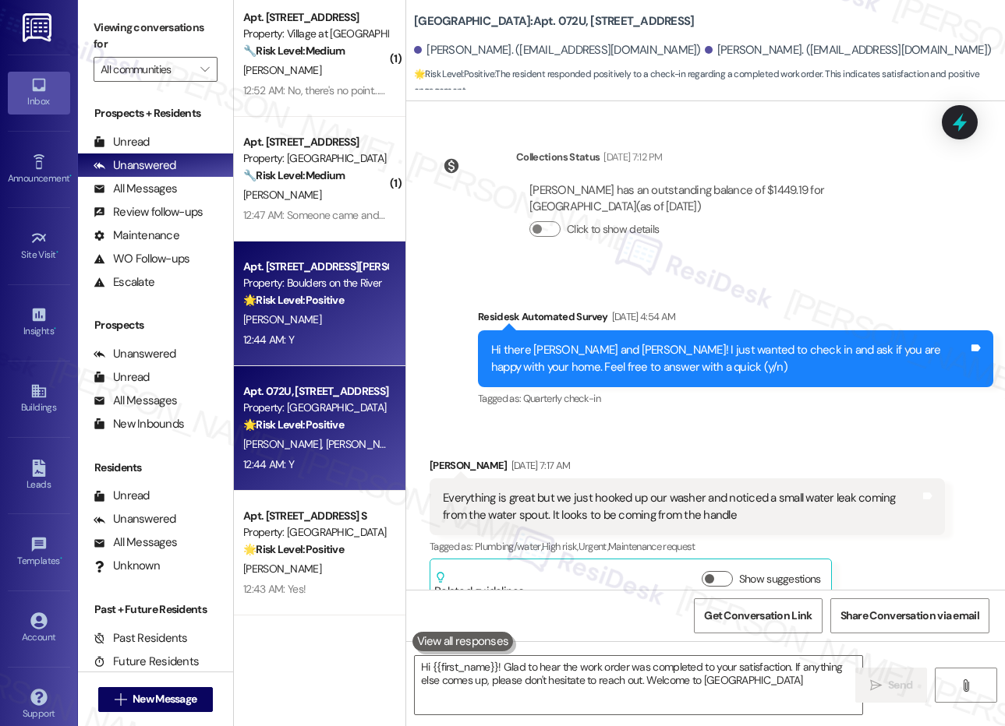
type textarea "Hi {{first_name}}! Glad to hear the work order was completed to your satisfacti…"
click at [329, 333] on div "12:44 AM: Y 12:44 AM: Y" at bounding box center [315, 339] width 147 height 19
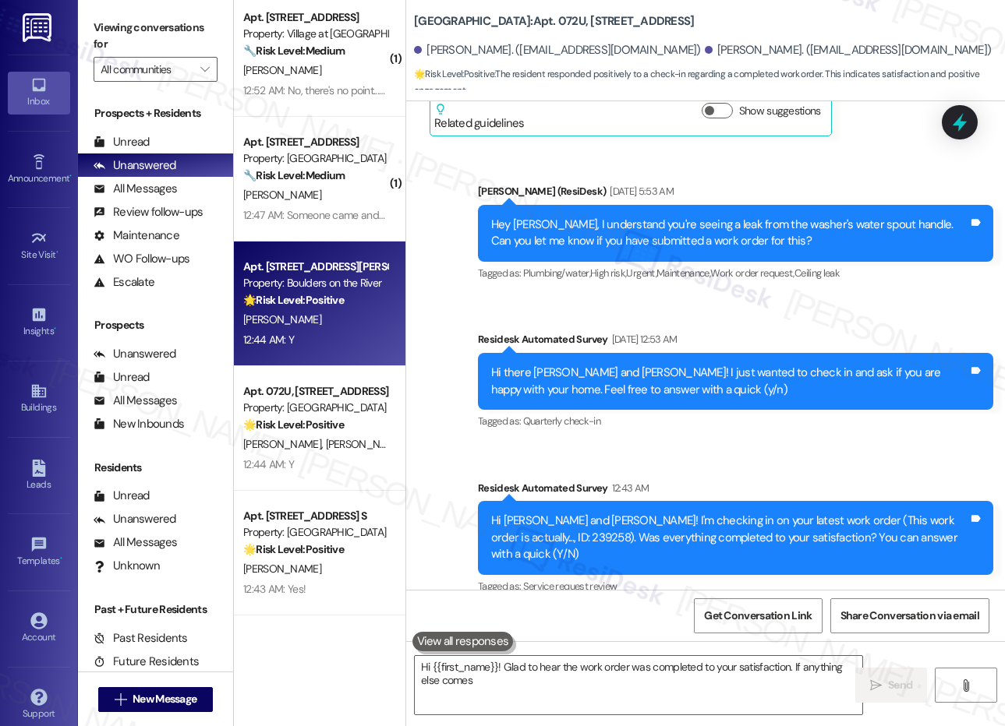
scroll to position [1008, 0]
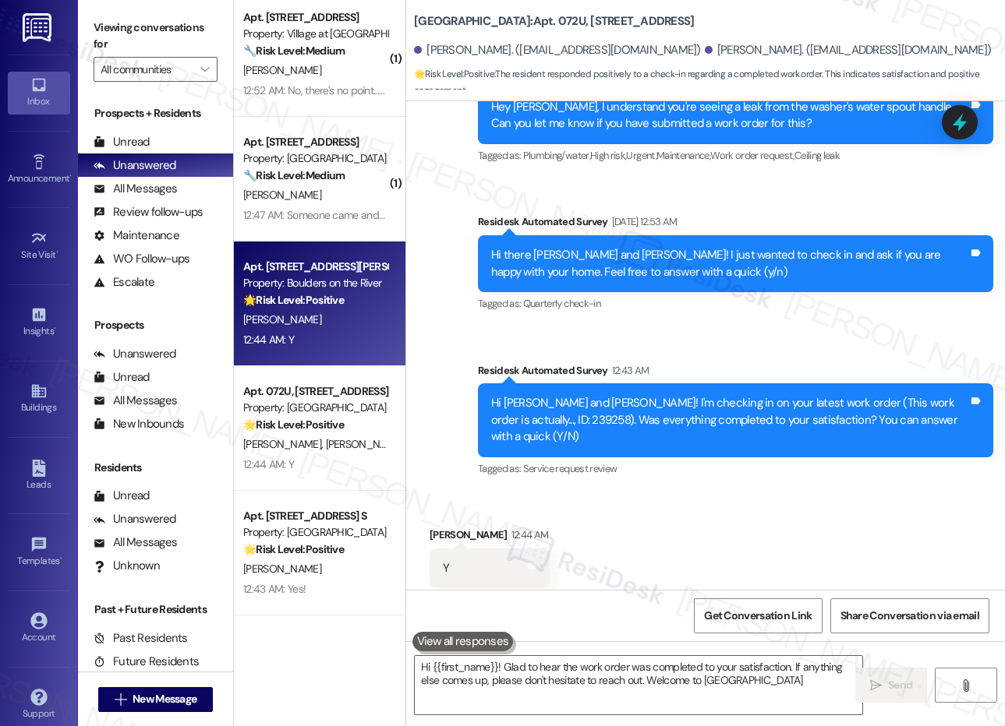
type textarea "Hi {{first_name}}! Glad to hear the work order was completed to your satisfacti…"
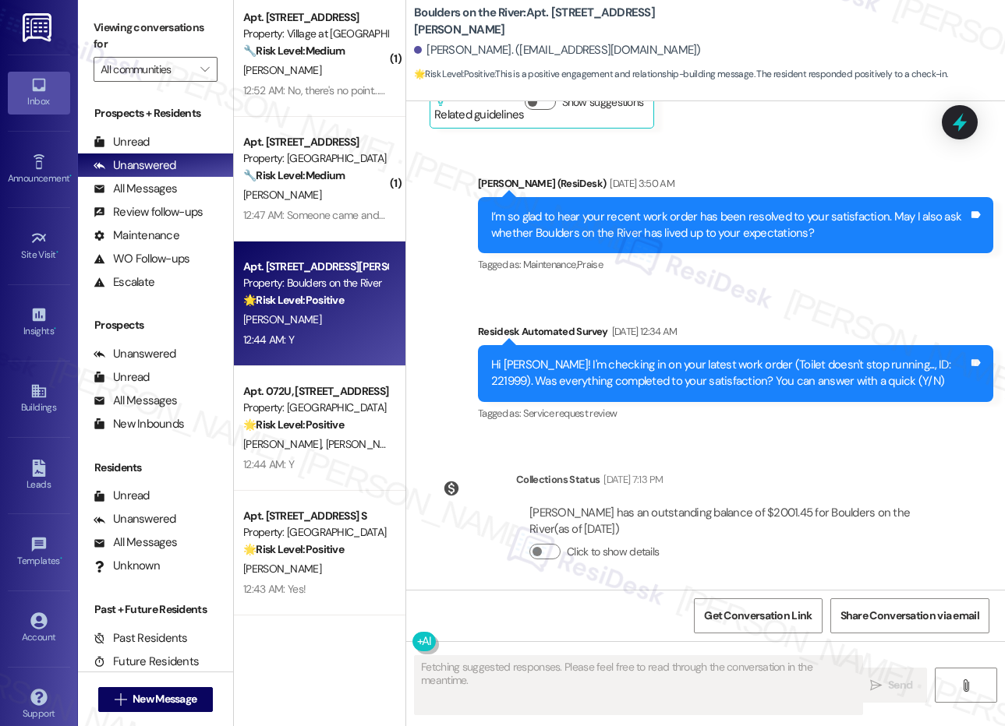
scroll to position [2560, 0]
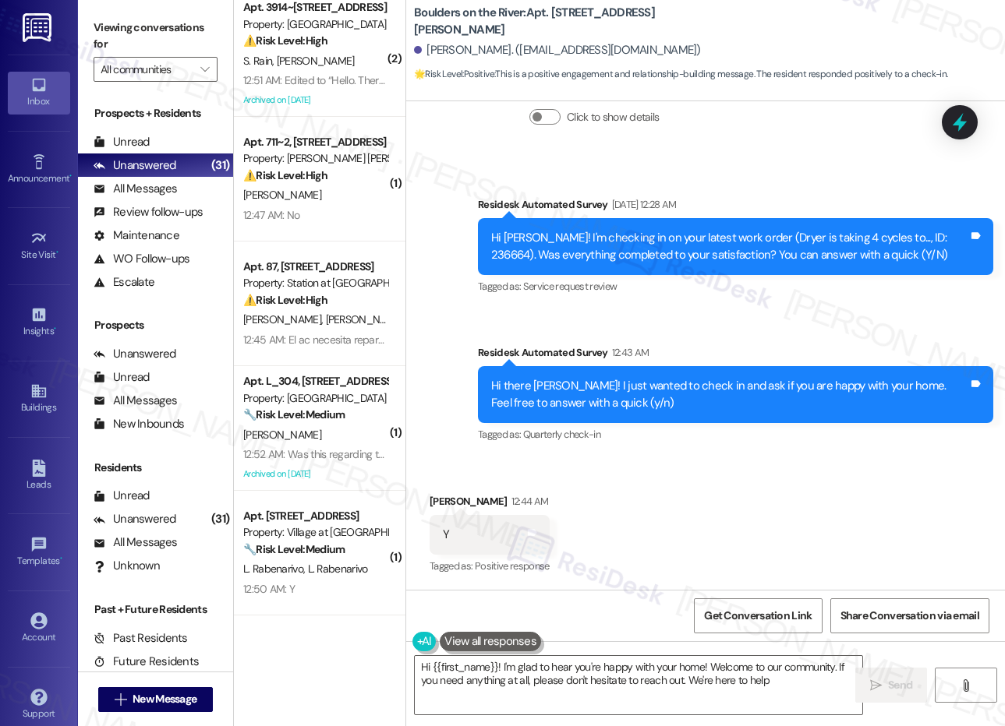
type textarea "Hi {{first_name}}! I'm glad to hear you're happy with your home! Welcome to our…"
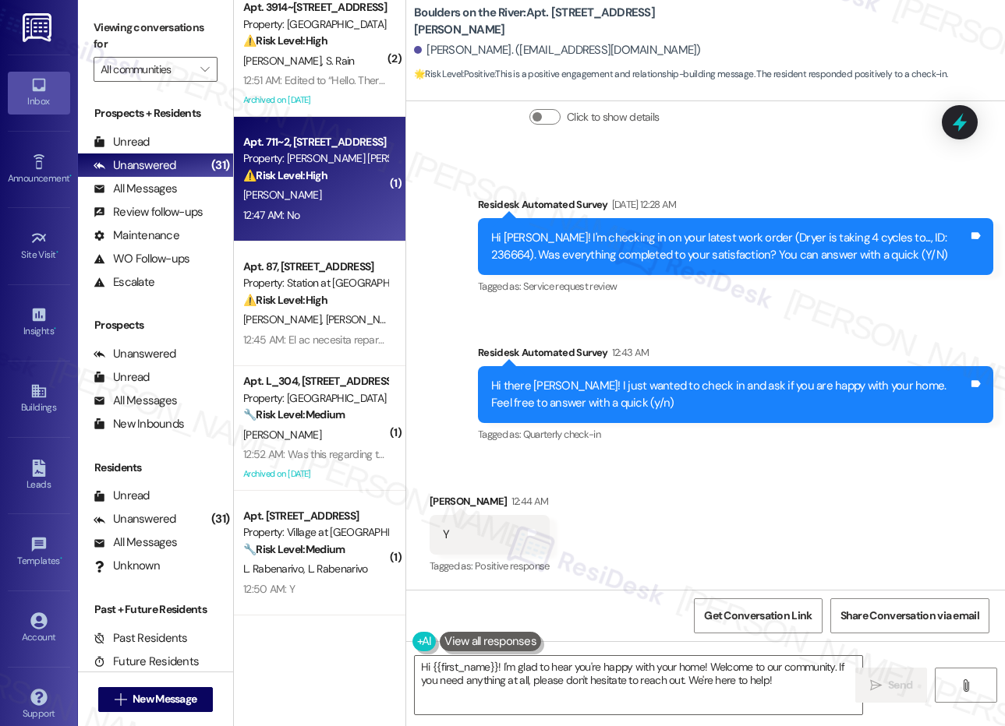
click at [346, 200] on div "J. Beaty" at bounding box center [315, 195] width 147 height 19
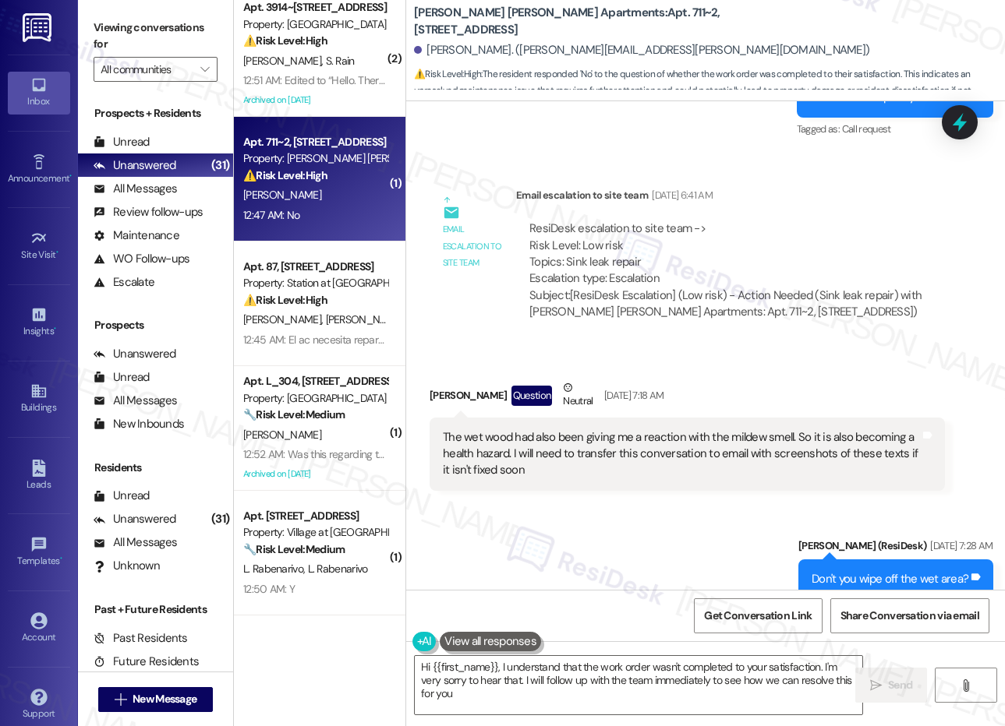
type textarea "Hi {{first_name}}, I understand that the work order wasn't completed to your sa…"
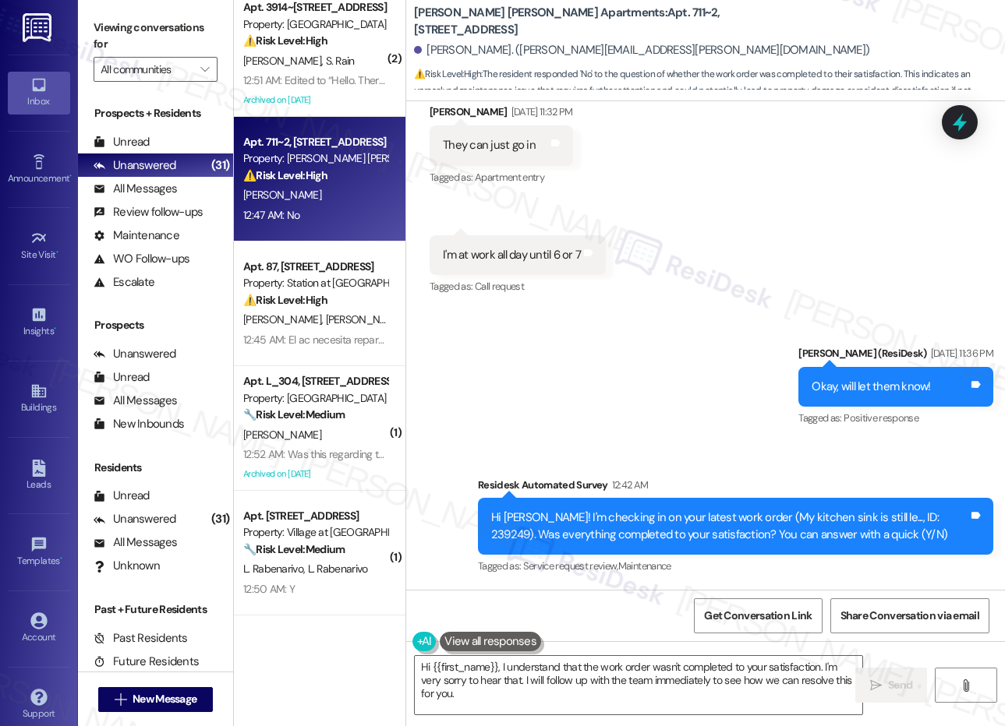
scroll to position [14877, 0]
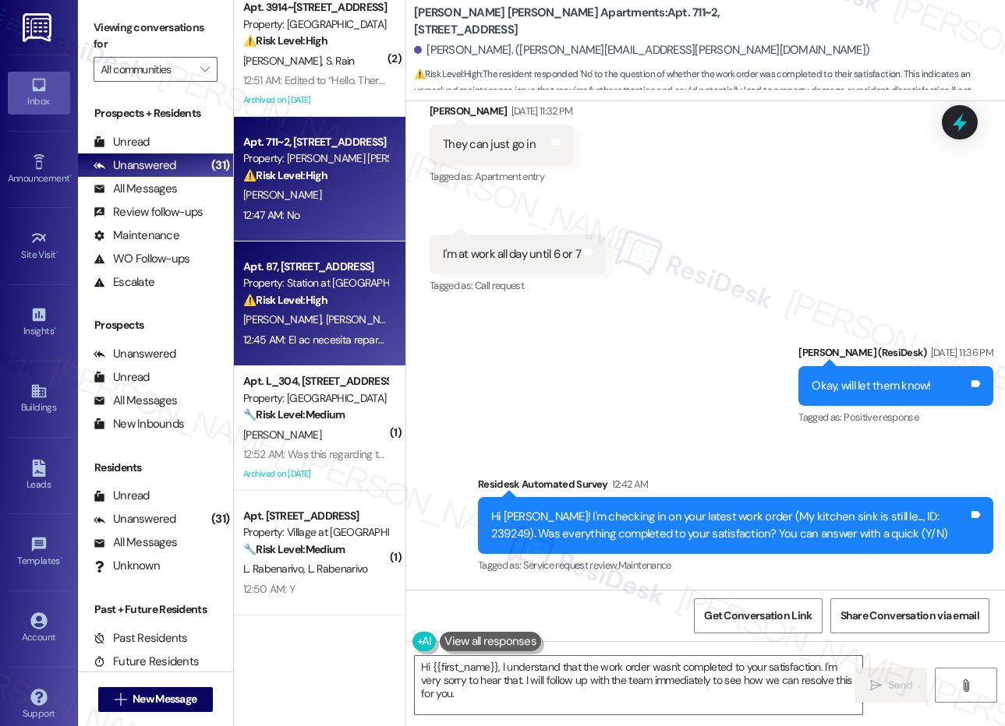
click at [319, 327] on div "L. Montilla Y. Sanchez" at bounding box center [315, 319] width 147 height 19
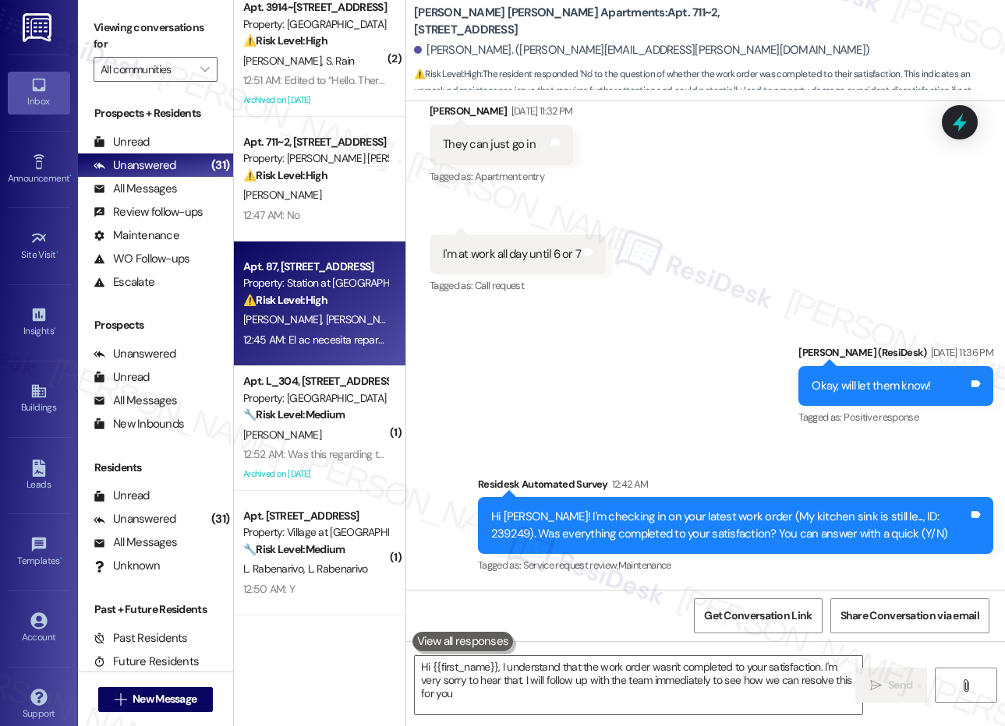
type textarea "Hi {{first_name}}, I understand that the work order wasn't completed to your sa…"
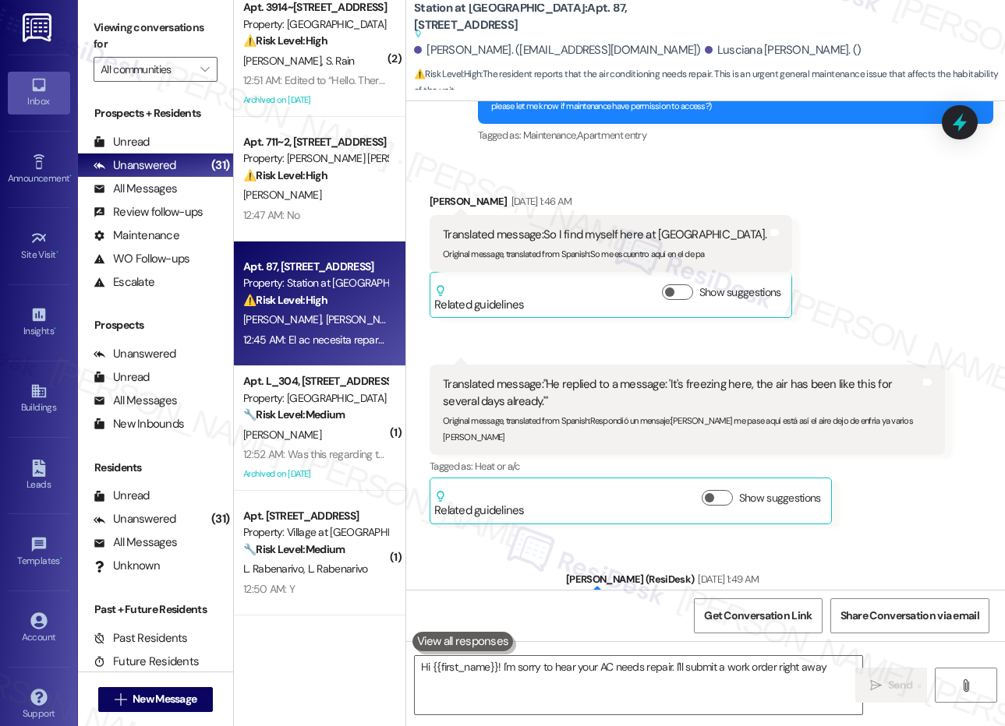
scroll to position [11903, 0]
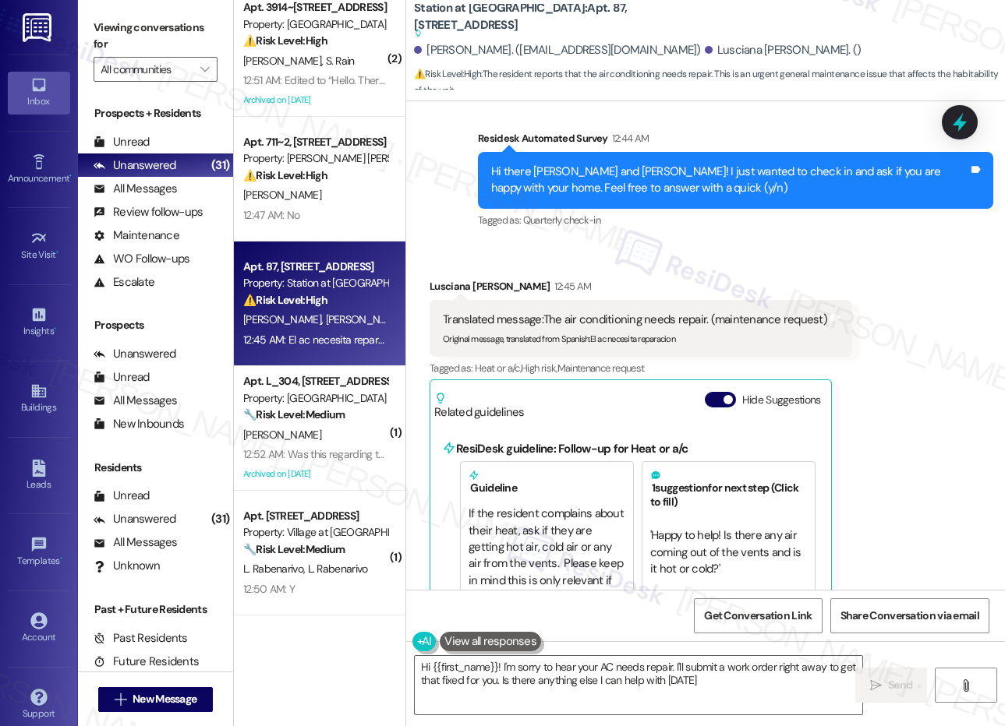
type textarea "Hi {{first_name}}! I'm sorry to hear your AC needs repair. I'll submit a work o…"
